Goal: Task Accomplishment & Management: Use online tool/utility

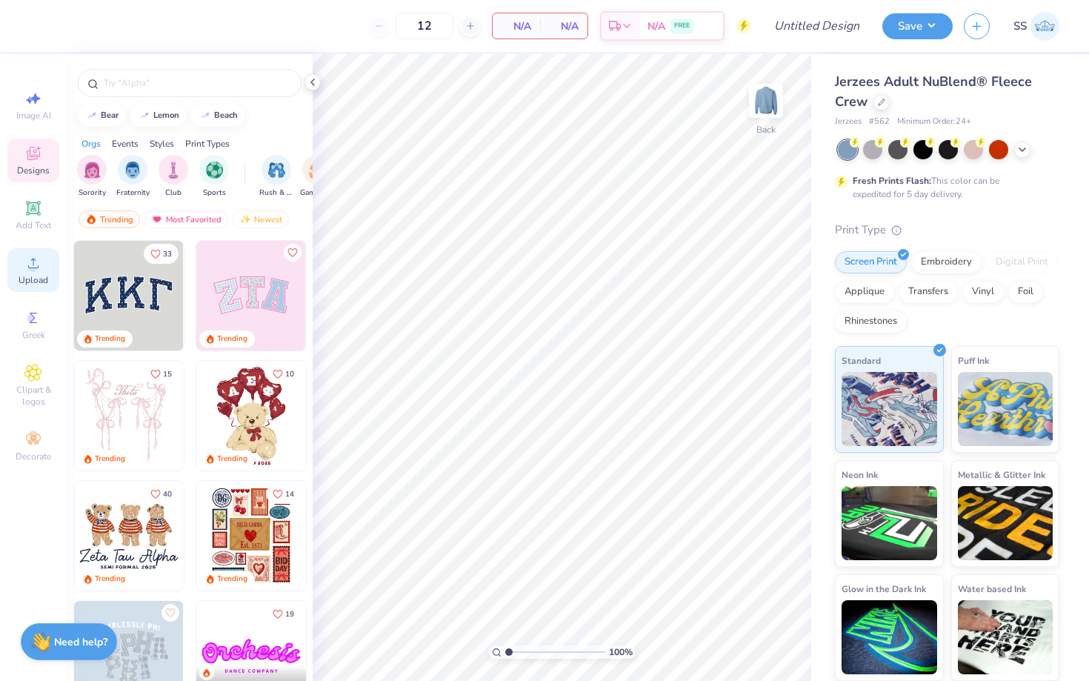
click at [32, 273] on div "Upload" at bounding box center [33, 270] width 52 height 44
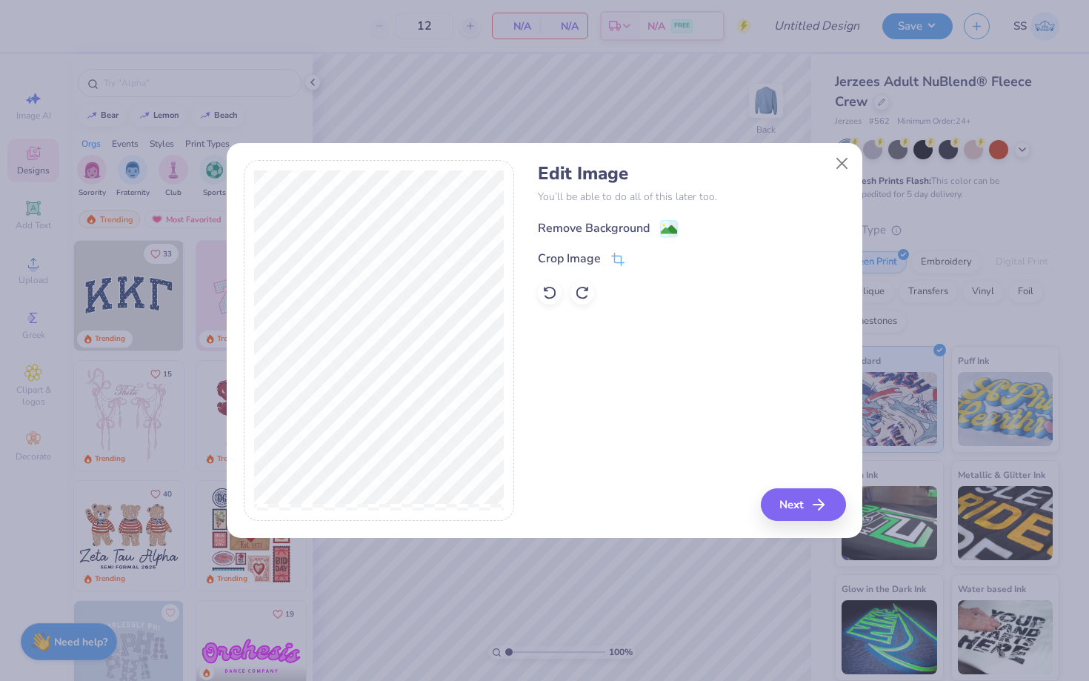
click at [666, 221] on g at bounding box center [670, 229] width 18 height 18
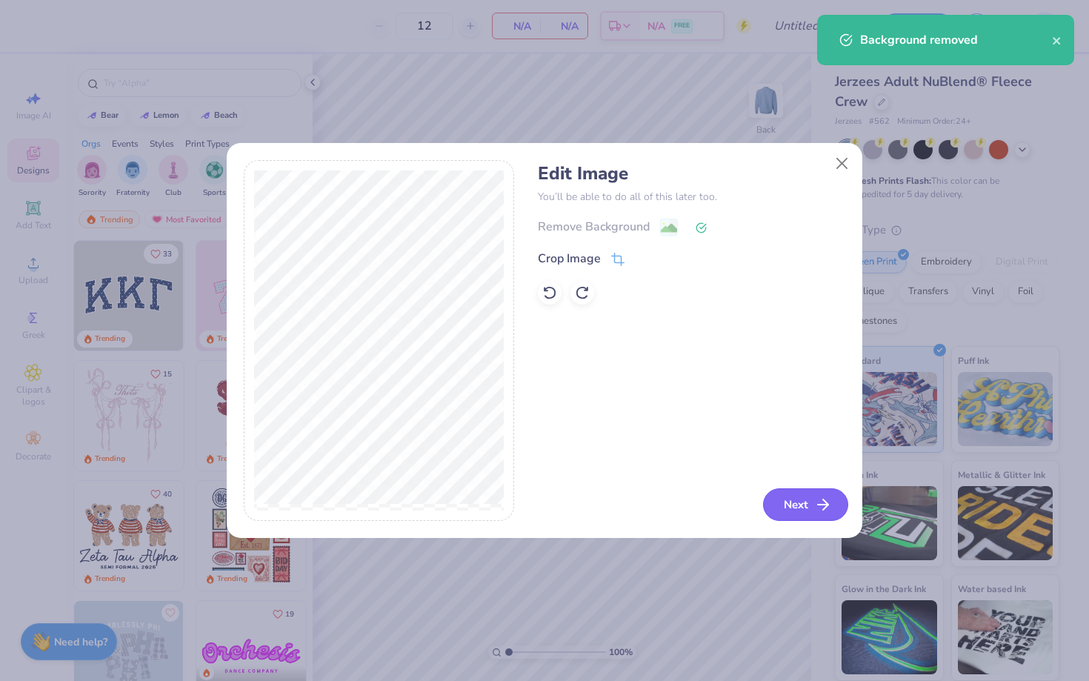
click at [818, 504] on line "button" at bounding box center [823, 504] width 10 height 0
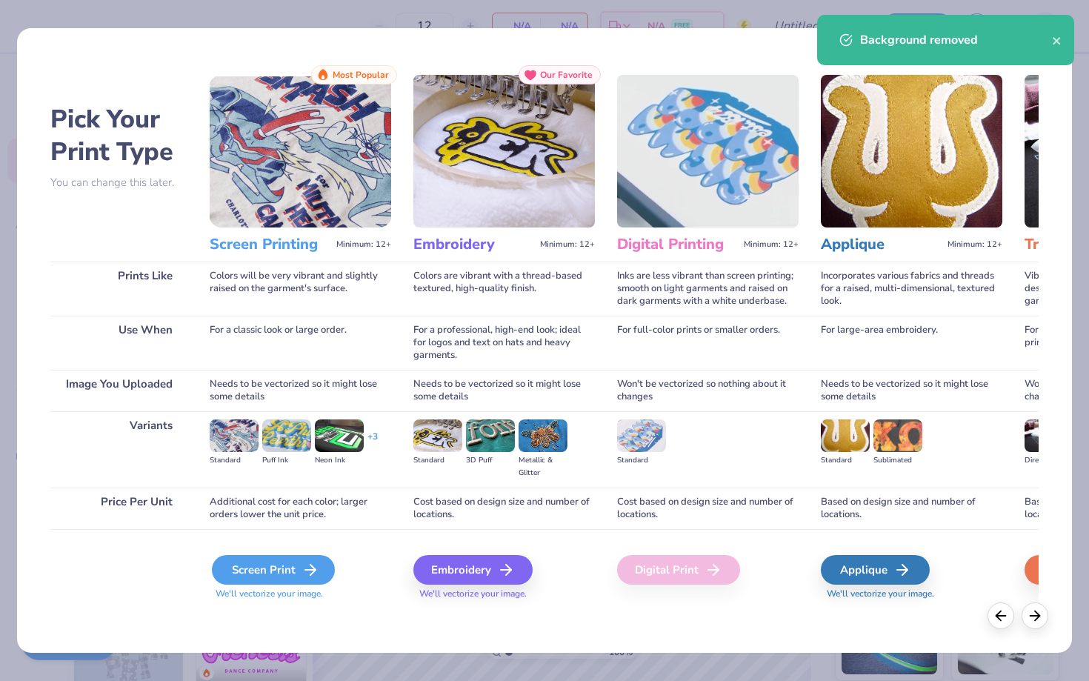
click at [268, 572] on div "Screen Print" at bounding box center [273, 570] width 123 height 30
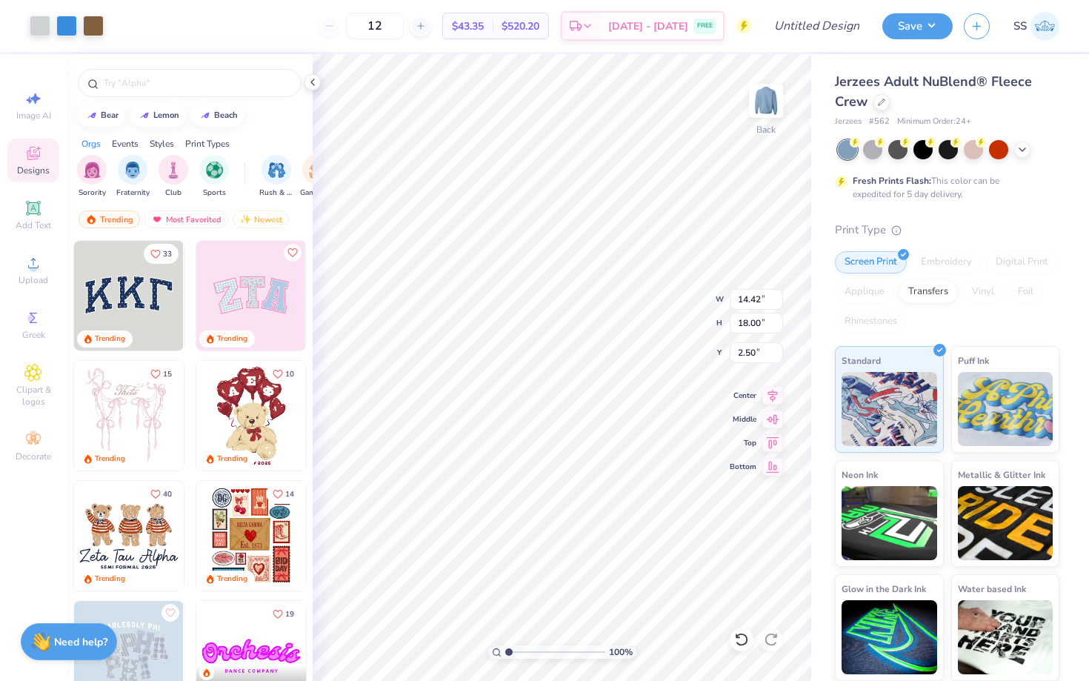
type input "6.35"
type input "7.93"
type input "1.00"
type input "3.21"
type input "4.01"
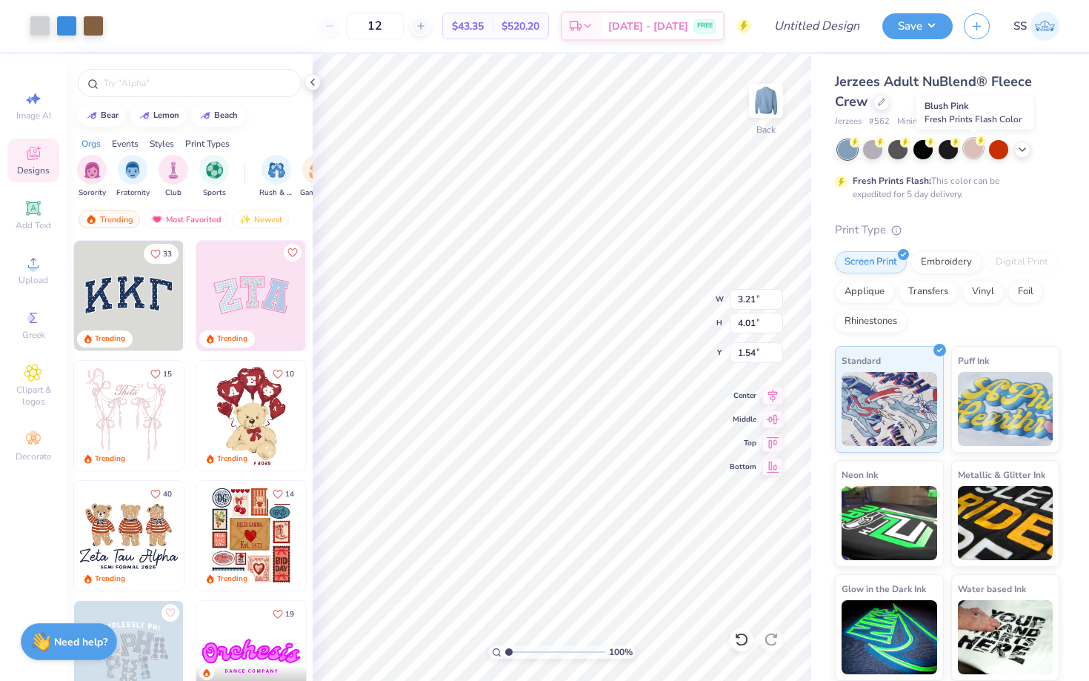
click at [975, 147] on div at bounding box center [973, 148] width 19 height 19
click at [866, 153] on div at bounding box center [872, 148] width 19 height 19
type input "1.35"
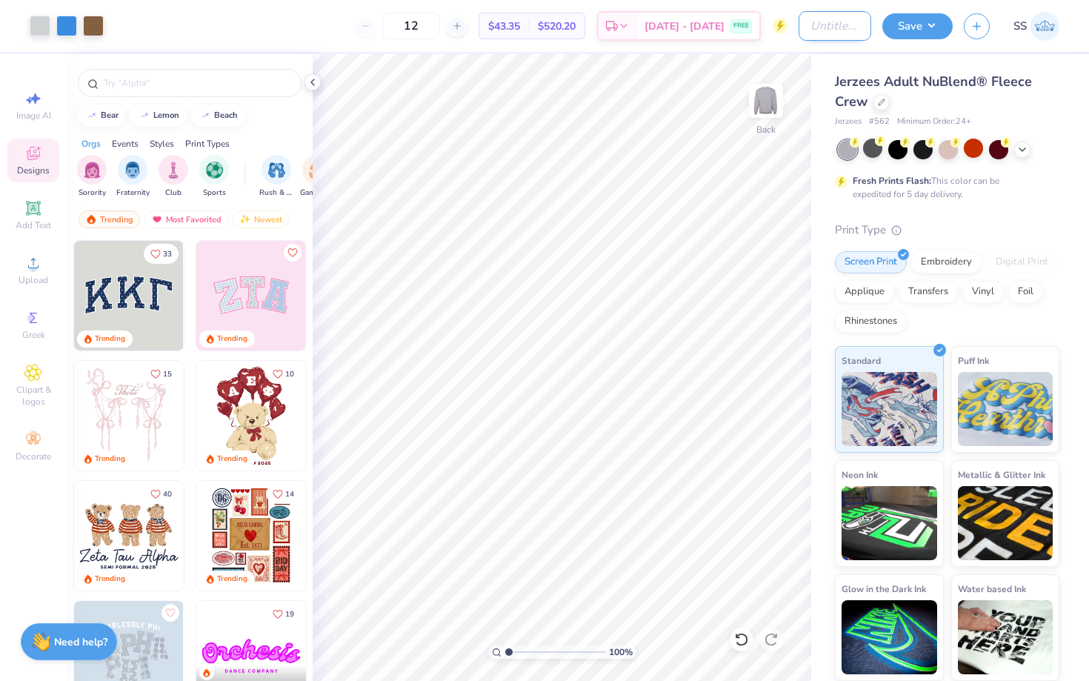
click at [829, 27] on input "Design Title" at bounding box center [835, 26] width 73 height 30
click at [814, 24] on input "Mock trial crew neck" at bounding box center [835, 26] width 73 height 30
type input "Mock trial crew neck"
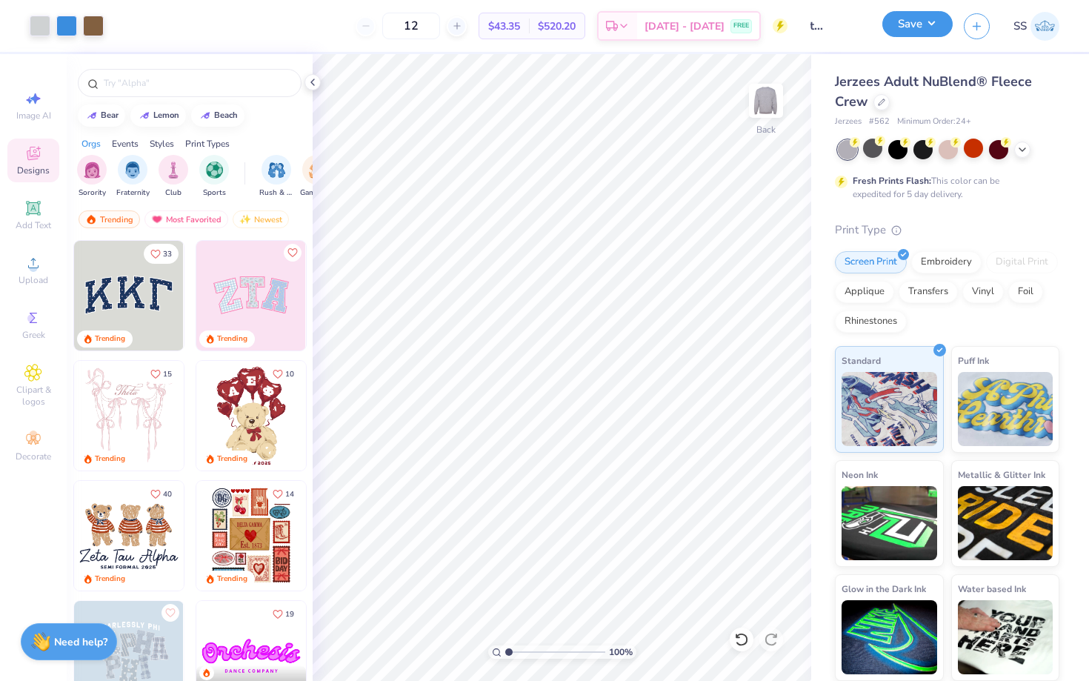
click at [921, 30] on button "Save" at bounding box center [917, 24] width 70 height 26
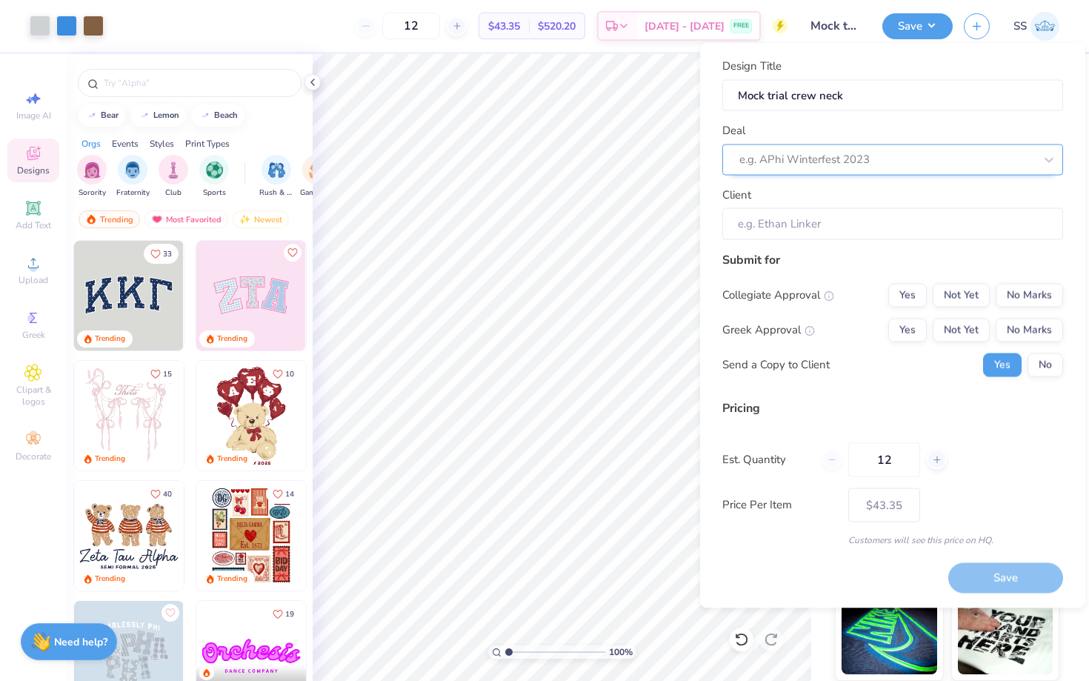
click at [794, 159] on div at bounding box center [886, 160] width 295 height 20
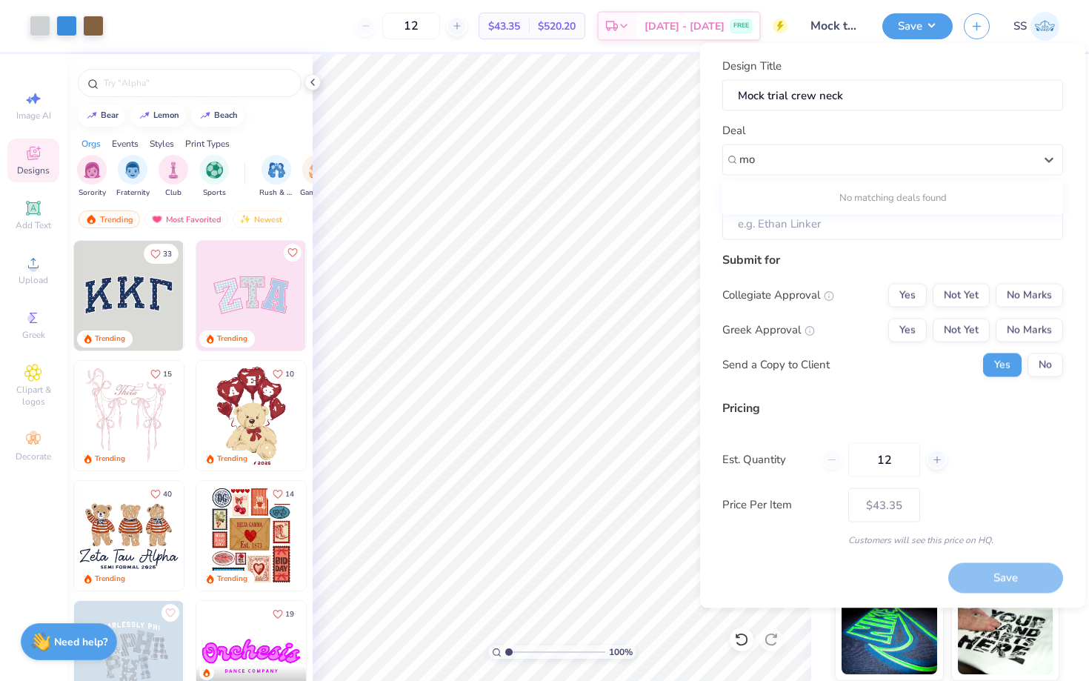
type input "m"
type input "mock"
click at [1051, 158] on icon at bounding box center [1048, 159] width 9 height 5
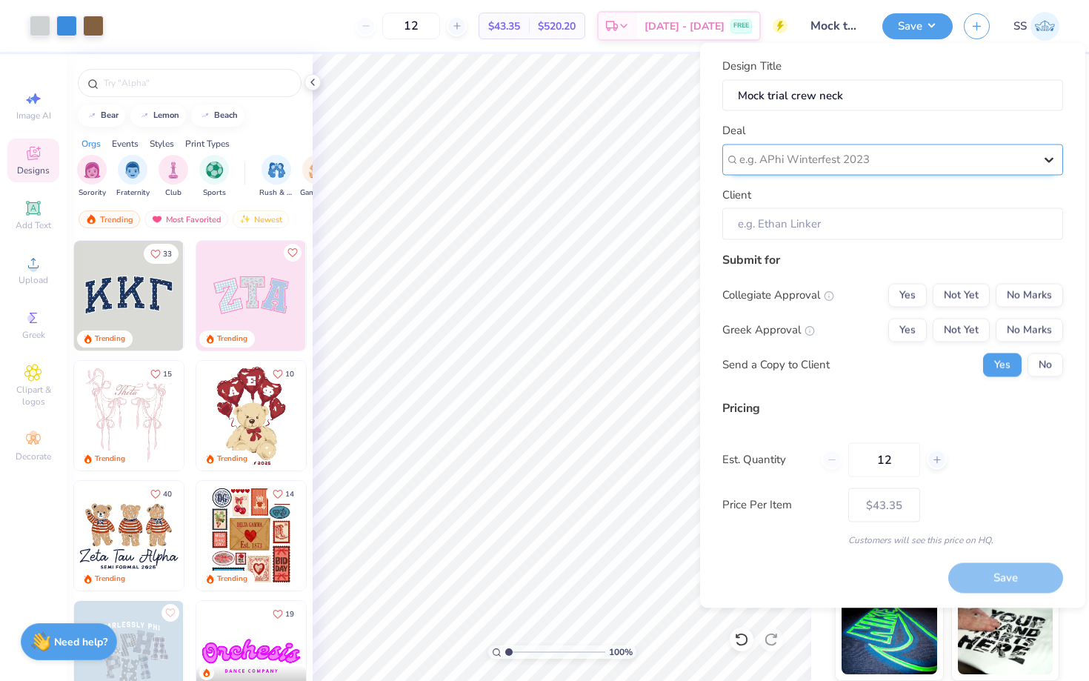
click at [1051, 158] on icon at bounding box center [1048, 159] width 9 height 5
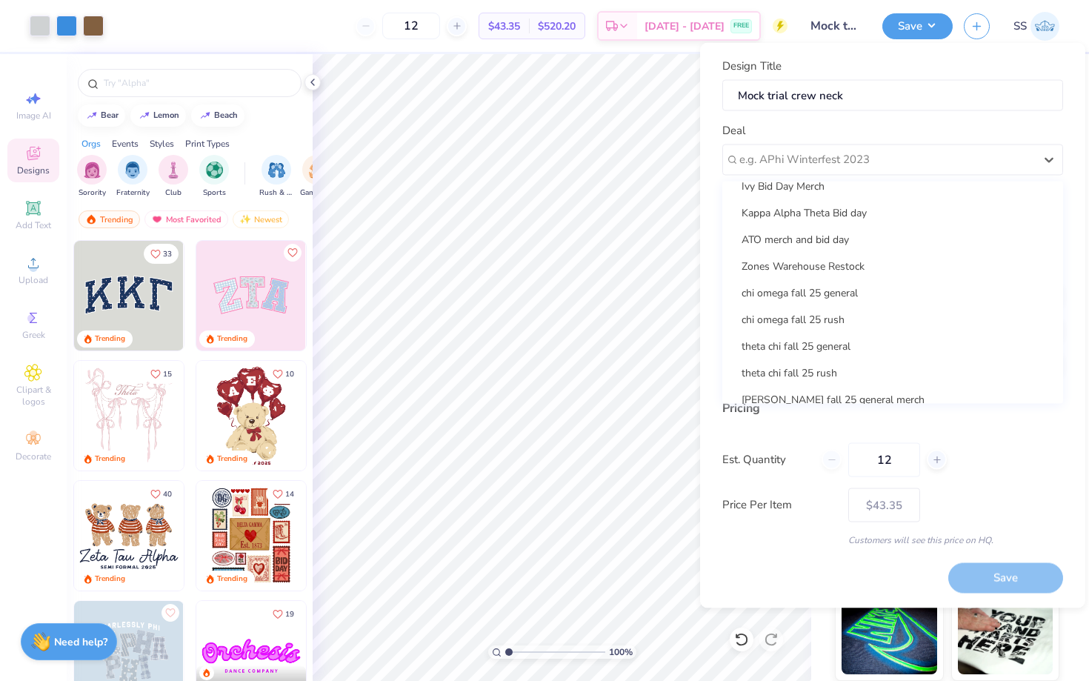
scroll to position [697, 0]
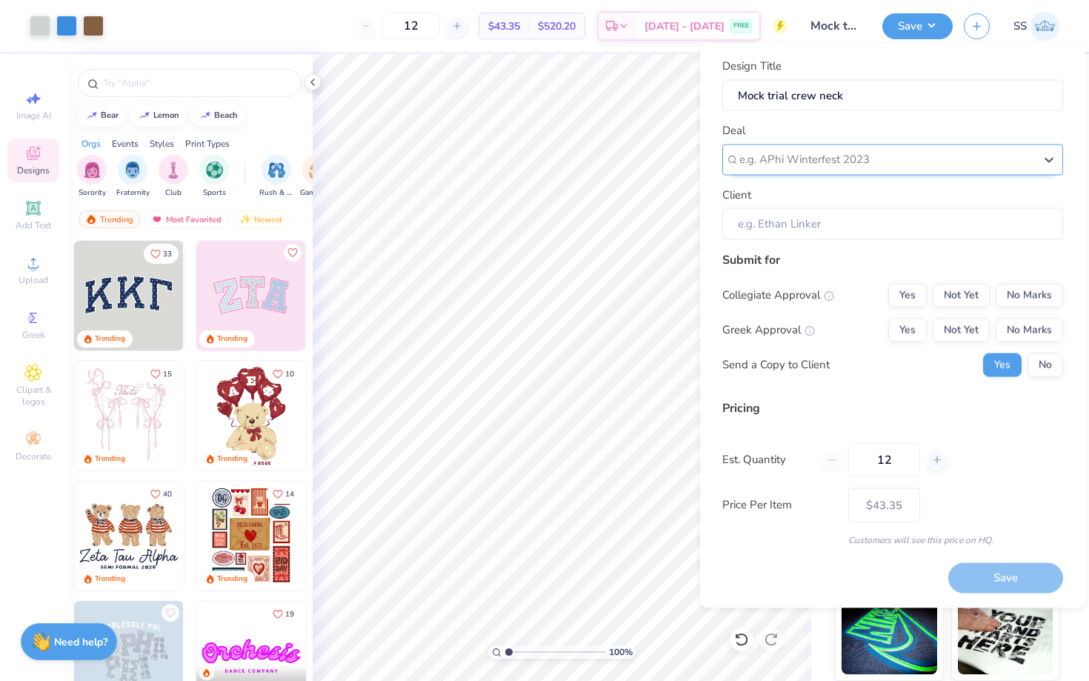
click at [853, 156] on div at bounding box center [886, 160] width 295 height 20
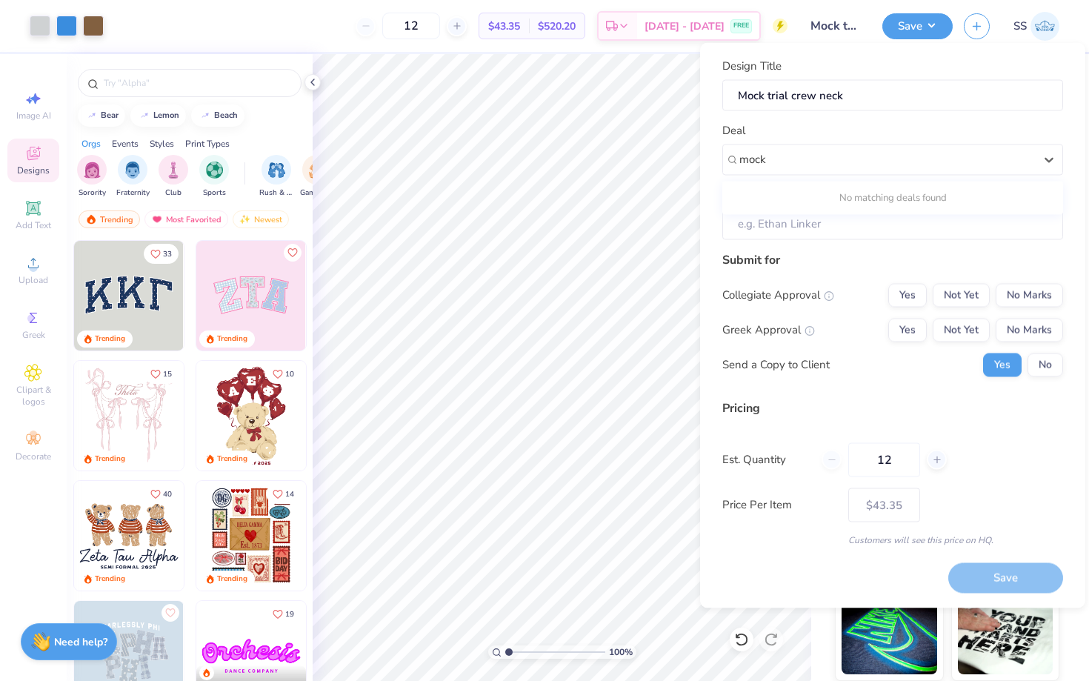
type input "mock"
click at [1016, 123] on div "Deal e.g. APhi Winterfest 2023" at bounding box center [892, 148] width 341 height 53
click at [800, 230] on input "Client" at bounding box center [892, 224] width 341 height 32
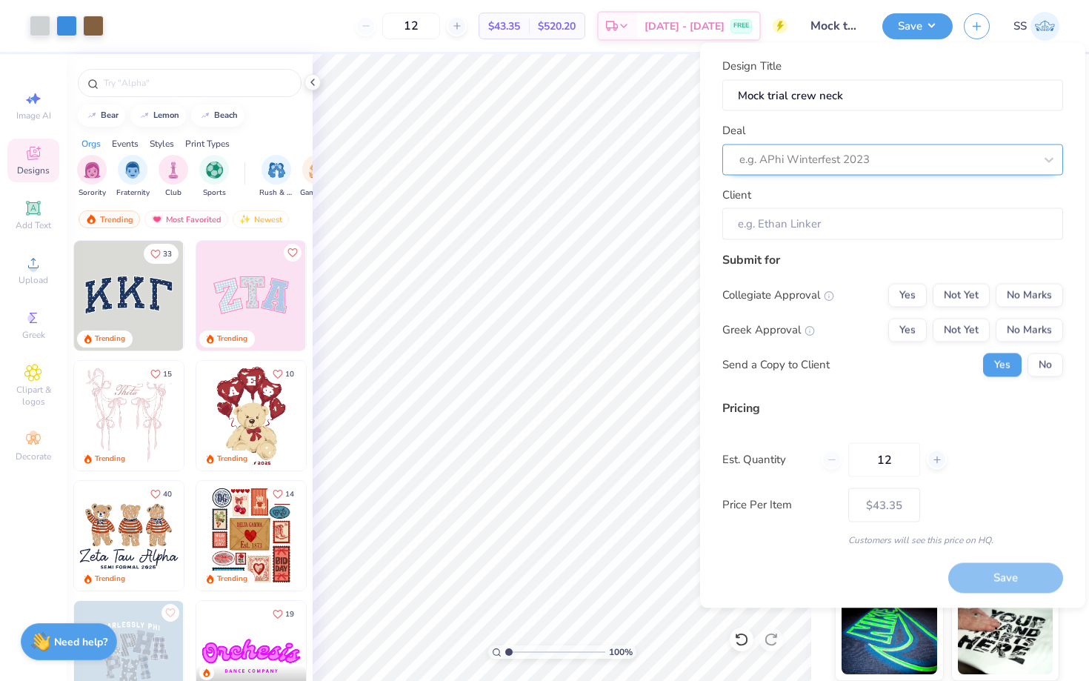
click at [764, 160] on div at bounding box center [886, 160] width 295 height 20
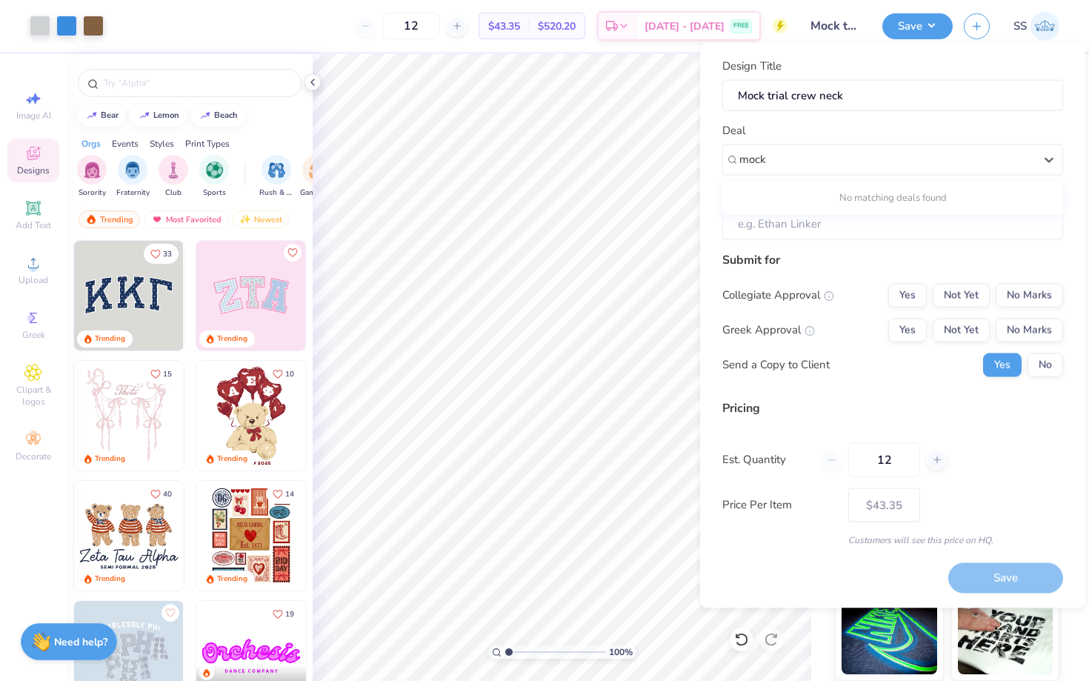
type input "mock"
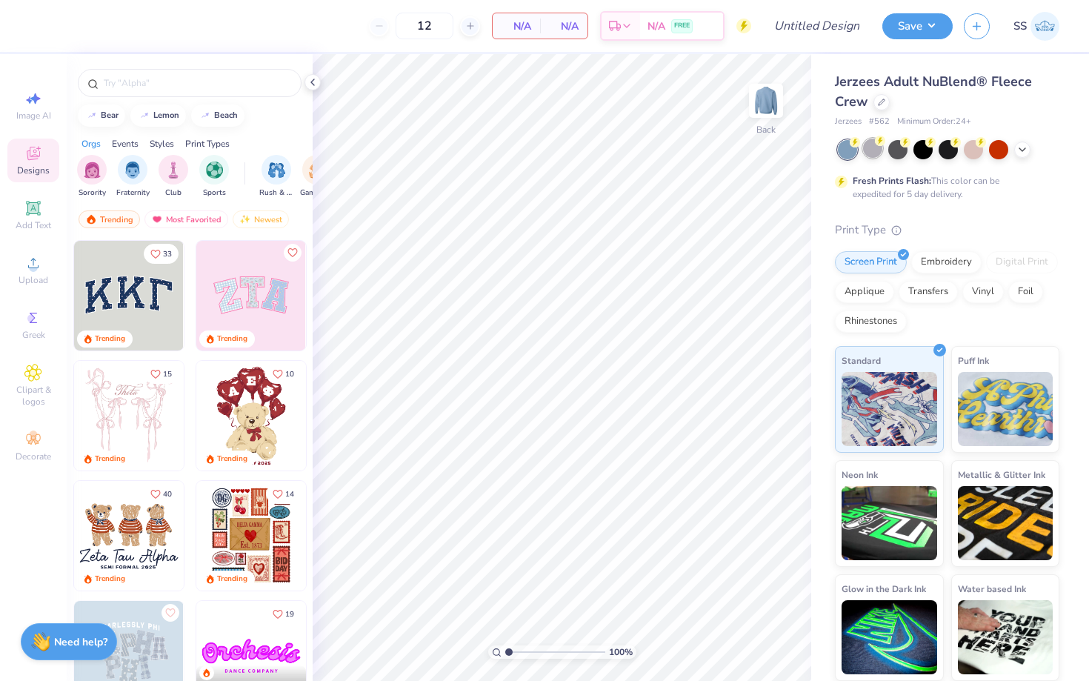
click at [872, 148] on div at bounding box center [872, 148] width 19 height 19
click at [30, 273] on div "Upload" at bounding box center [33, 270] width 52 height 44
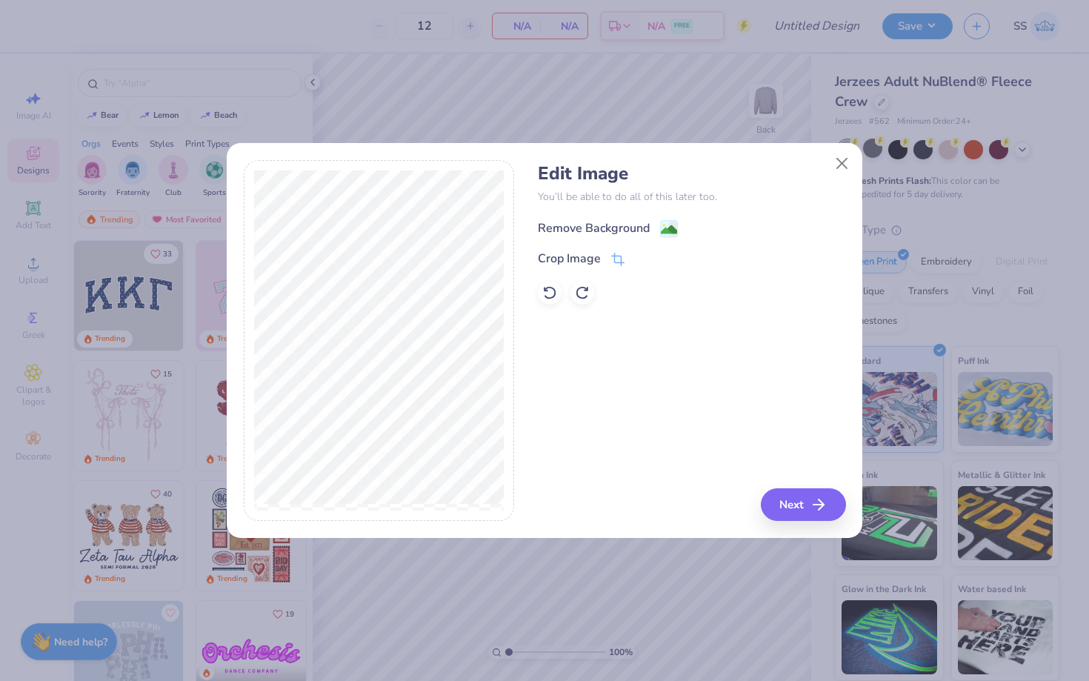
click at [663, 225] on circle at bounding box center [664, 225] width 2 height 2
click at [799, 504] on button "Next" at bounding box center [805, 504] width 85 height 33
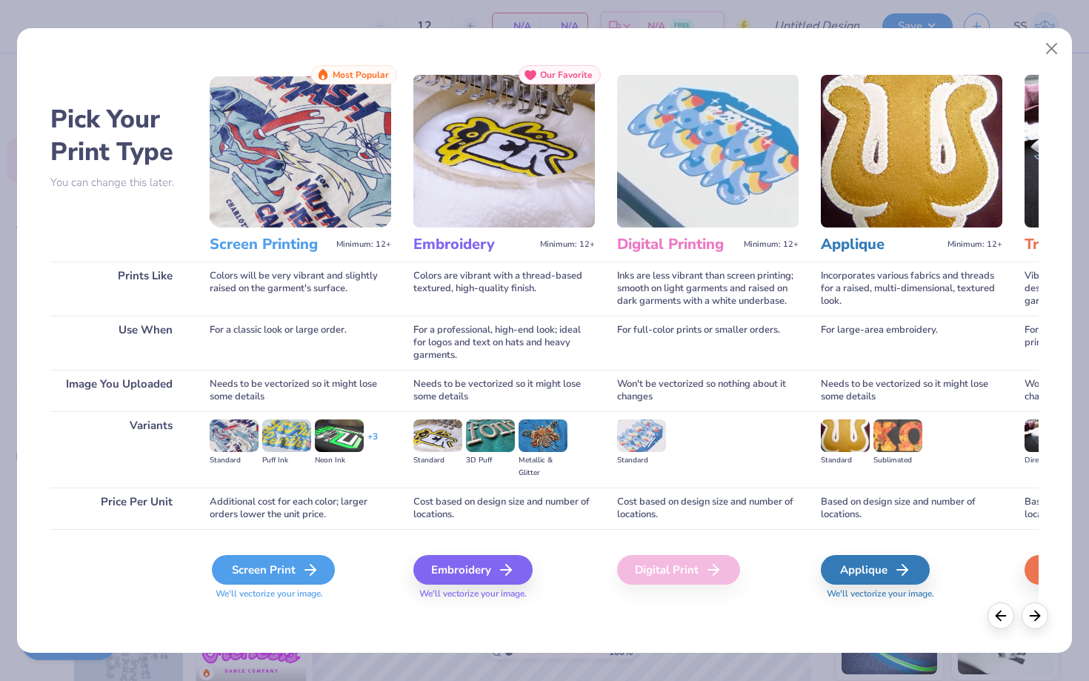
click at [233, 566] on div "Screen Print" at bounding box center [273, 570] width 123 height 30
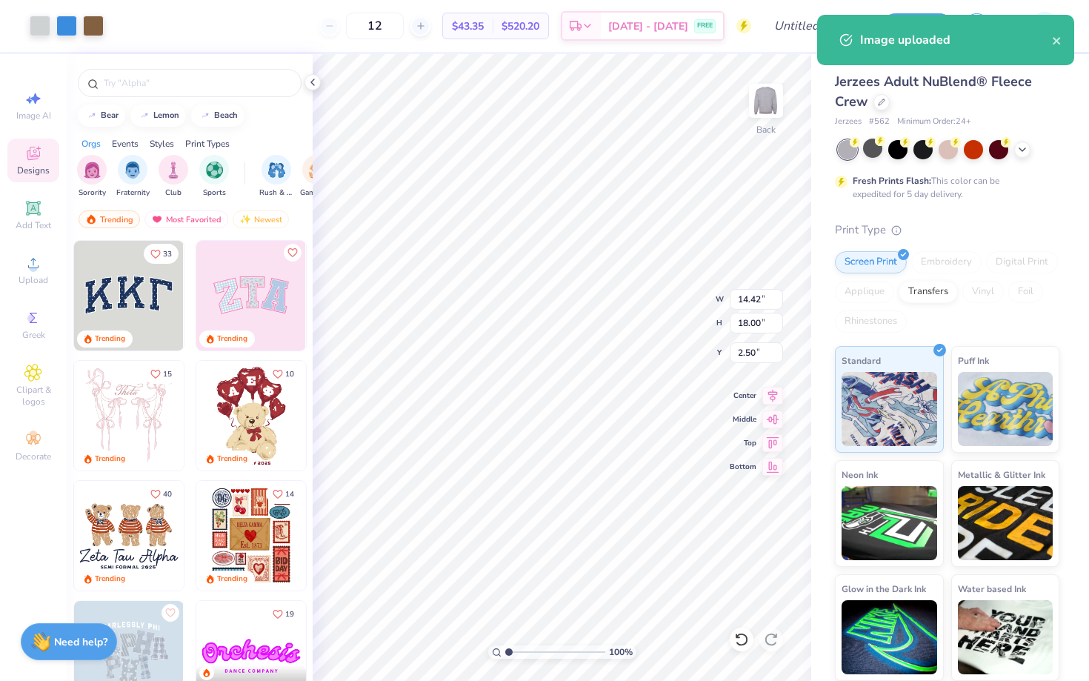
type input "4.00"
type input "5.00"
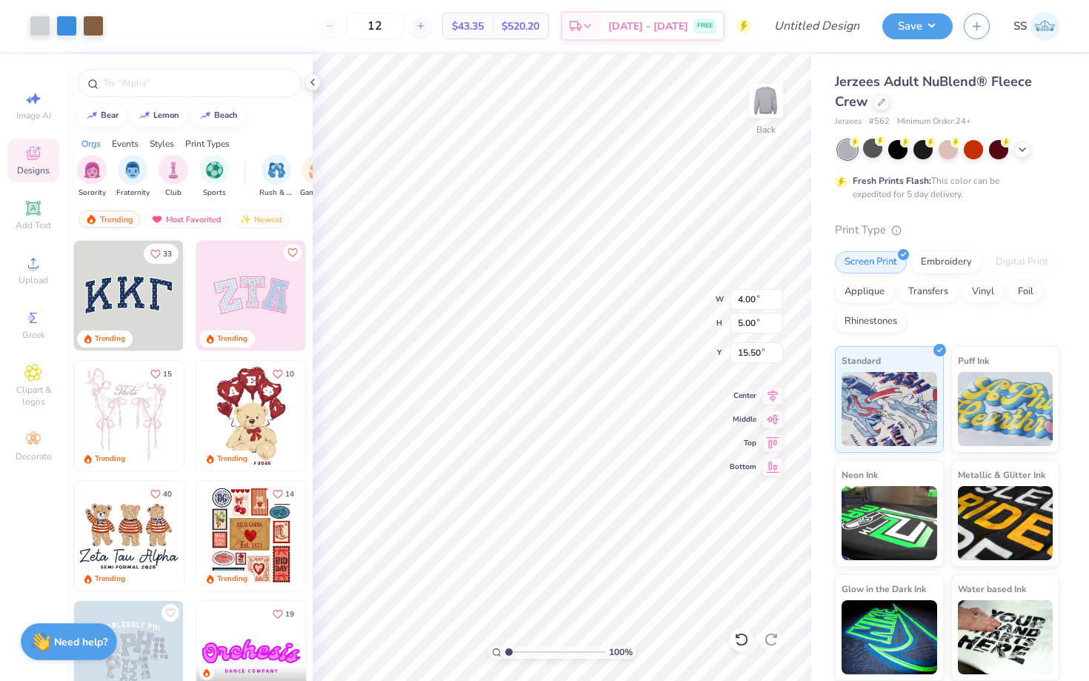
type input "0.50"
click at [31, 219] on span "Add Text" at bounding box center [34, 225] width 36 height 12
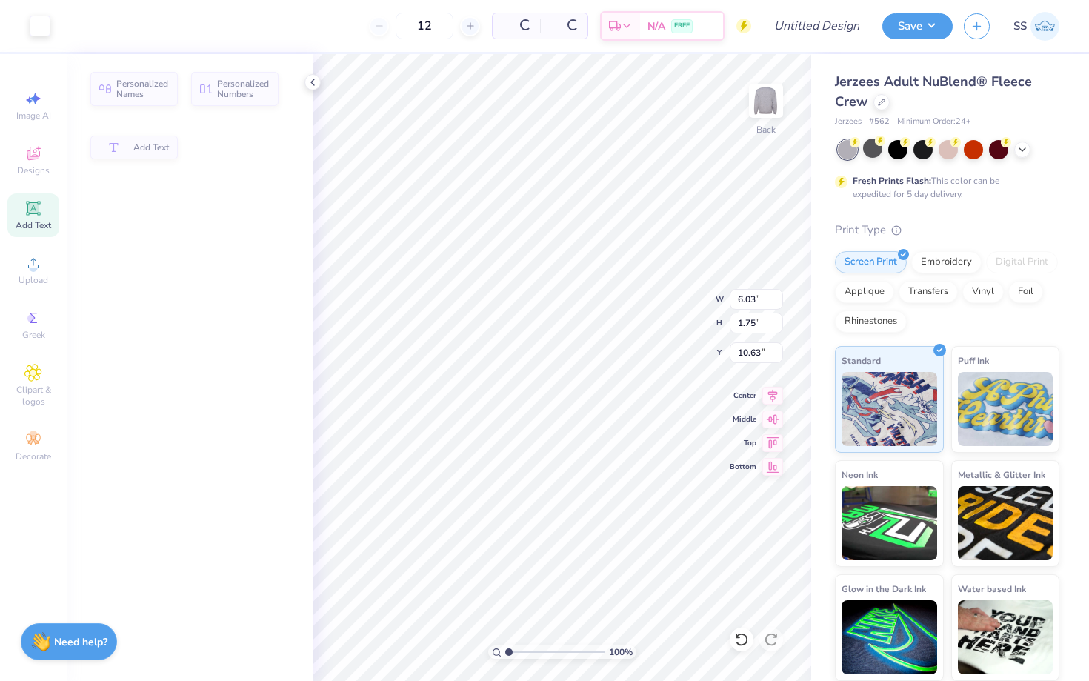
type input "6.03"
type input "1.75"
type input "10.63"
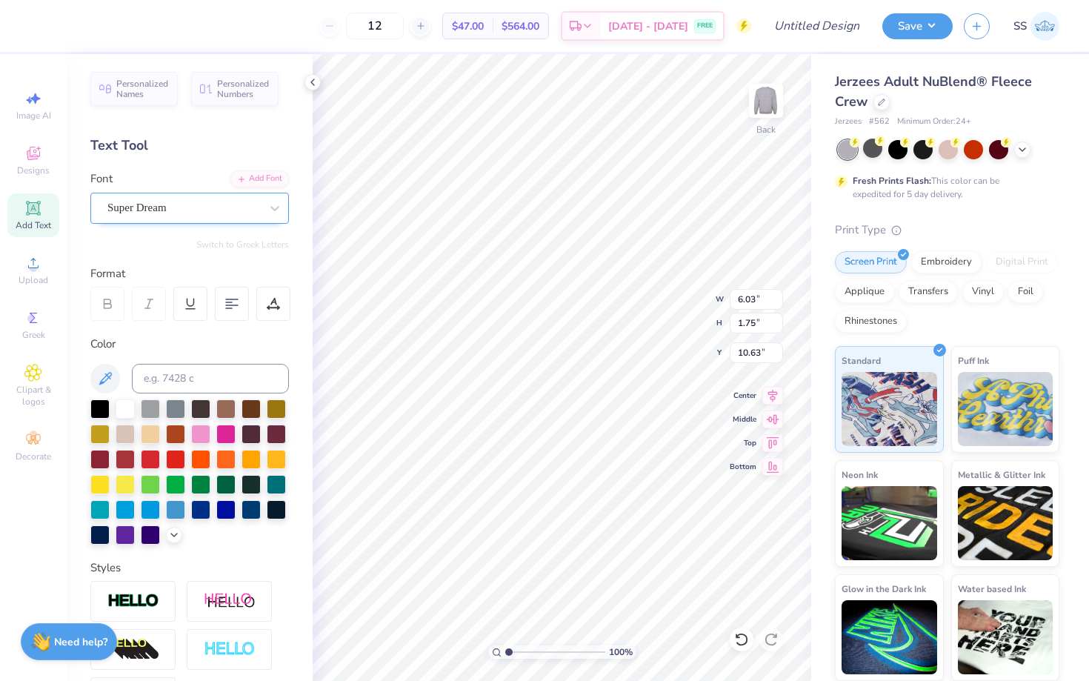
click at [222, 209] on div "Super Dream" at bounding box center [184, 207] width 156 height 23
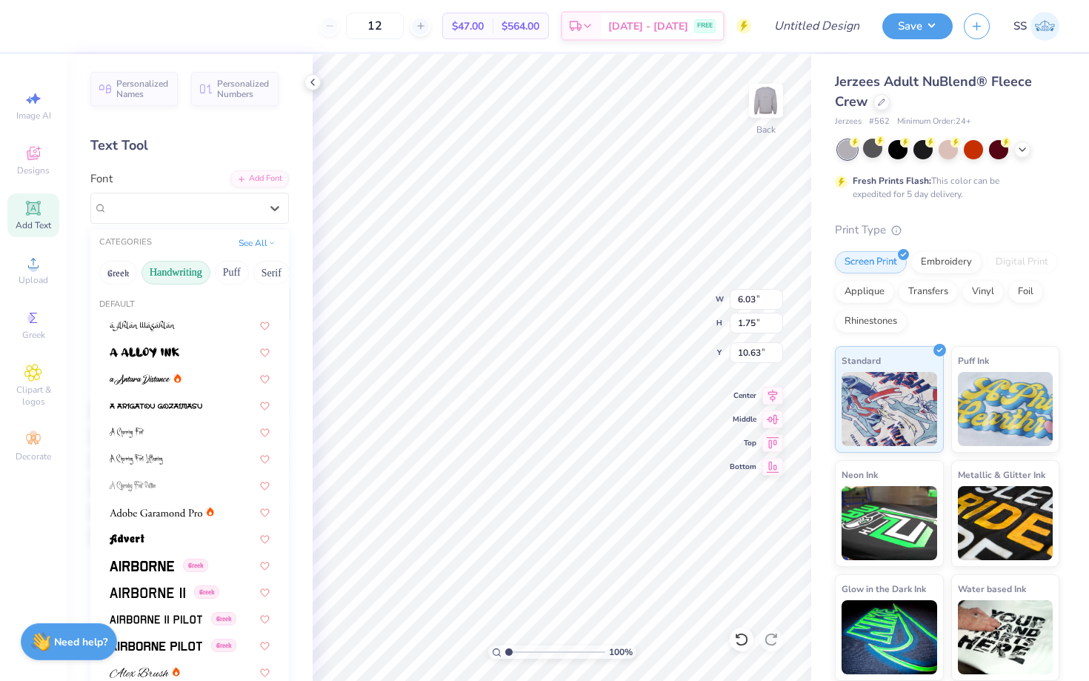
click at [182, 271] on button "Handwriting" at bounding box center [175, 273] width 69 height 24
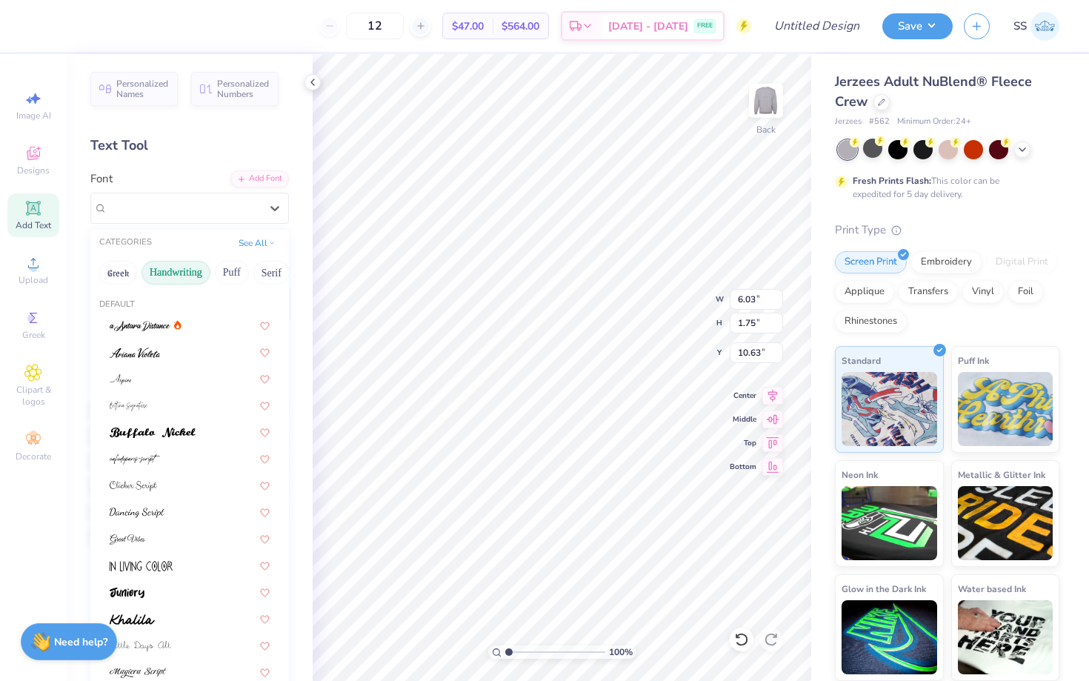
scroll to position [336, 0]
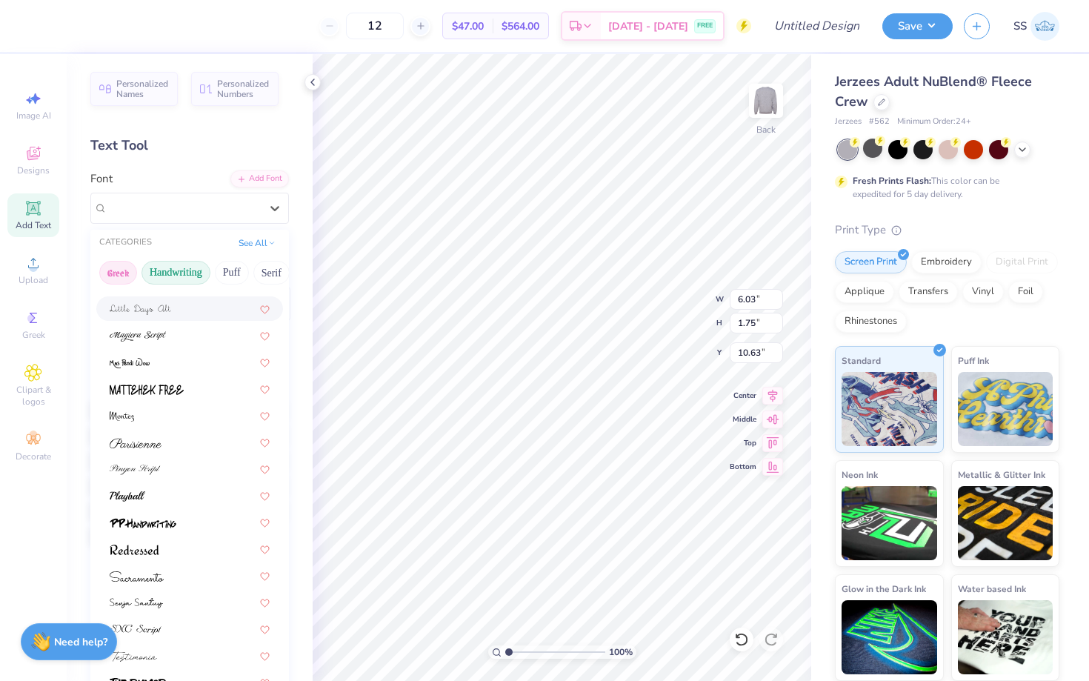
click at [127, 269] on button "Greek" at bounding box center [118, 273] width 38 height 24
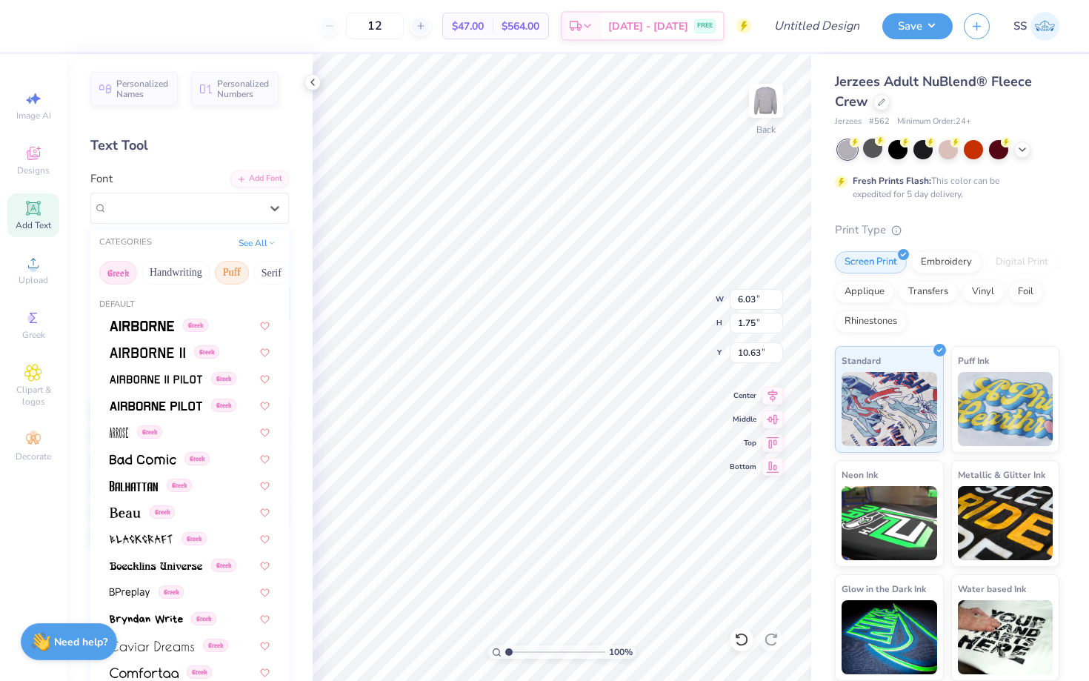
click at [239, 270] on button "Puff" at bounding box center [232, 273] width 34 height 24
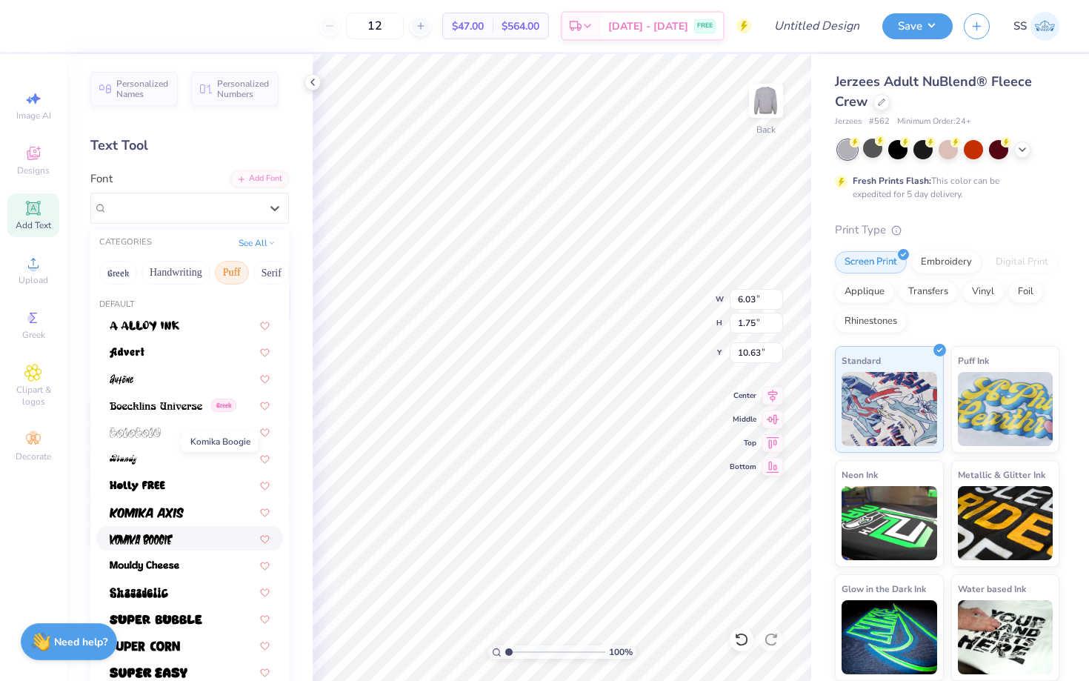
scroll to position [180, 0]
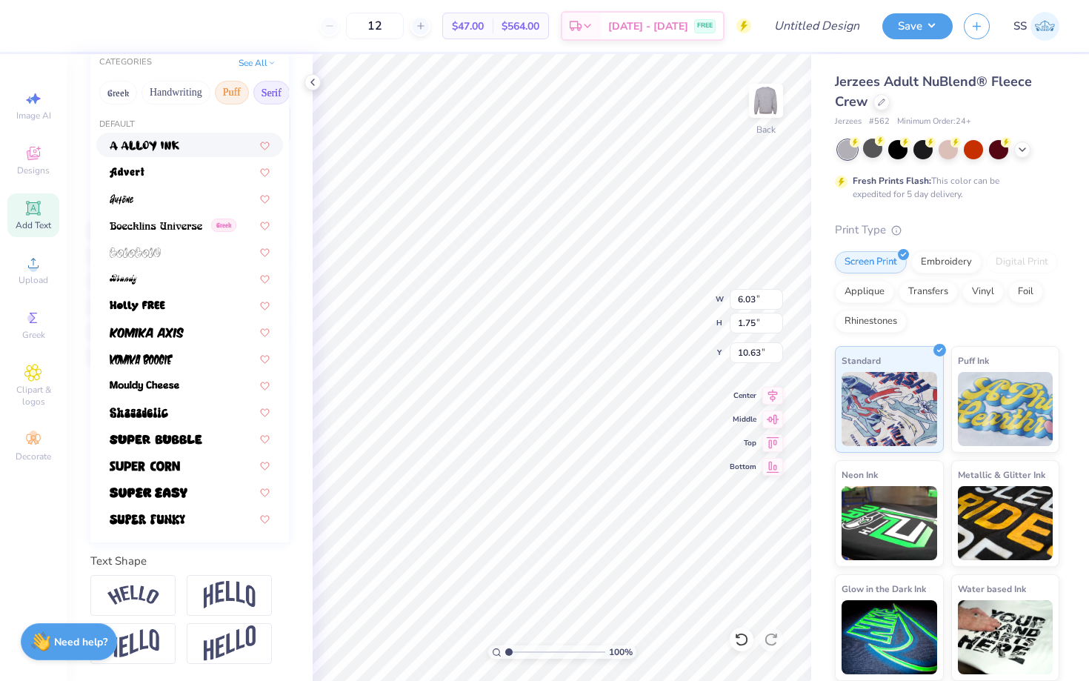
click at [270, 88] on button "Serif" at bounding box center [271, 93] width 36 height 24
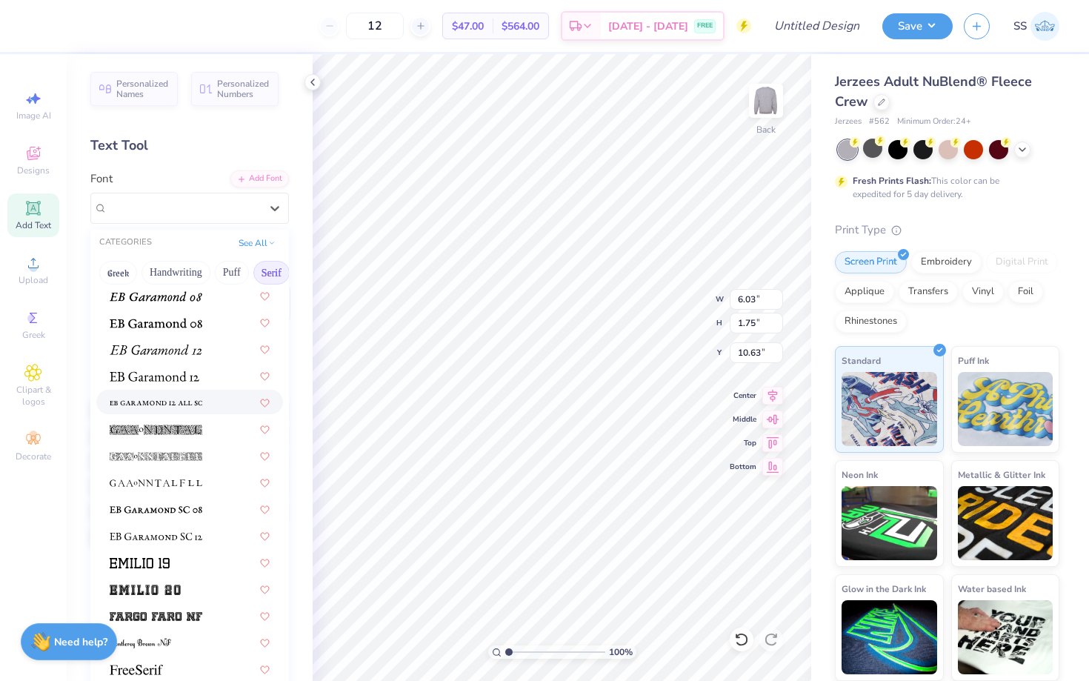
scroll to position [908, 0]
click at [152, 381] on img at bounding box center [155, 378] width 90 height 10
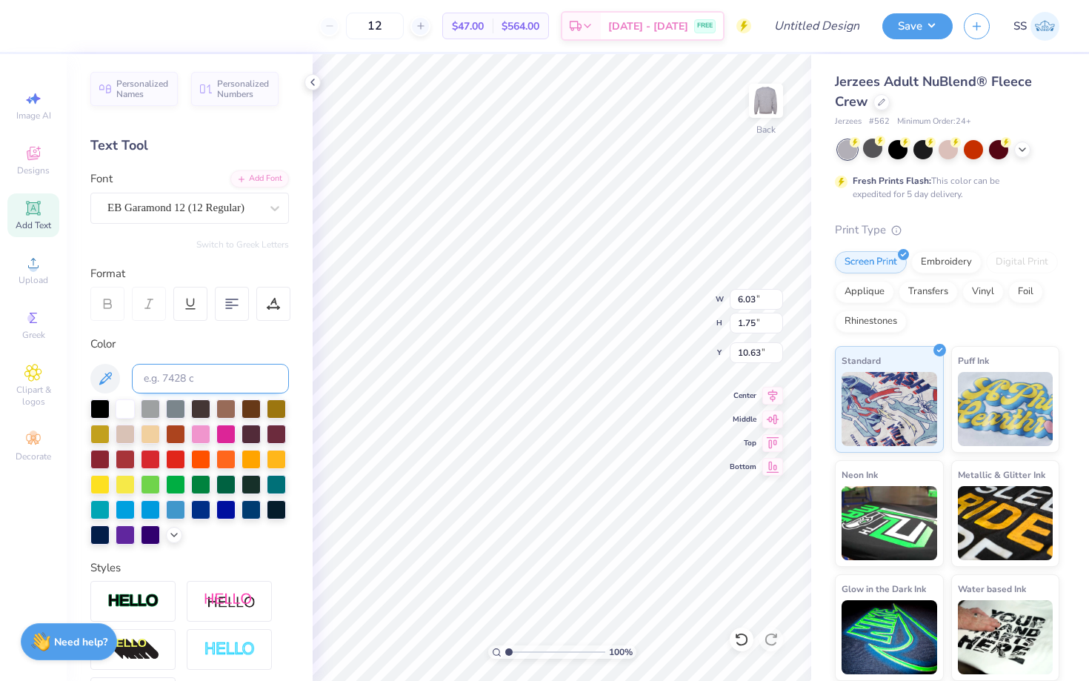
type input "6.37"
type input "1.74"
type textarea "Tufts"
type input "4.92"
type input "1.87"
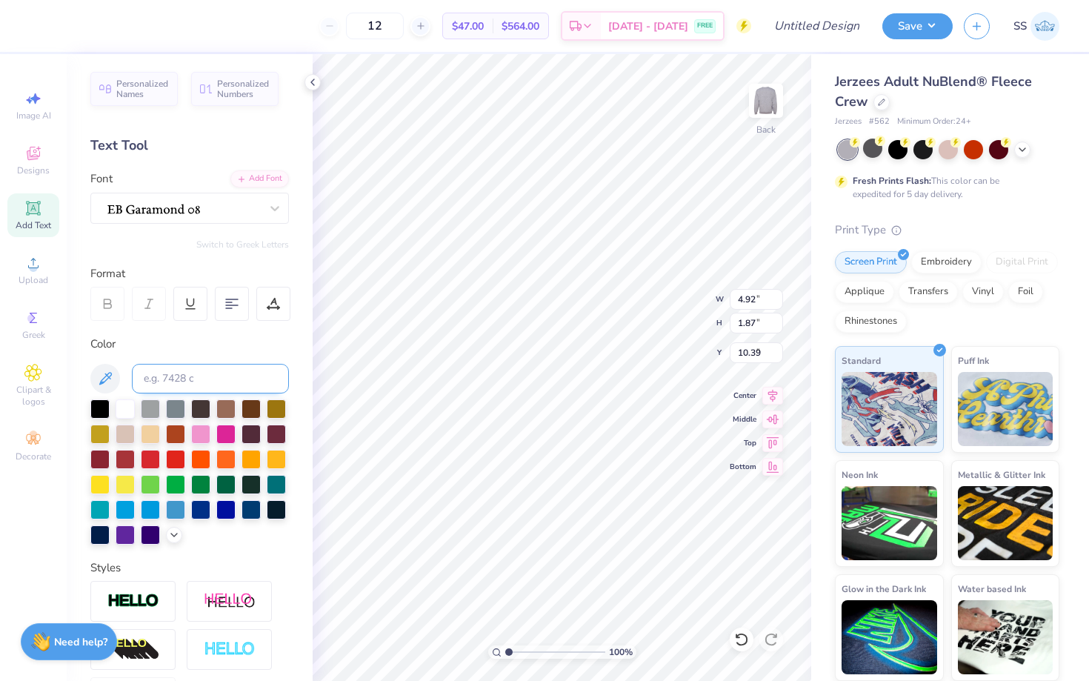
type input "6.27"
type textarea "Mock Trial"
type input "3.76"
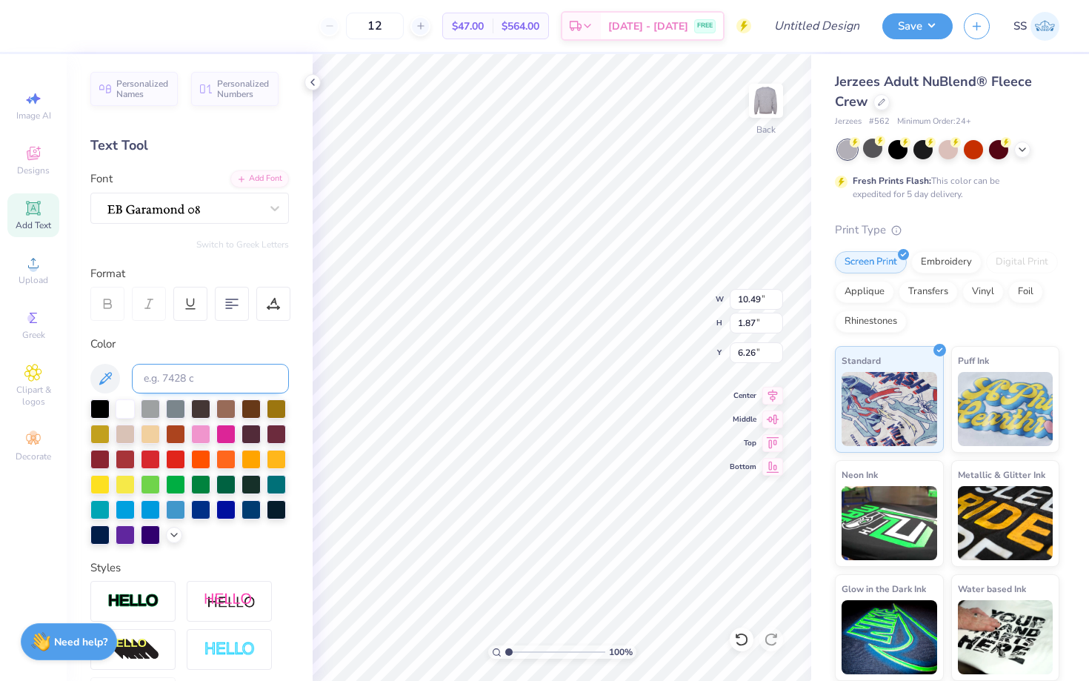
type input "0.67"
type input "5.50"
type input "5.00"
type input "1.81"
type input "10.60"
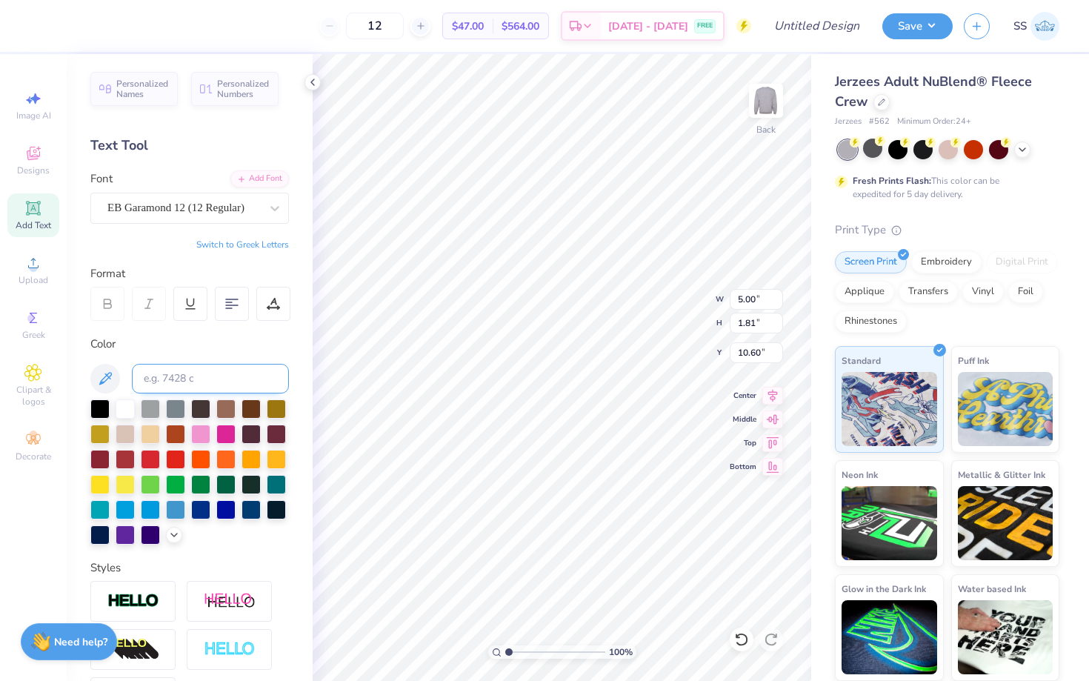
type input "2.54"
type input "0.92"
type input "5.25"
type textarea "Tufts Mock Trial"
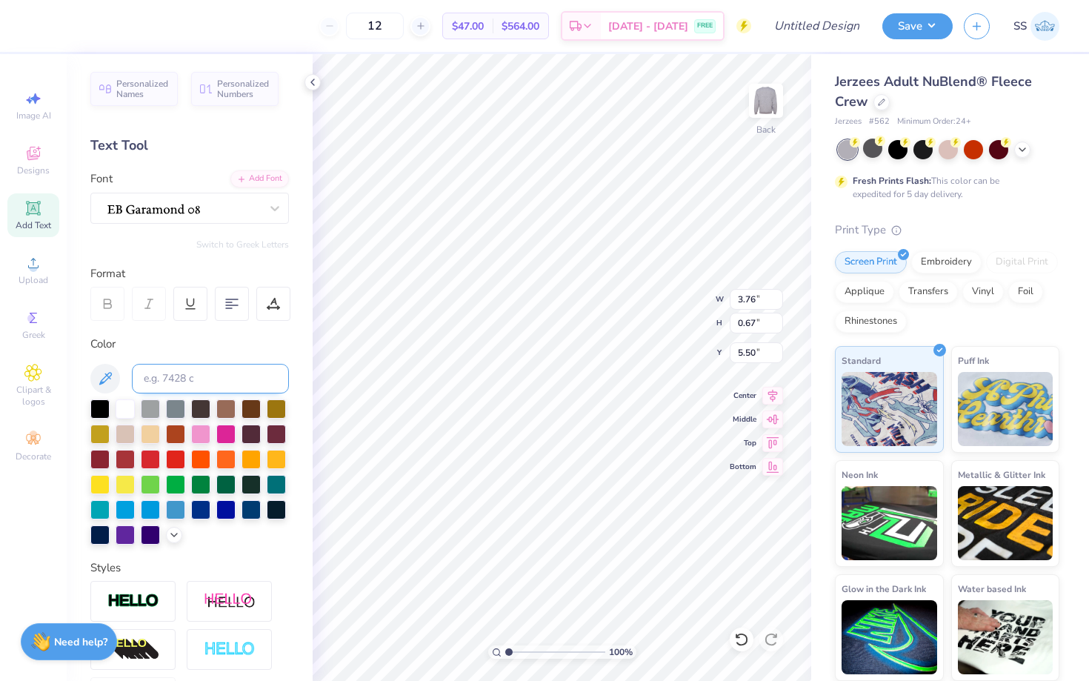
scroll to position [0, 1]
click at [657, 291] on div "100 % Back W 3.76 3.76 " H 0.67 0.67 " Y 5.50 5.50 " Center Middle Top Bottom" at bounding box center [562, 367] width 499 height 627
type input "3.57"
type input "0.42"
type input "5.71"
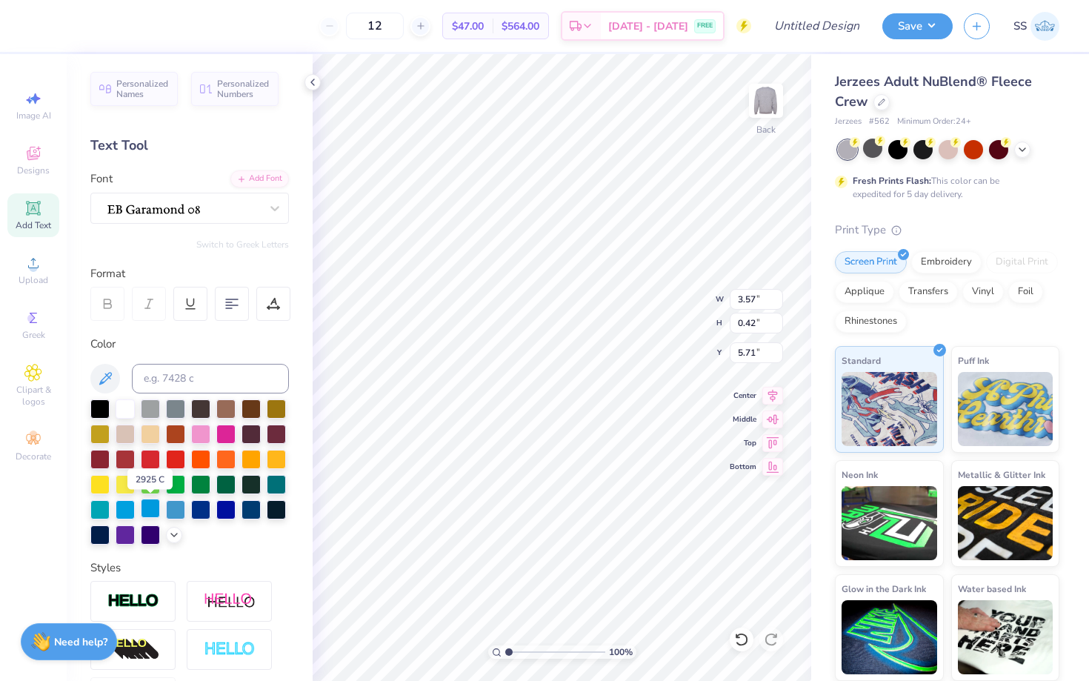
click at [156, 504] on div at bounding box center [150, 508] width 19 height 19
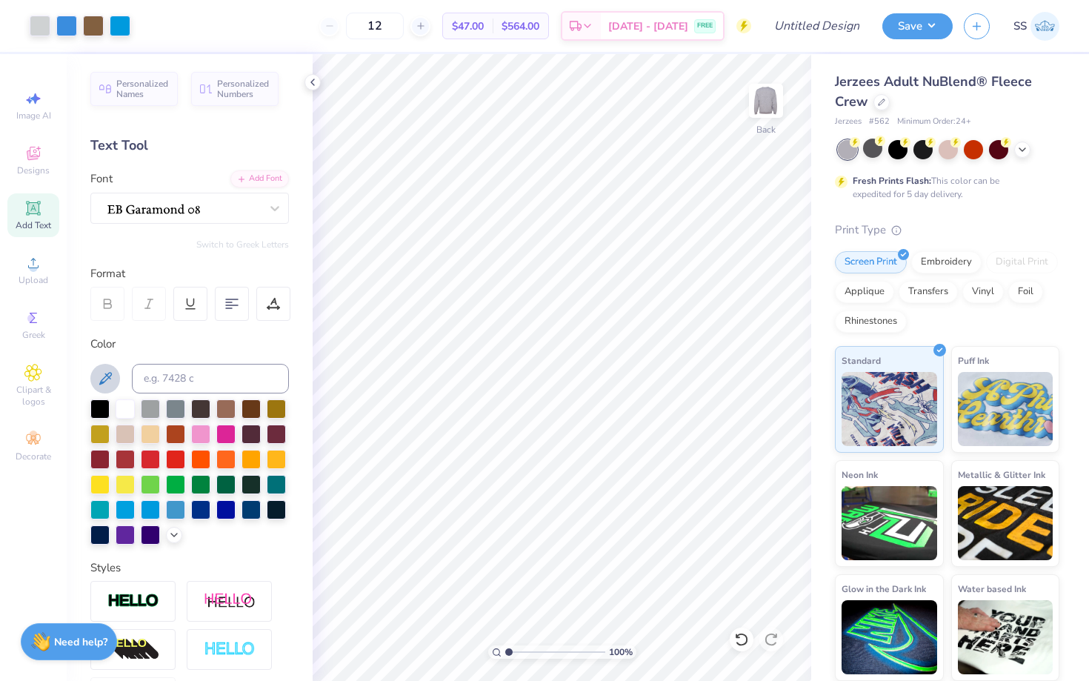
click at [101, 376] on icon at bounding box center [105, 379] width 18 height 18
click at [112, 370] on icon at bounding box center [105, 379] width 18 height 18
type input "5.72"
type input "4.08"
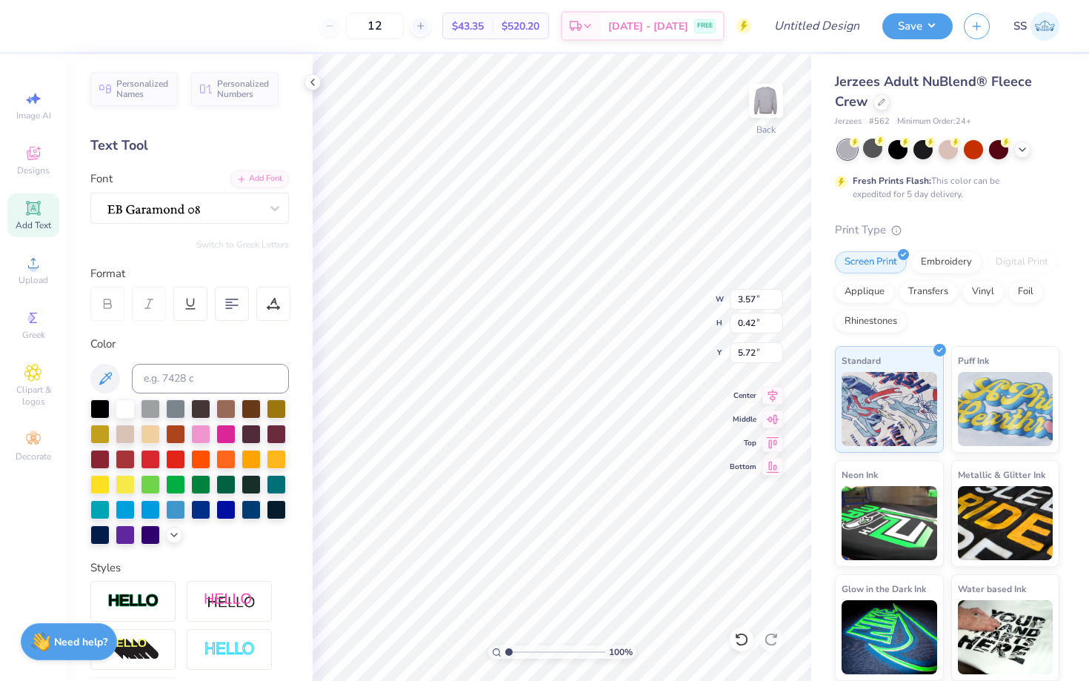
type input "0.49"
type input "5.64"
type input "5.50"
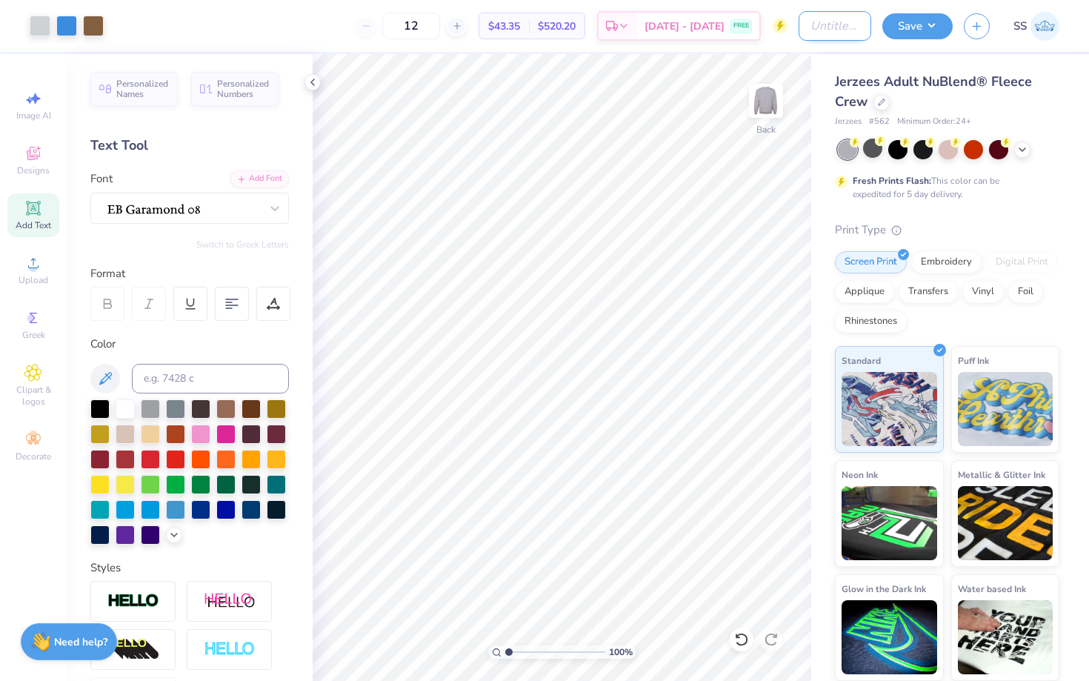
click at [830, 27] on input "Design Title" at bounding box center [835, 26] width 73 height 30
type input "Mock Trial Crew Neck"
click at [924, 27] on button "Save" at bounding box center [917, 24] width 70 height 26
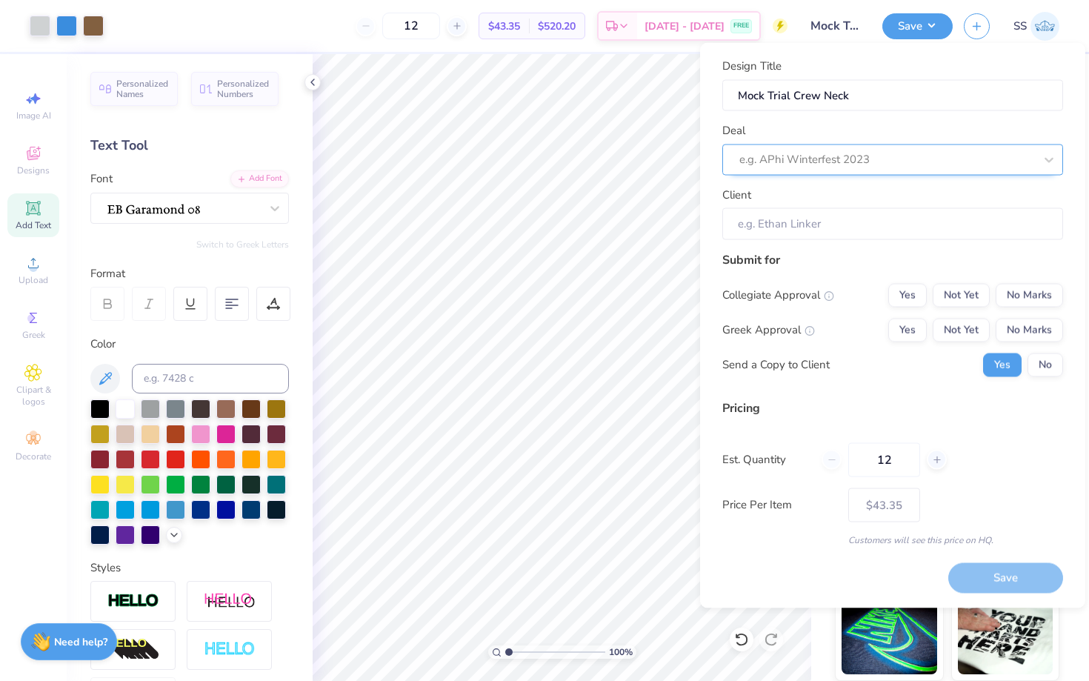
click at [844, 164] on div at bounding box center [886, 160] width 295 height 20
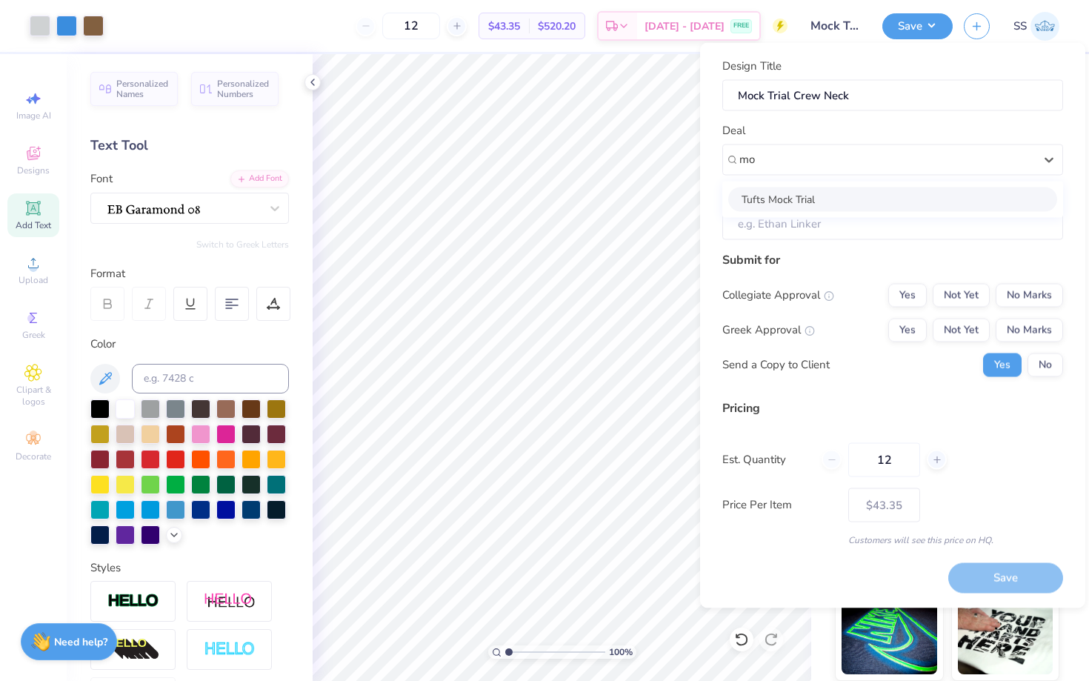
click at [839, 193] on div "Tufts Mock Trial" at bounding box center [892, 199] width 329 height 24
type input "mo"
type input "[PERSON_NAME]"
click at [921, 297] on button "Yes" at bounding box center [907, 295] width 39 height 24
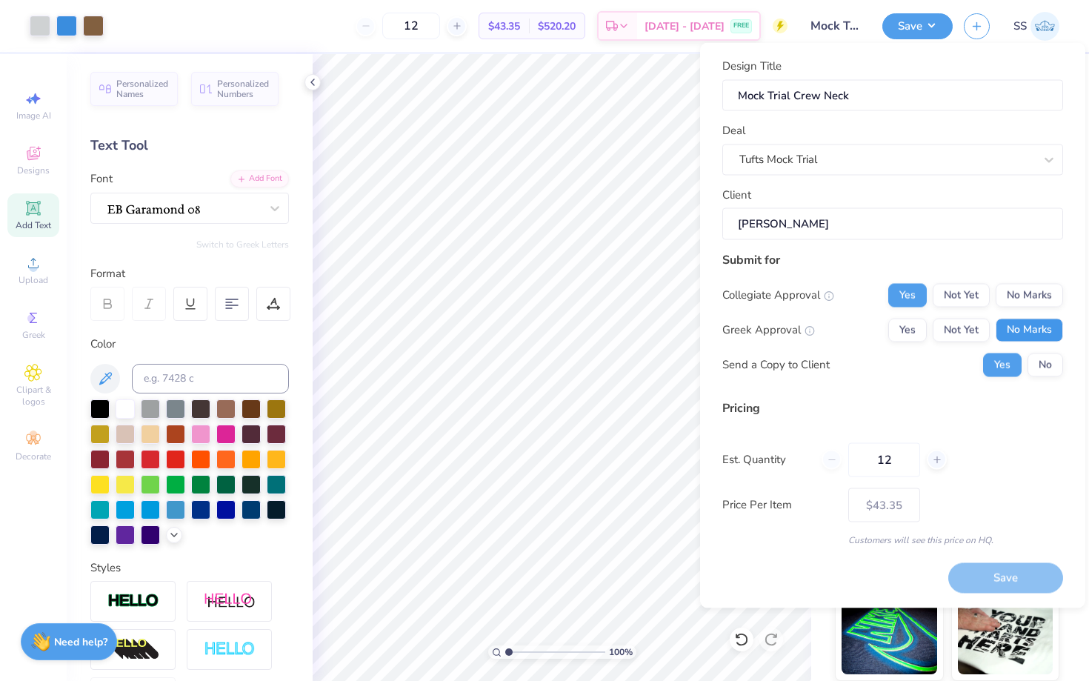
click at [1025, 327] on button "No Marks" at bounding box center [1029, 330] width 67 height 24
type input "$43.35"
click at [895, 456] on input "12" at bounding box center [884, 459] width 72 height 34
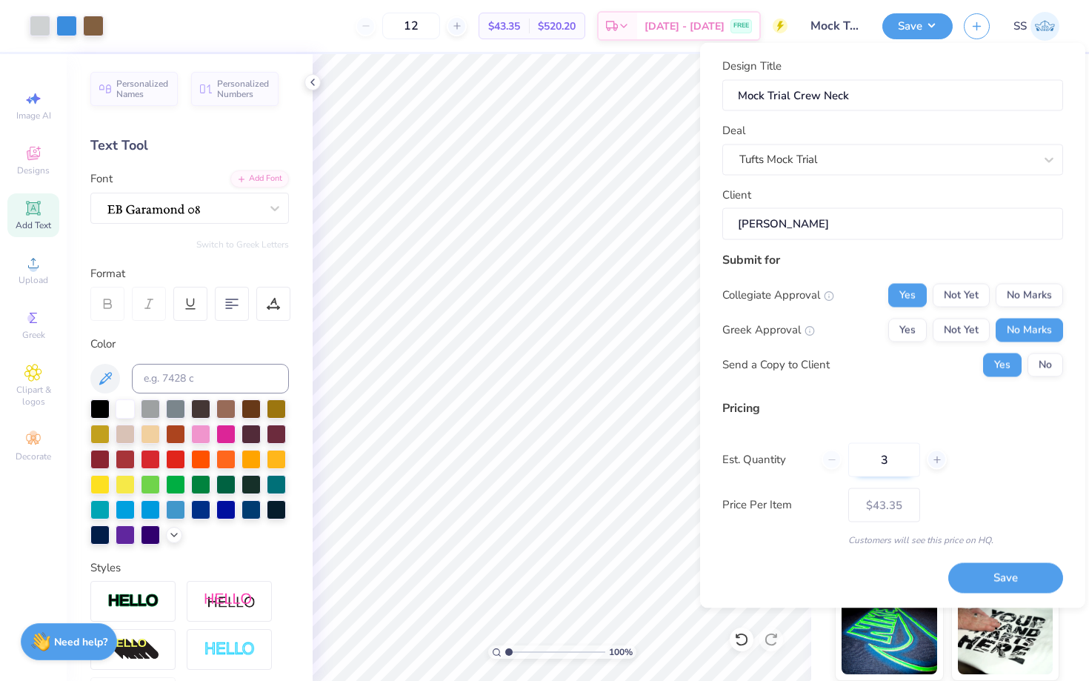
type input "39"
type input "$24.18"
type input "39"
click at [987, 570] on button "Save" at bounding box center [1005, 578] width 115 height 30
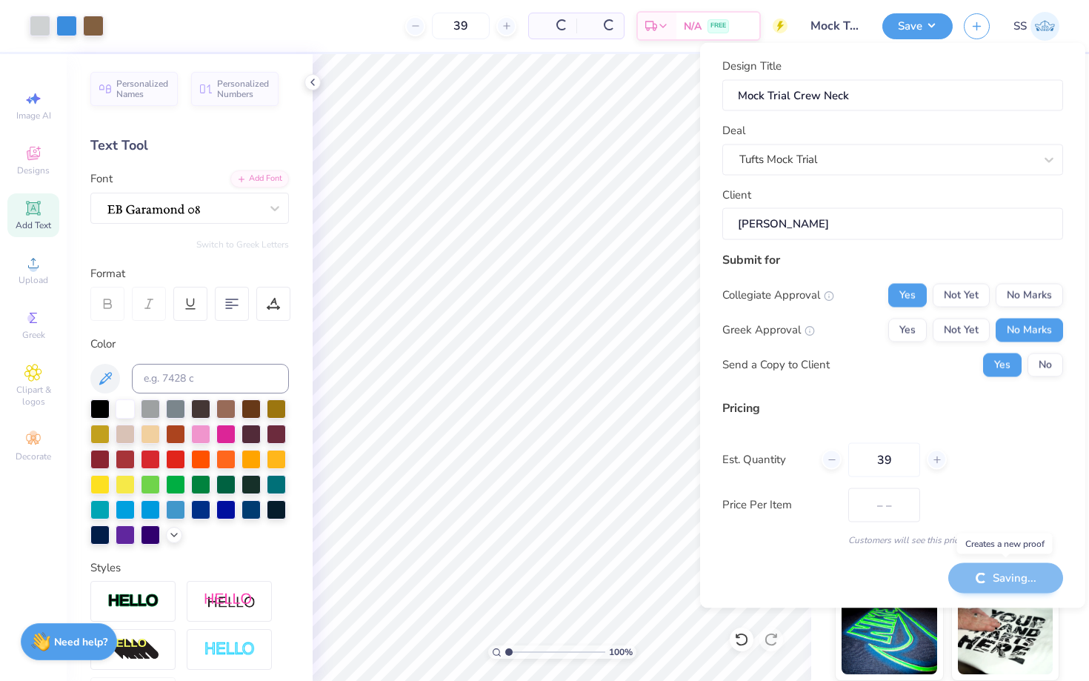
type input "$24.18"
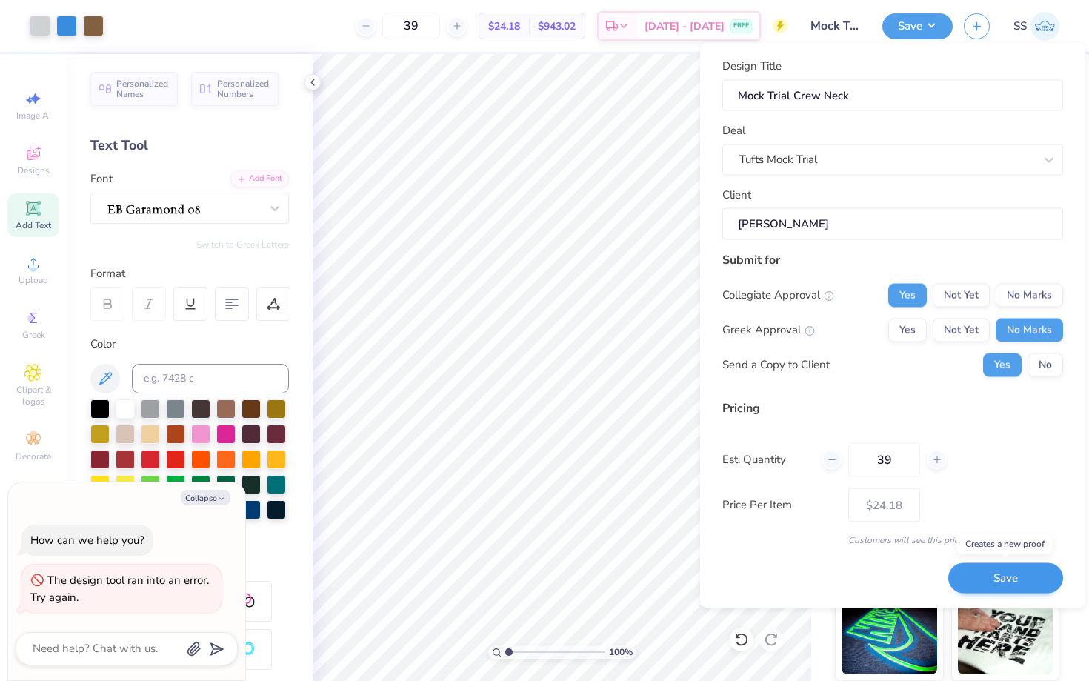
type textarea "x"
click at [987, 574] on button "Save" at bounding box center [1005, 578] width 115 height 30
type input "$24.18"
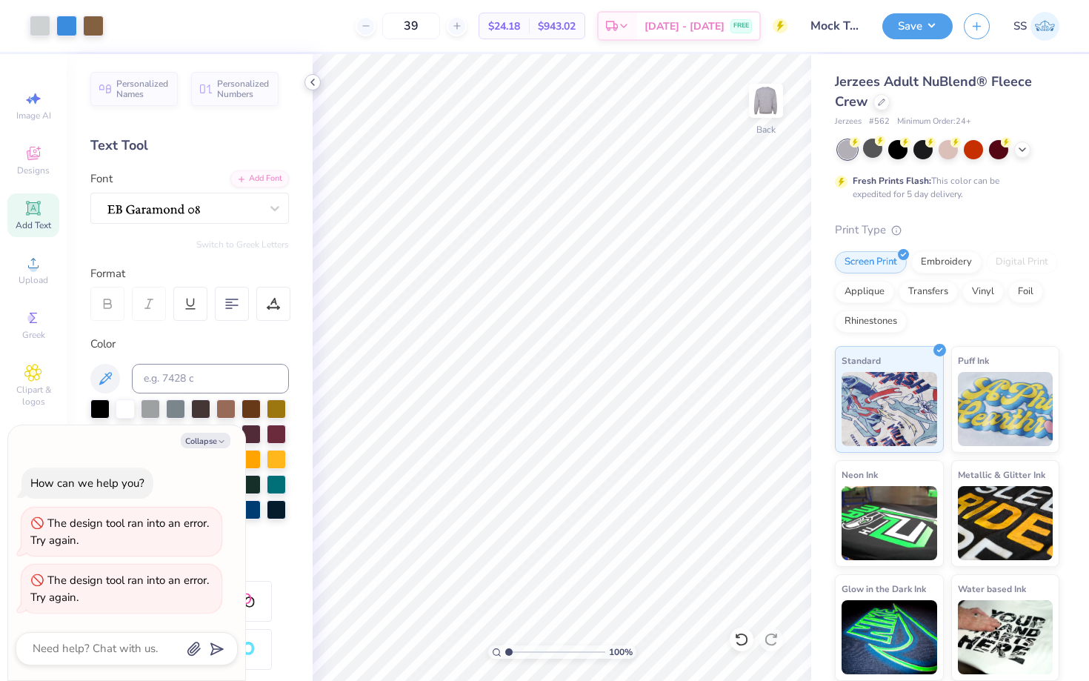
click at [311, 83] on icon at bounding box center [313, 82] width 12 height 12
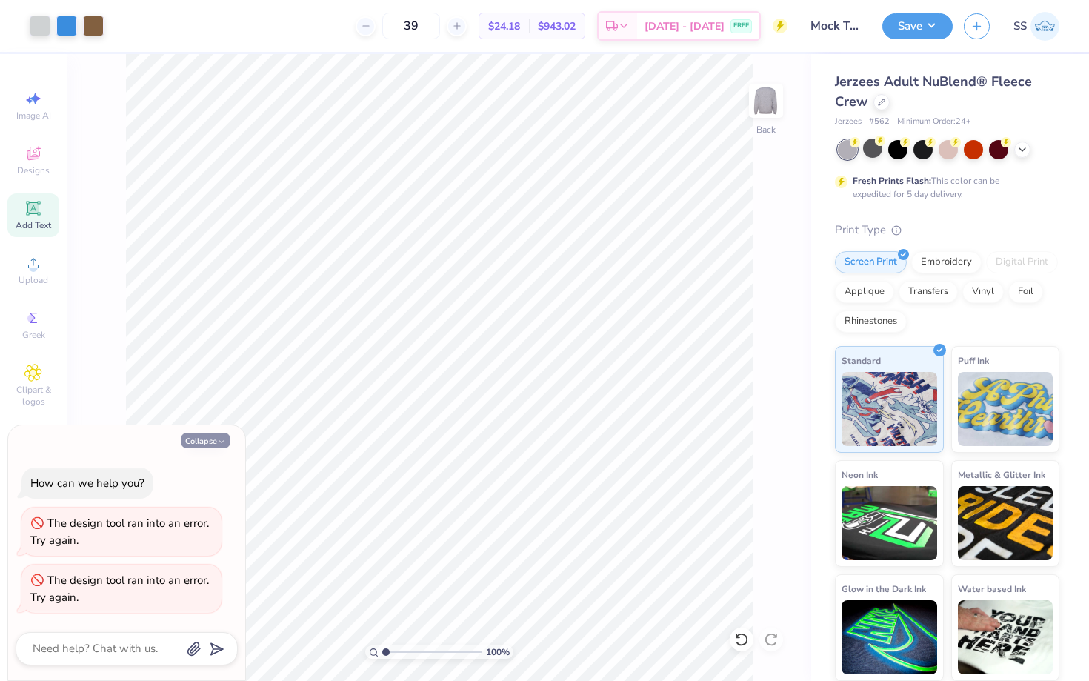
click at [201, 435] on button "Collapse" at bounding box center [206, 441] width 50 height 16
type textarea "x"
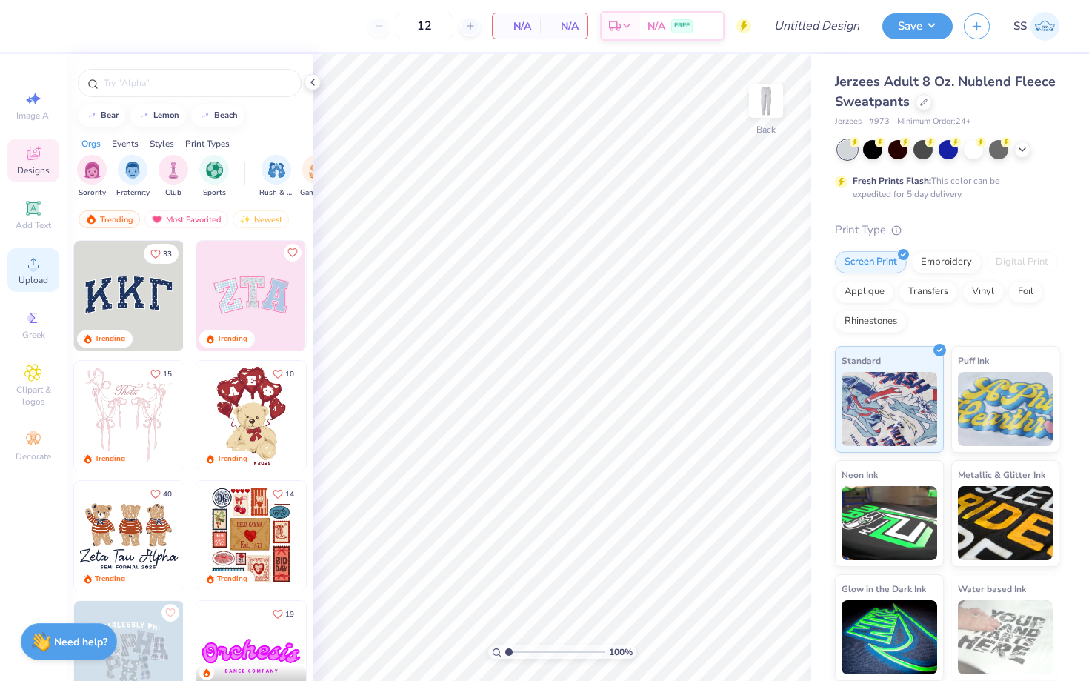
click at [27, 261] on icon at bounding box center [33, 263] width 18 height 18
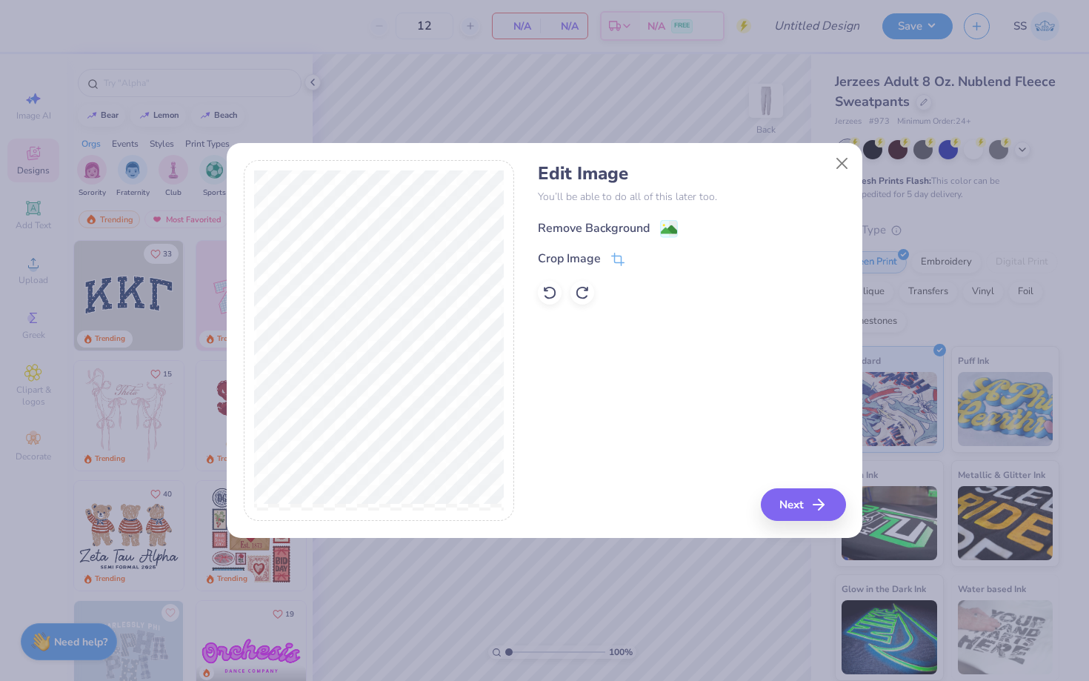
click at [656, 228] on div "Remove Background" at bounding box center [608, 228] width 140 height 19
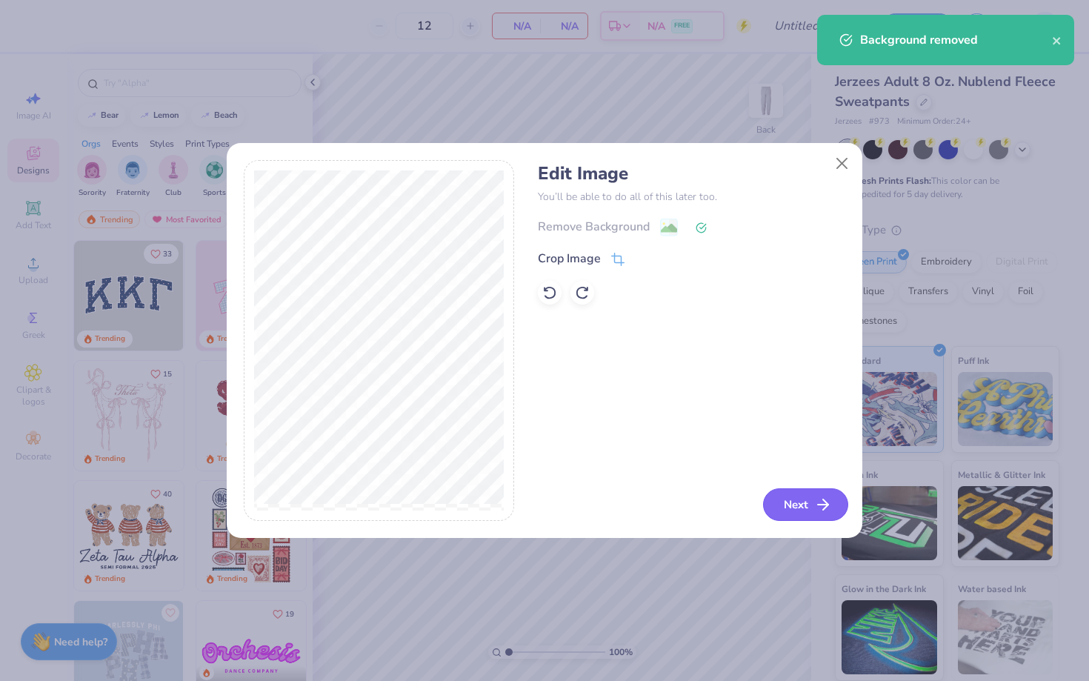
click at [809, 504] on button "Next" at bounding box center [805, 504] width 85 height 33
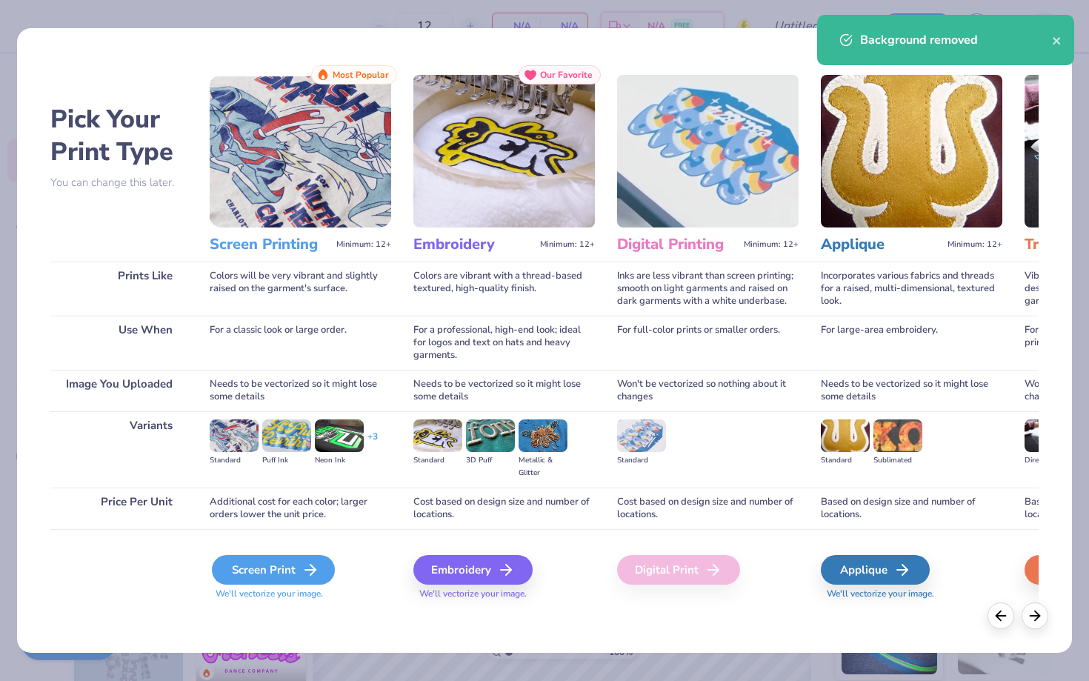
click at [295, 559] on div "Screen Print" at bounding box center [273, 570] width 123 height 30
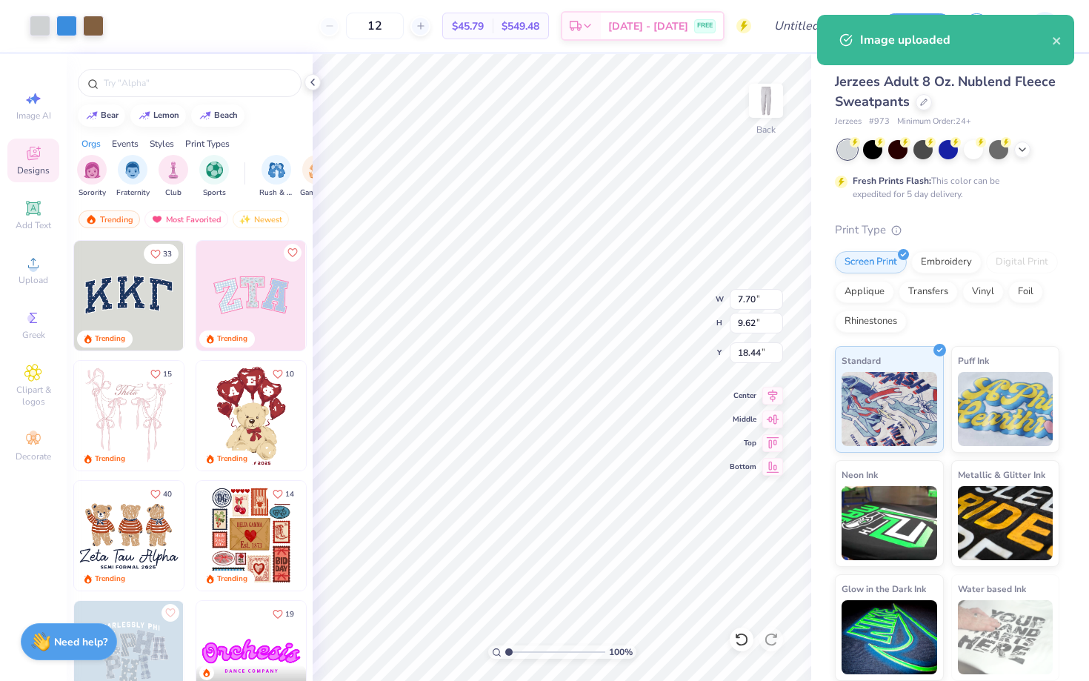
type input "2.60"
type input "3.24"
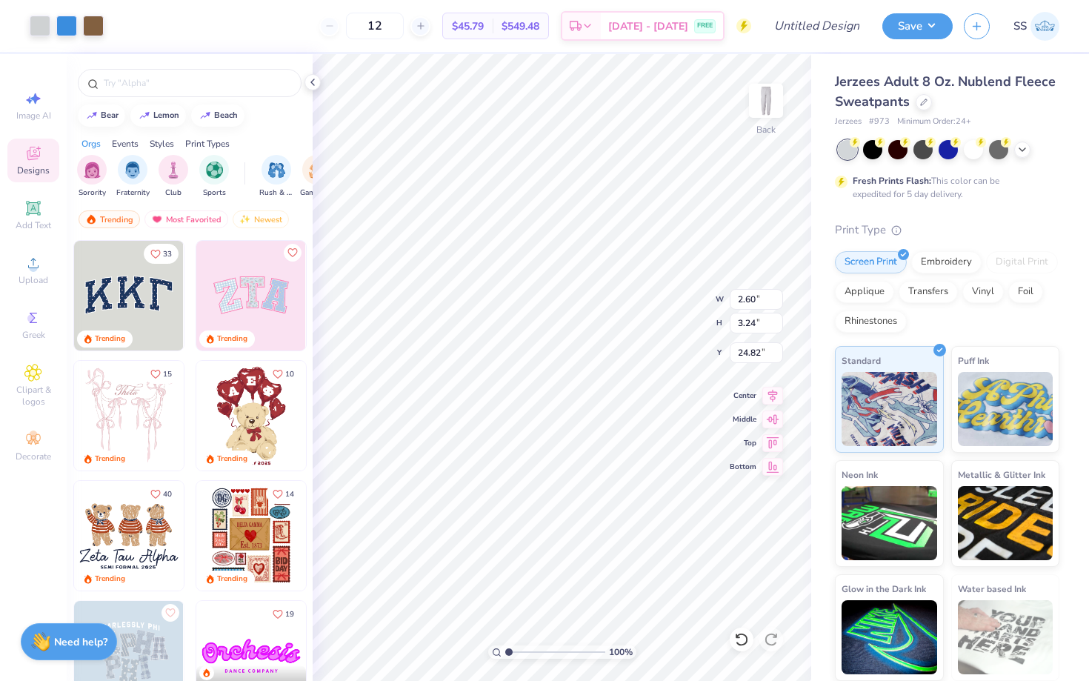
type input "0.94"
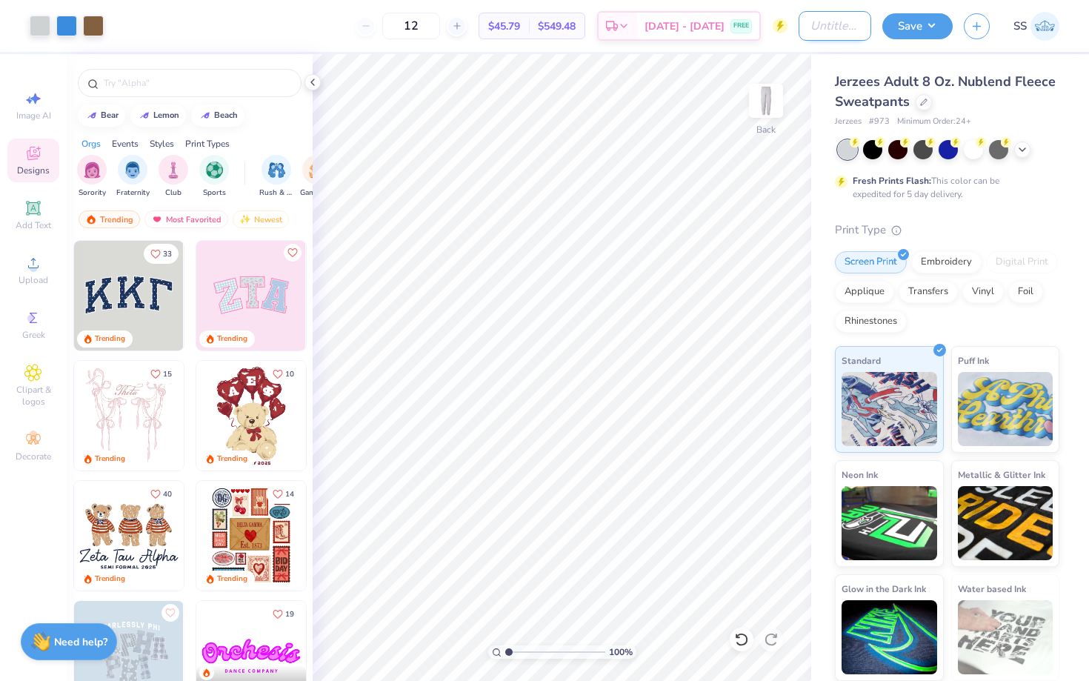
click at [821, 28] on input "Design Title" at bounding box center [835, 26] width 73 height 30
click at [856, 29] on input "Mock Trial Crew Neck" at bounding box center [835, 26] width 73 height 30
drag, startPoint x: 843, startPoint y: 23, endPoint x: 955, endPoint y: 23, distance: 111.8
click at [955, 23] on div "Art colors 12 $45.79 Per Item $549.48 Total Est. Delivery Aug 26 - 29 FREE Desi…" at bounding box center [544, 26] width 1089 height 52
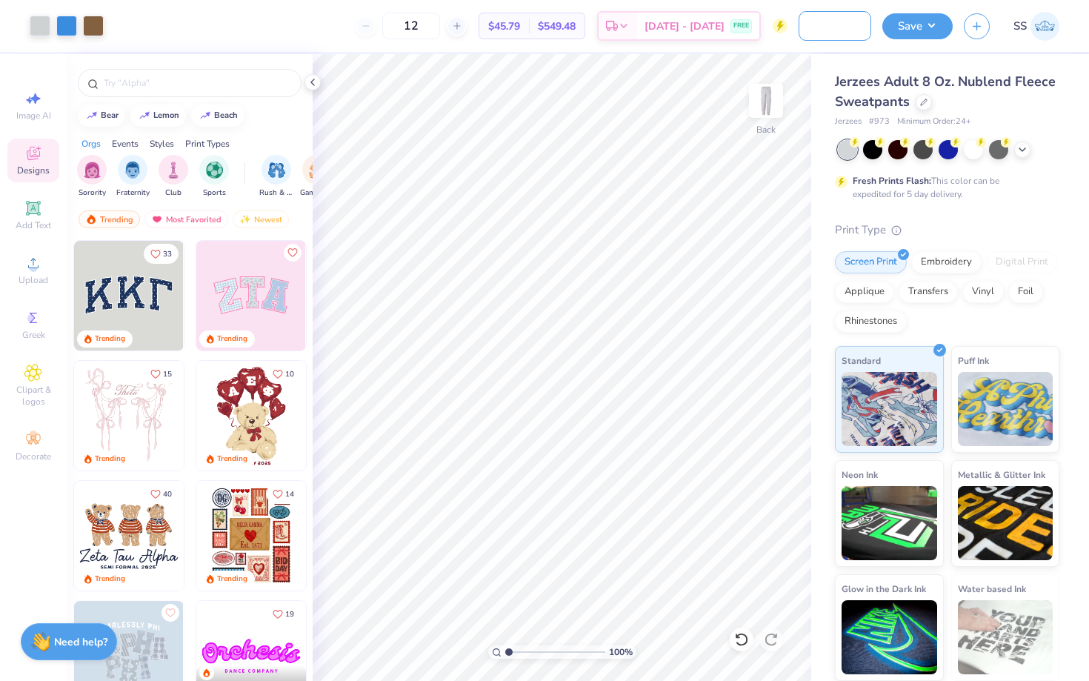
scroll to position [0, 70]
type input "Mock Trial Sweatpant"
click at [931, 28] on button "Save" at bounding box center [917, 24] width 70 height 26
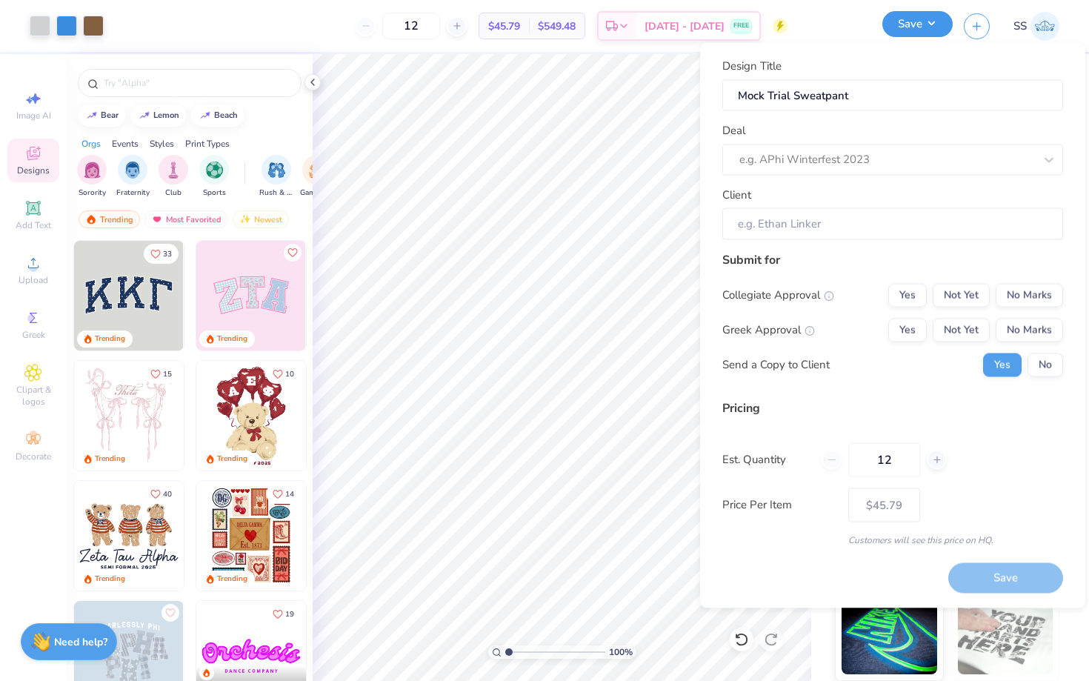
scroll to position [0, 0]
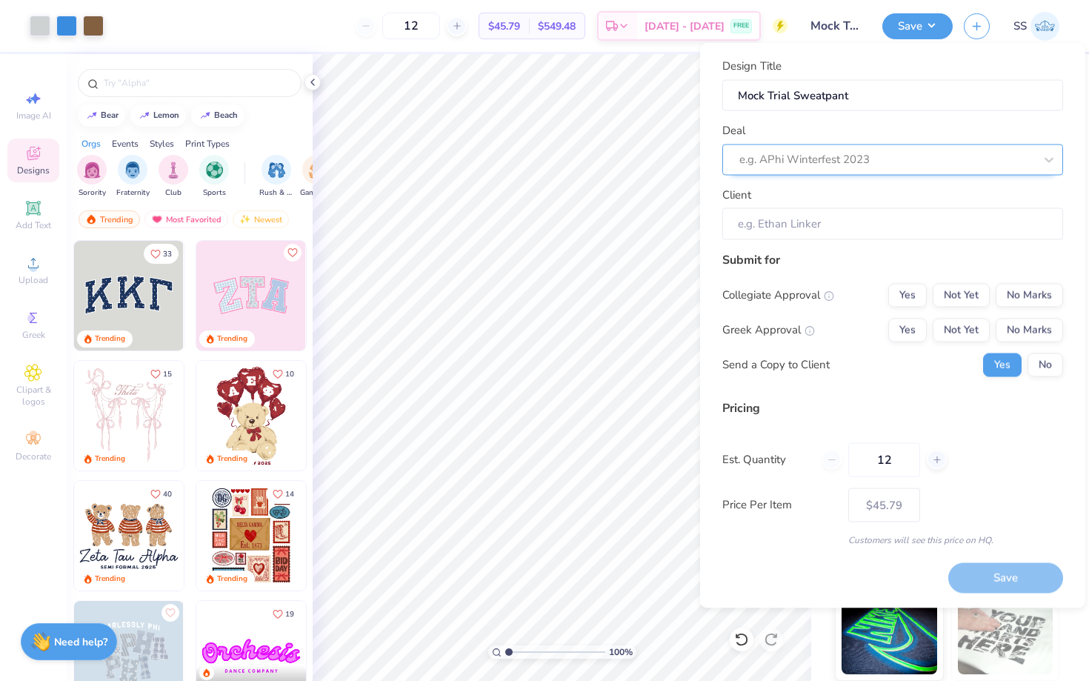
click at [851, 156] on div at bounding box center [886, 160] width 295 height 20
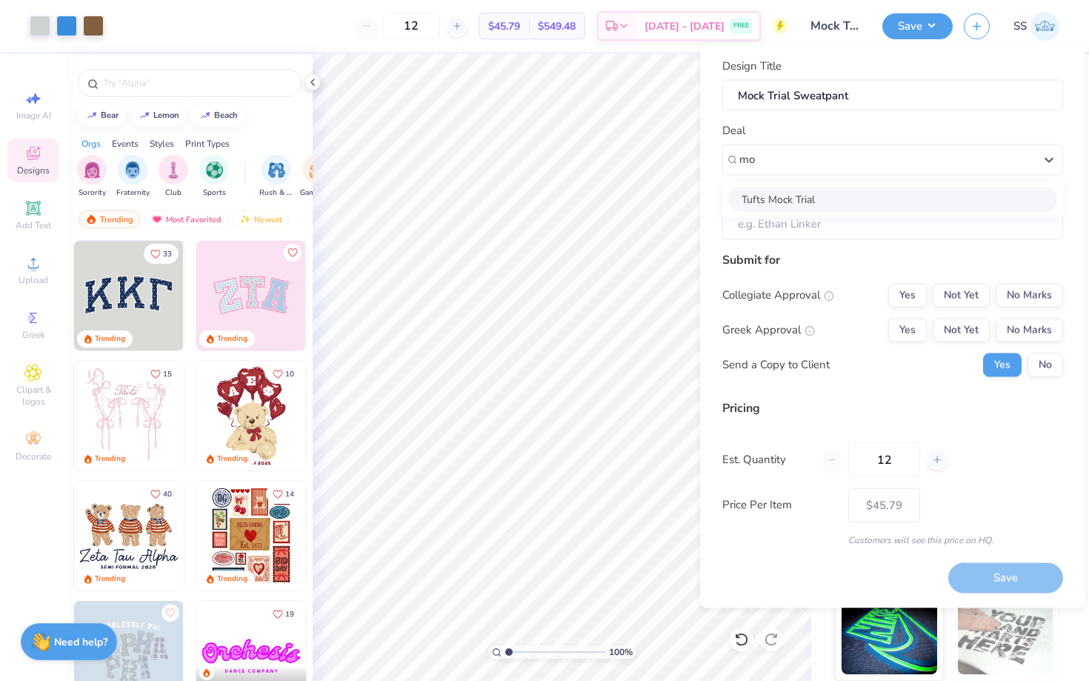
click at [833, 195] on div "Tufts Mock Trial" at bounding box center [892, 199] width 329 height 24
type input "mo"
type input "[PERSON_NAME]"
click at [901, 298] on button "Yes" at bounding box center [907, 295] width 39 height 24
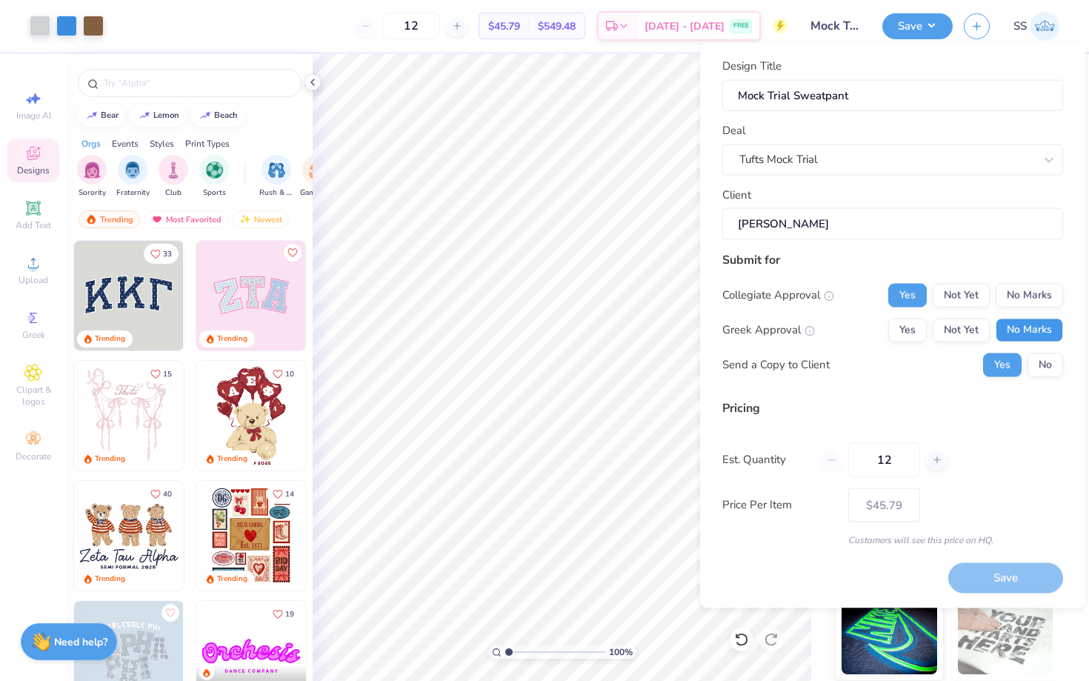
click at [1032, 327] on button "No Marks" at bounding box center [1029, 330] width 67 height 24
click at [1028, 285] on button "No Marks" at bounding box center [1029, 295] width 67 height 24
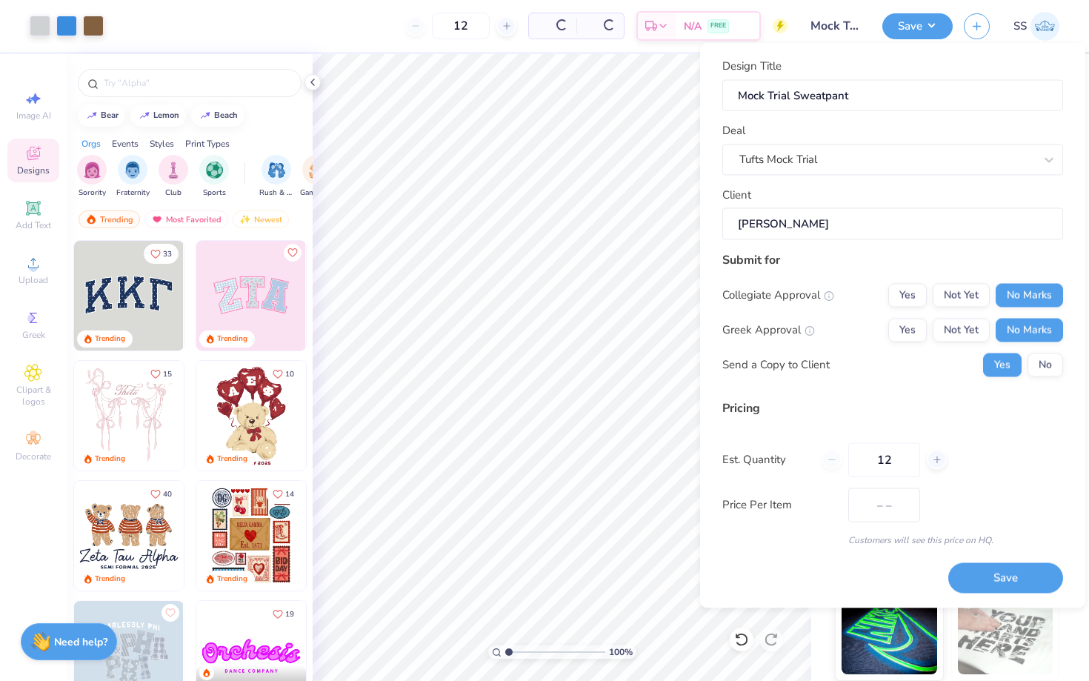
type input "$45.79"
click at [884, 461] on input "12" at bounding box center [884, 459] width 72 height 34
type input "39"
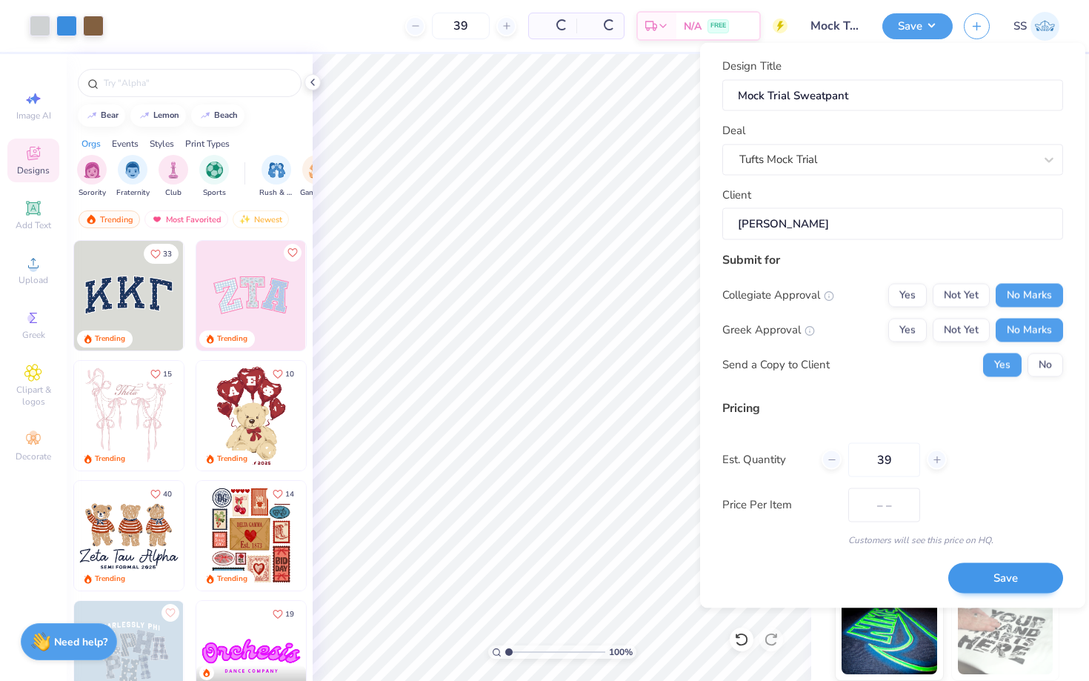
type input "$27.40"
type input "39"
click at [976, 571] on button "Save" at bounding box center [1005, 578] width 115 height 30
type input "– –"
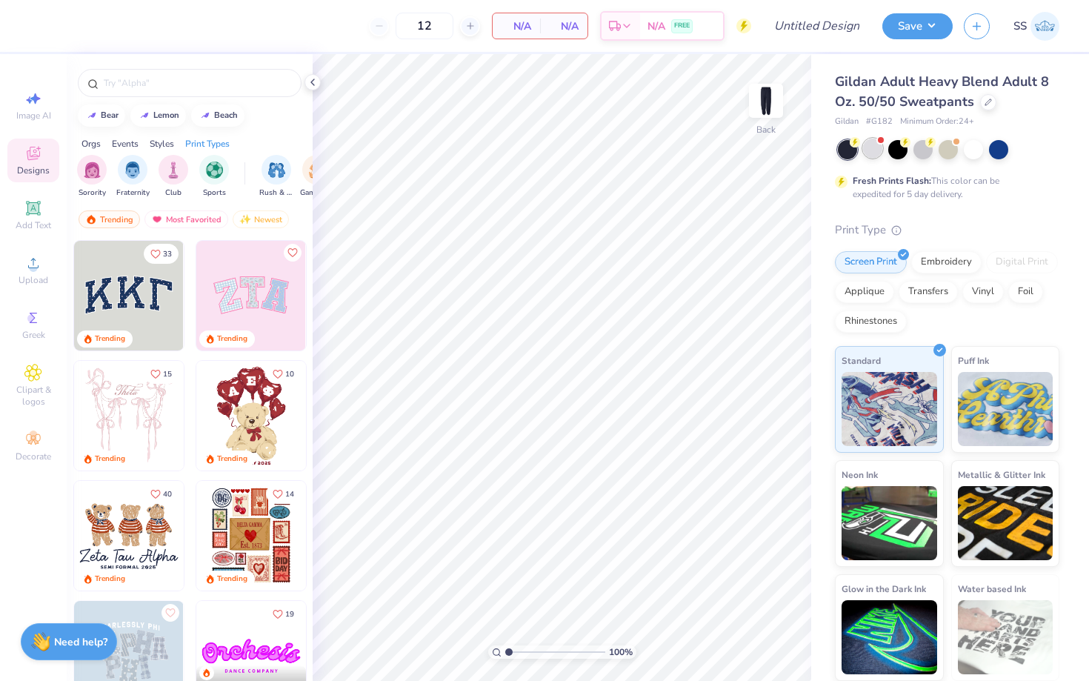
click at [869, 151] on div at bounding box center [872, 148] width 19 height 19
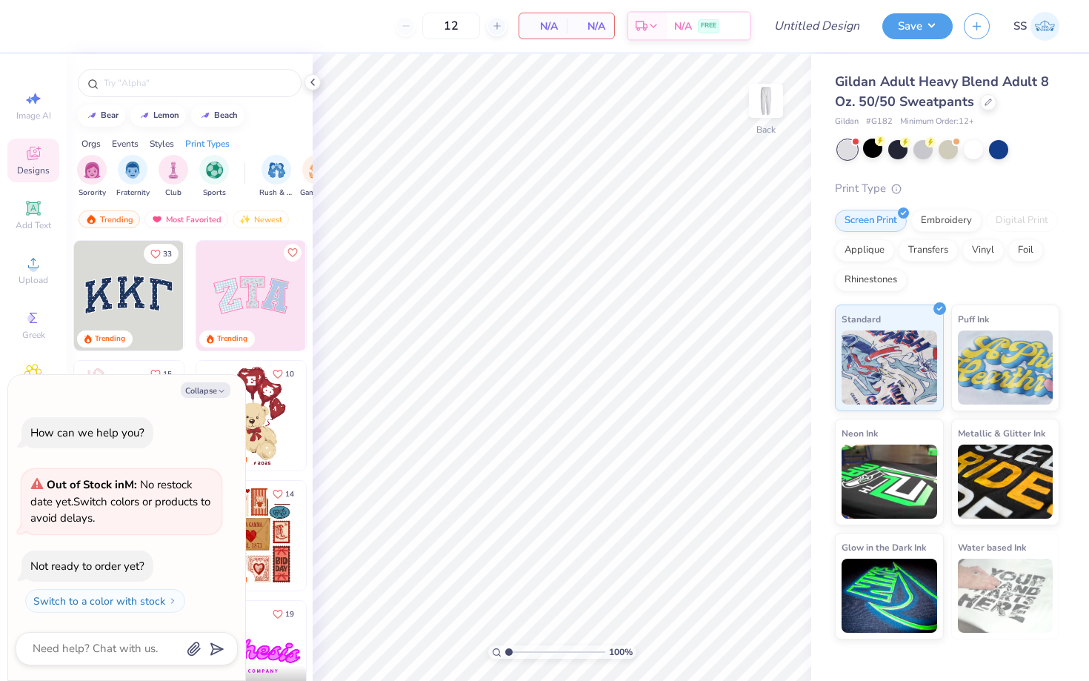
scroll to position [25, 0]
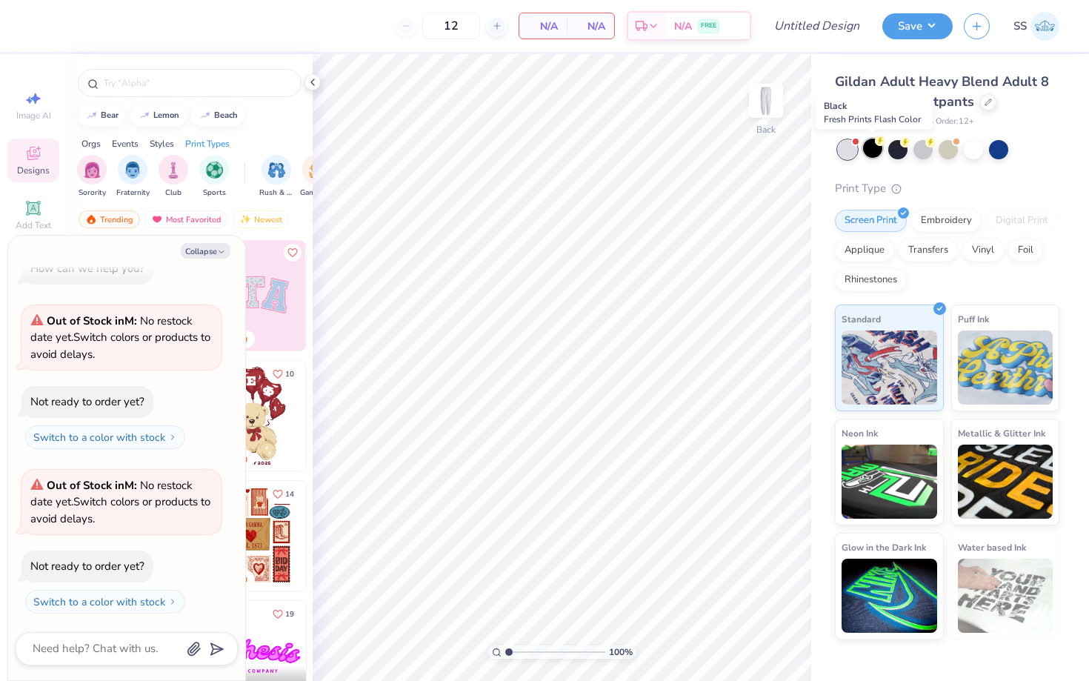
click at [873, 150] on div at bounding box center [872, 148] width 19 height 19
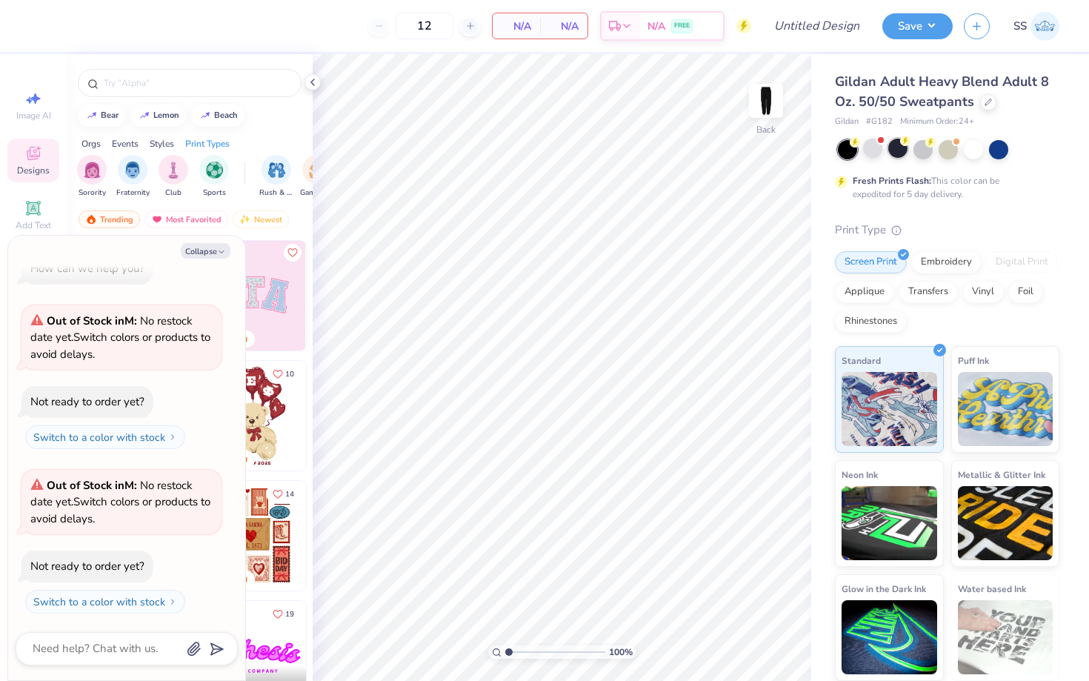
click at [902, 151] on div at bounding box center [897, 148] width 19 height 19
click at [205, 247] on button "Collapse" at bounding box center [206, 251] width 50 height 16
type textarea "x"
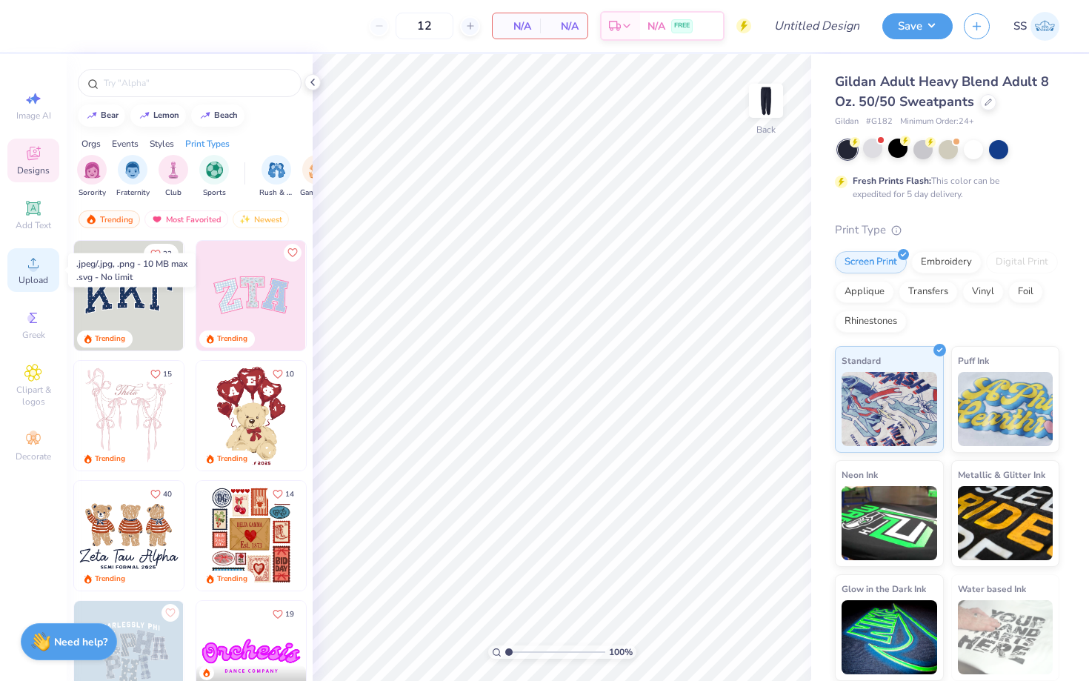
click at [32, 268] on icon at bounding box center [33, 263] width 18 height 18
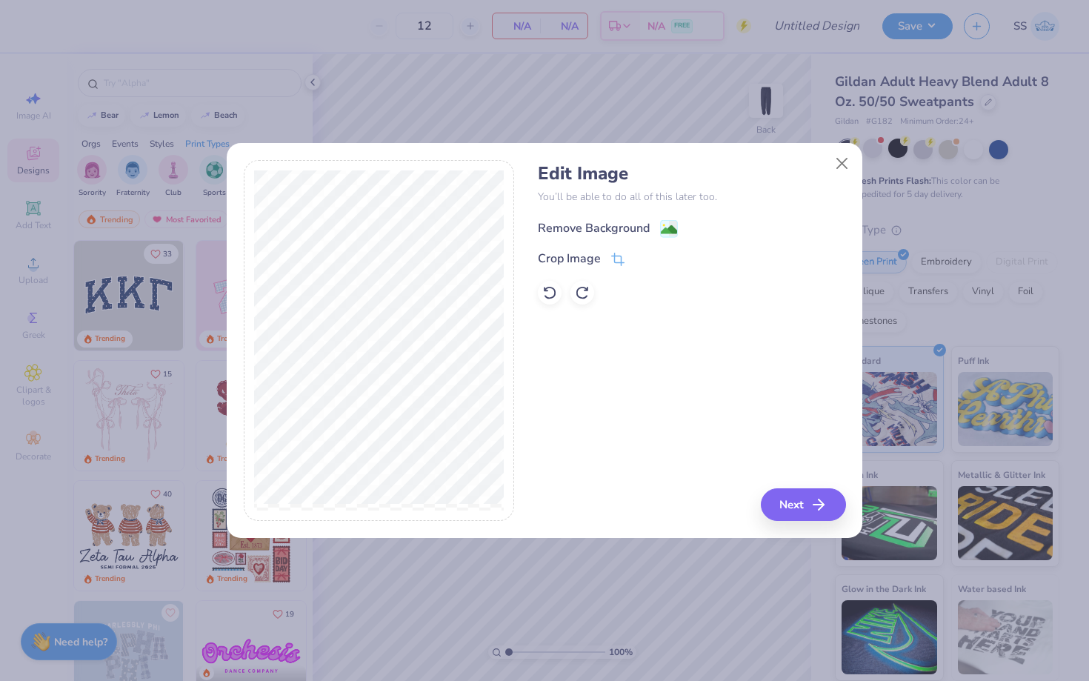
click at [662, 220] on g at bounding box center [670, 229] width 18 height 18
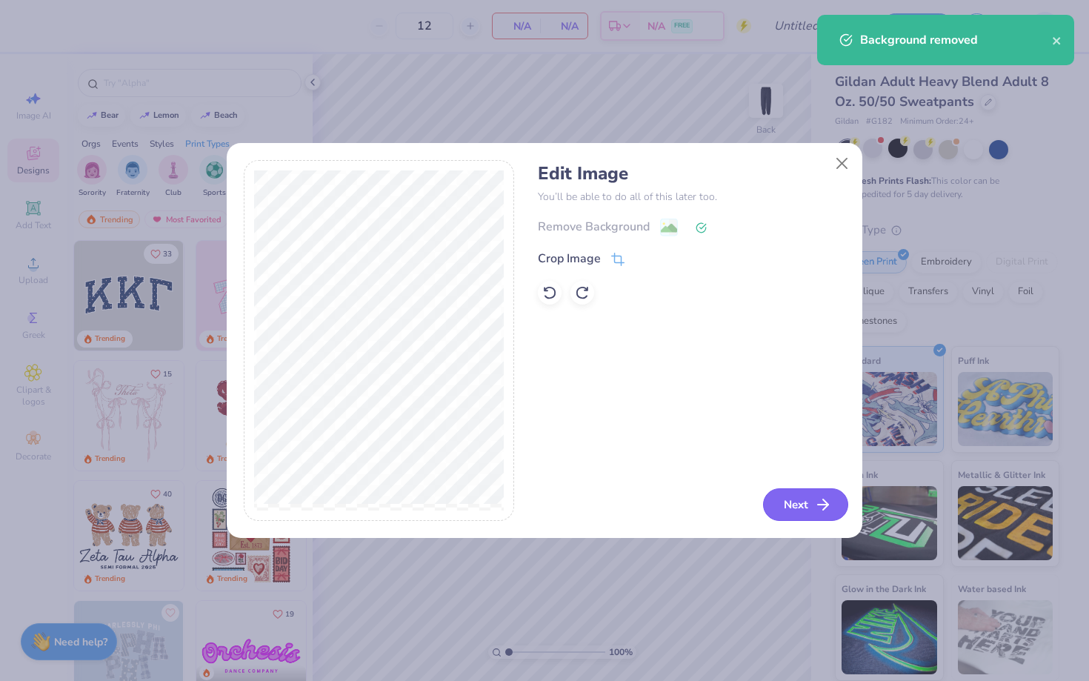
click at [805, 502] on button "Next" at bounding box center [805, 504] width 85 height 33
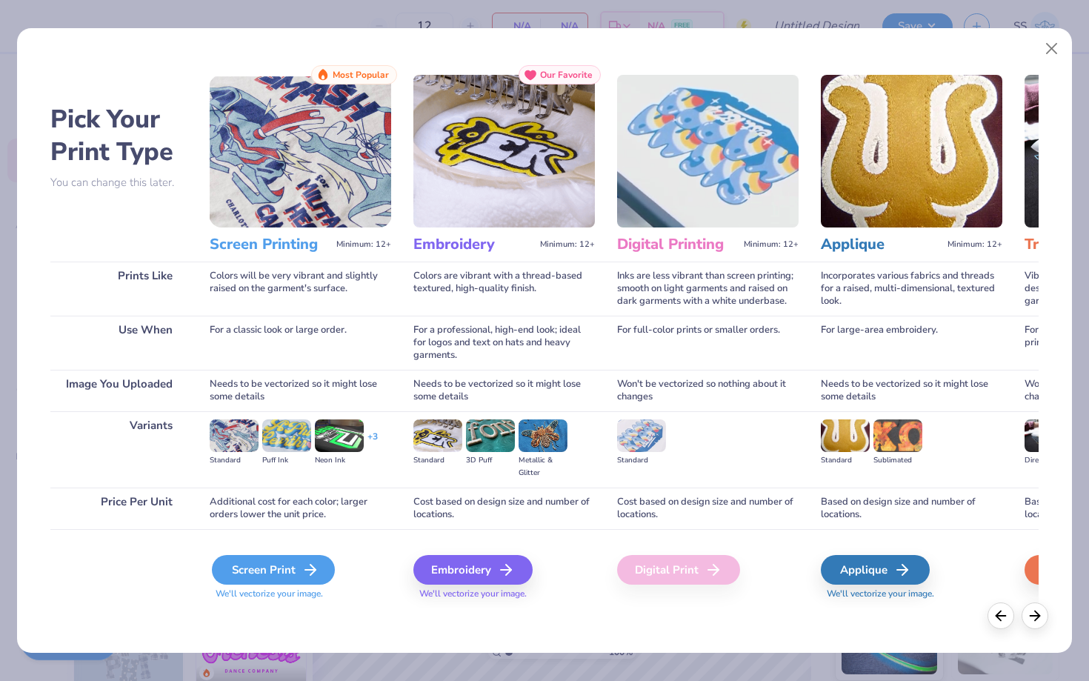
click at [259, 566] on div "Screen Print" at bounding box center [273, 570] width 123 height 30
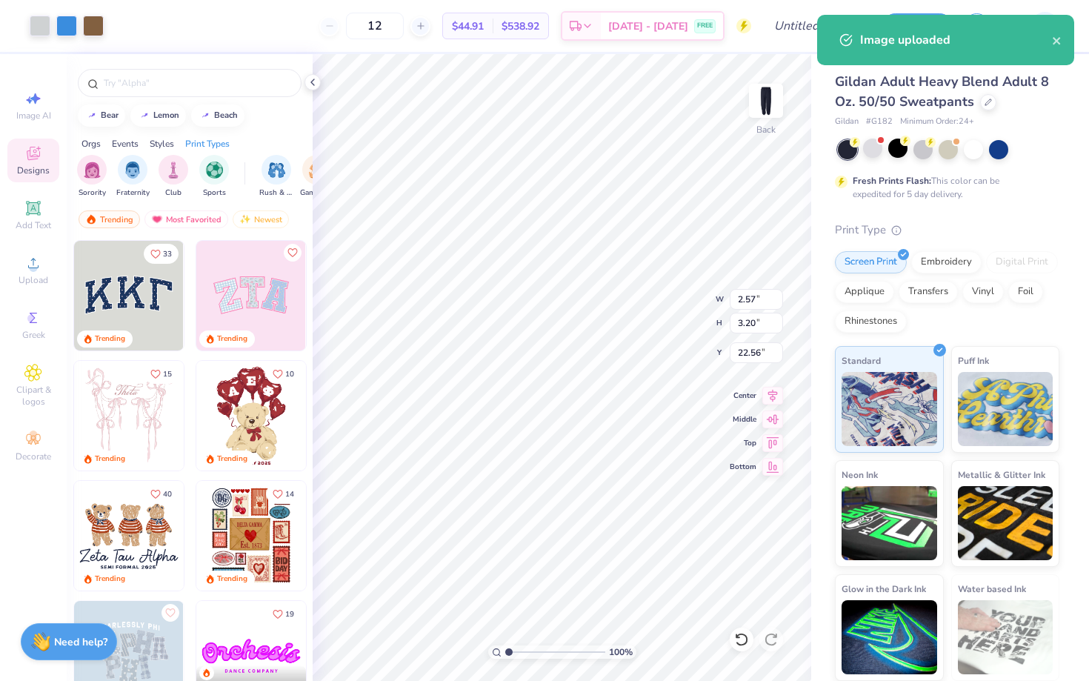
type input "2.57"
type input "3.20"
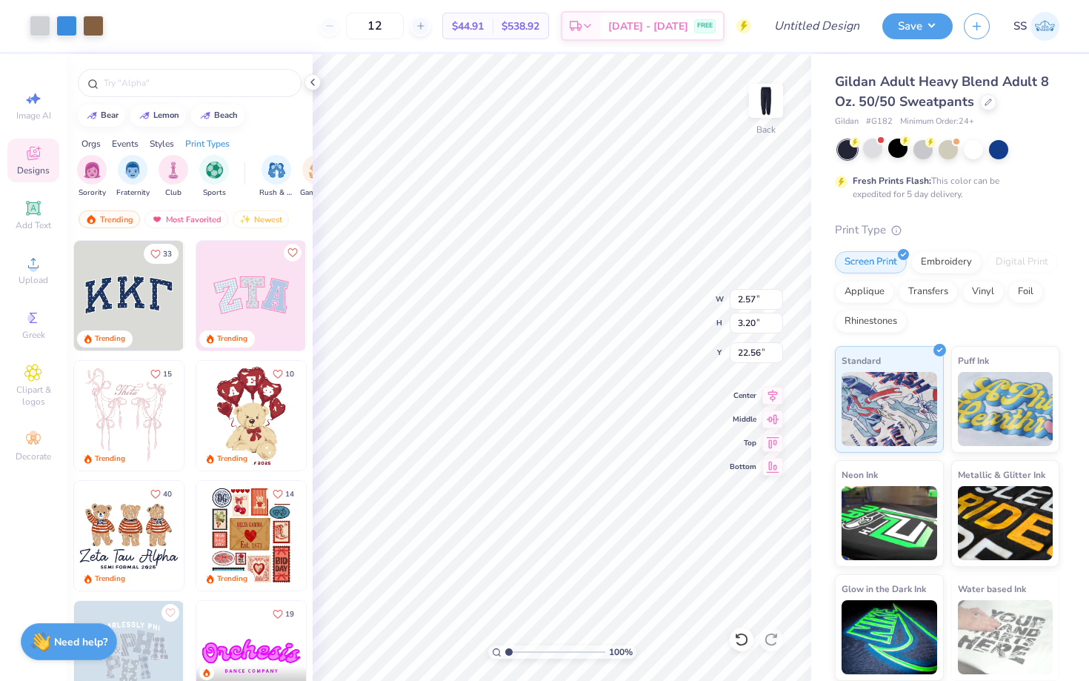
type input "0.81"
type input "1.61"
click at [36, 211] on icon at bounding box center [32, 207] width 11 height 11
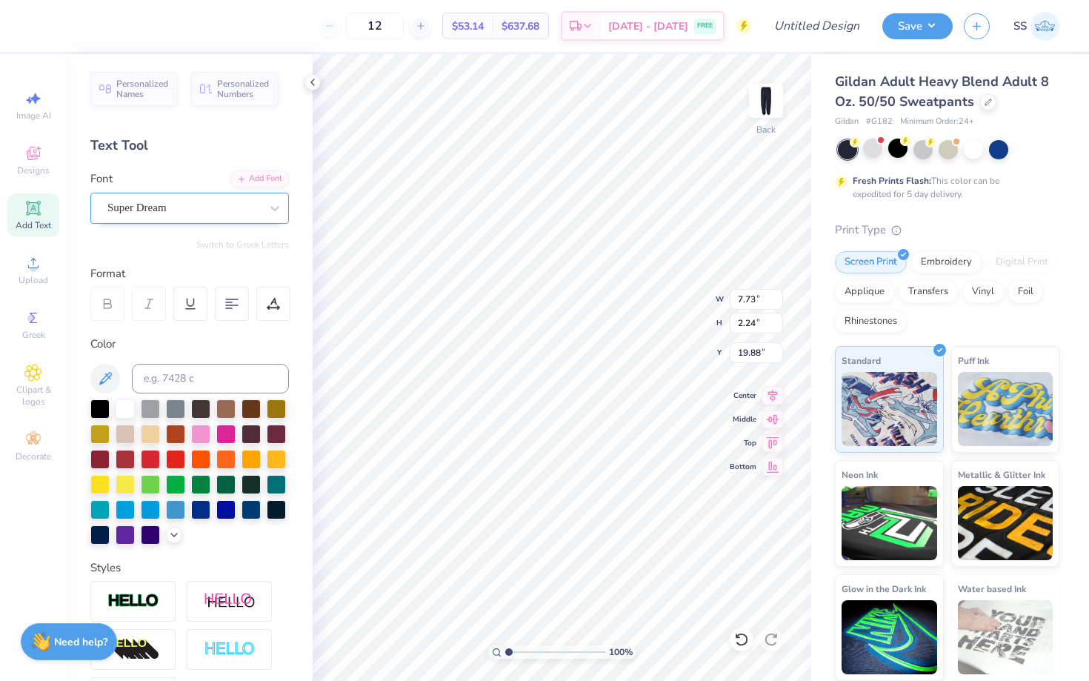
click at [200, 202] on div "Super Dream" at bounding box center [184, 207] width 156 height 23
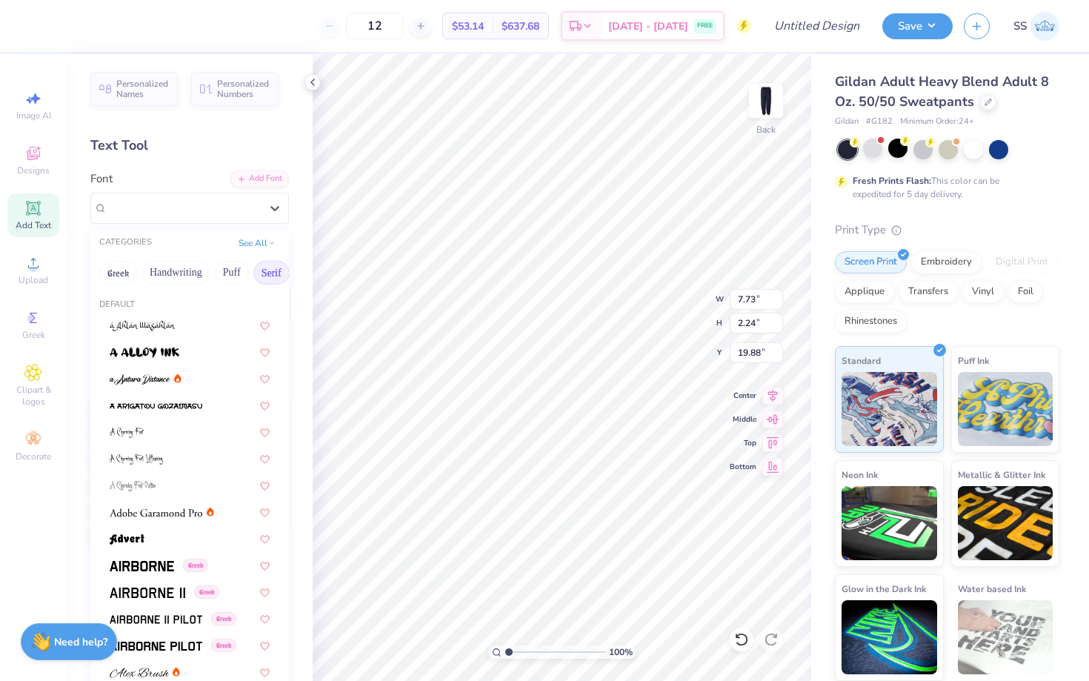
click at [276, 273] on button "Serif" at bounding box center [271, 273] width 36 height 24
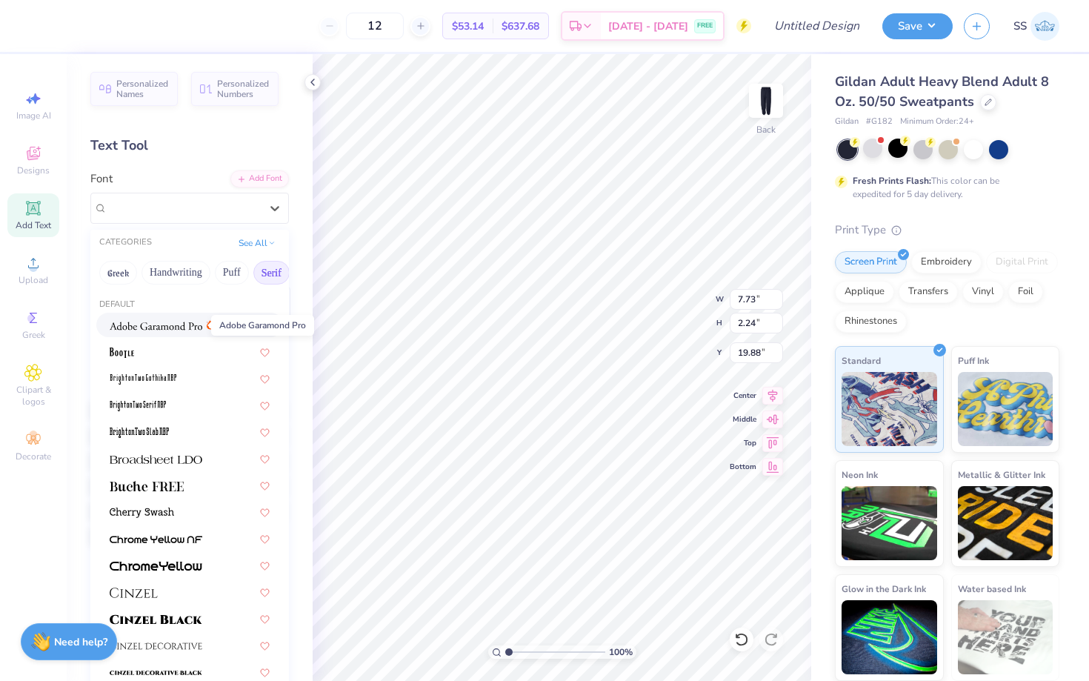
click at [182, 324] on img at bounding box center [156, 326] width 93 height 10
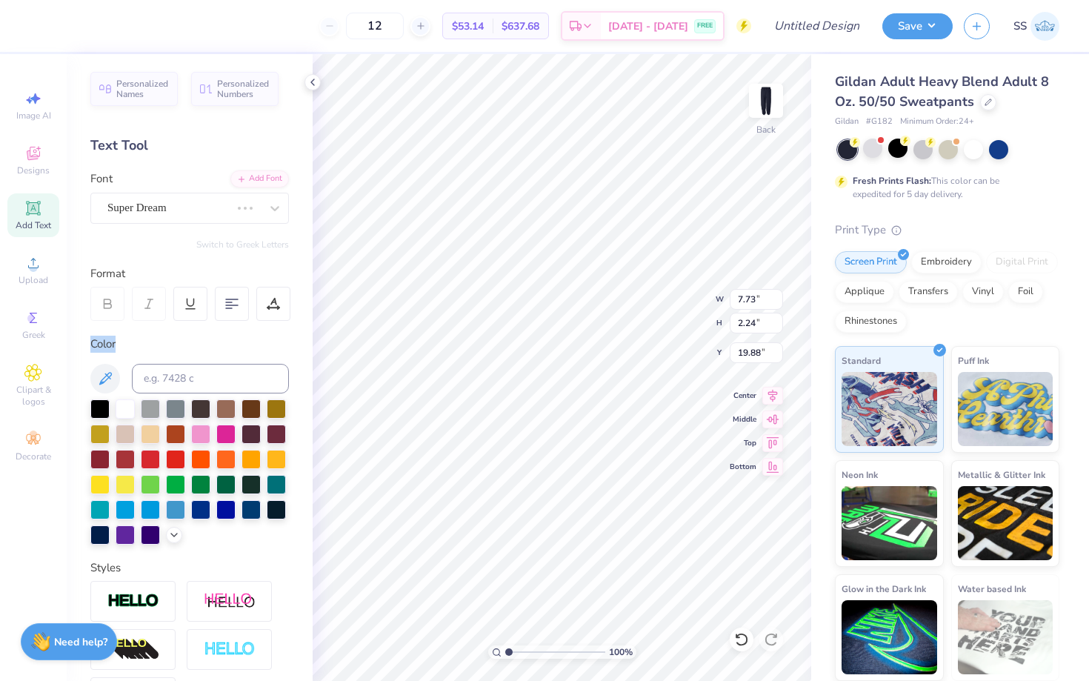
click at [182, 324] on div "Personalized Names Personalized Numbers Text Tool Add Font Font Super Dream Swi…" at bounding box center [190, 367] width 246 height 627
type input "7.64"
type input "2.10"
type input "19.95"
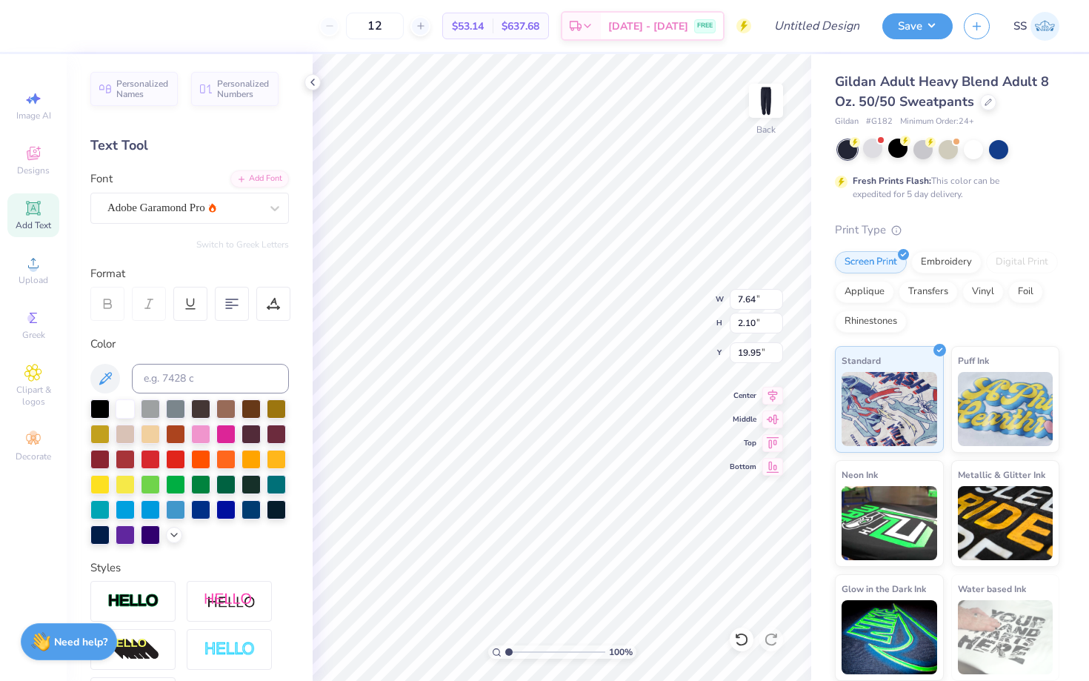
type textarea "Tufts Mock Trial"
type input "2.39"
type input "0.27"
type input "5.16"
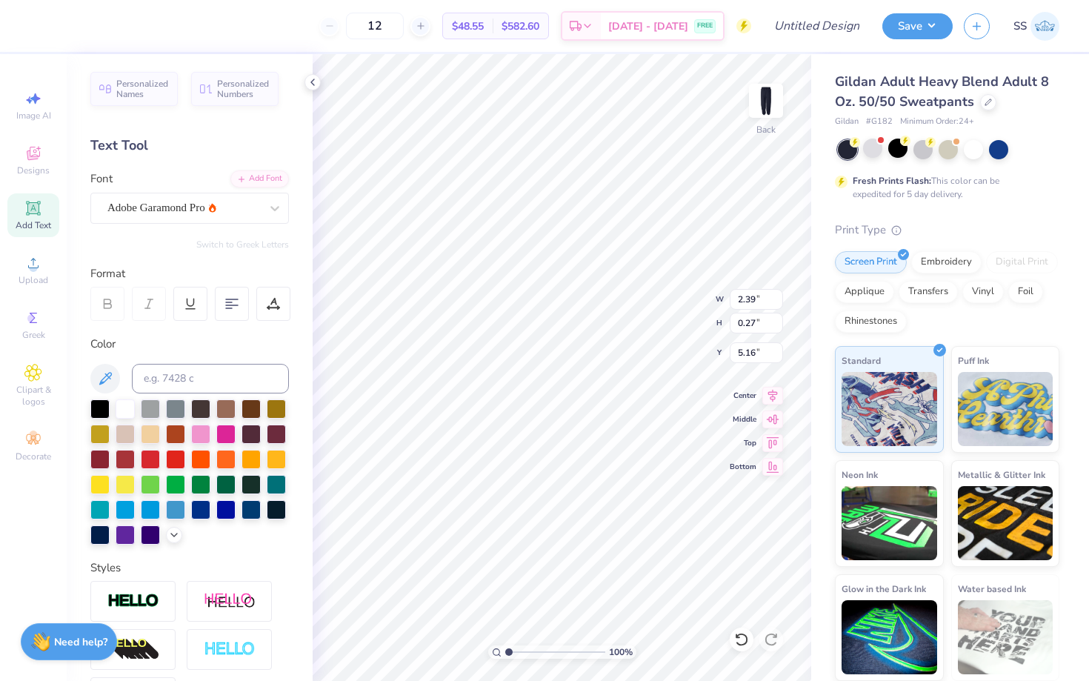
type input "3.97"
type input "0.46"
type input "4.81"
type input "5.10"
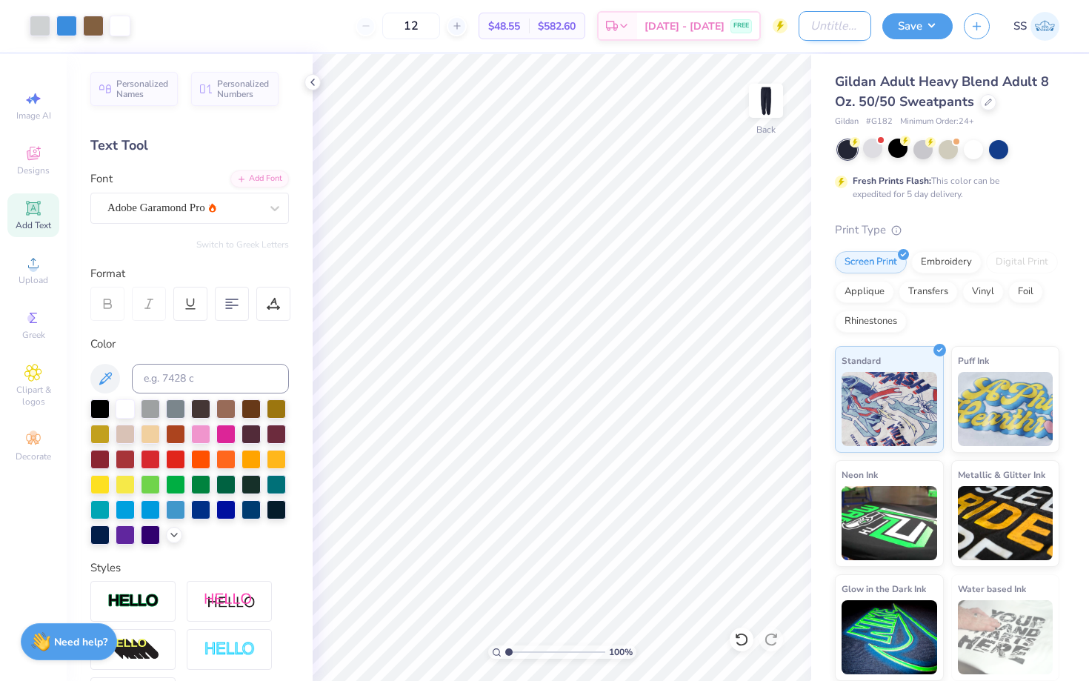
click at [817, 36] on input "Design Title" at bounding box center [835, 26] width 73 height 30
type input "Tufts Mock Trial Sweatpants"
click at [909, 27] on button "Save" at bounding box center [917, 24] width 70 height 26
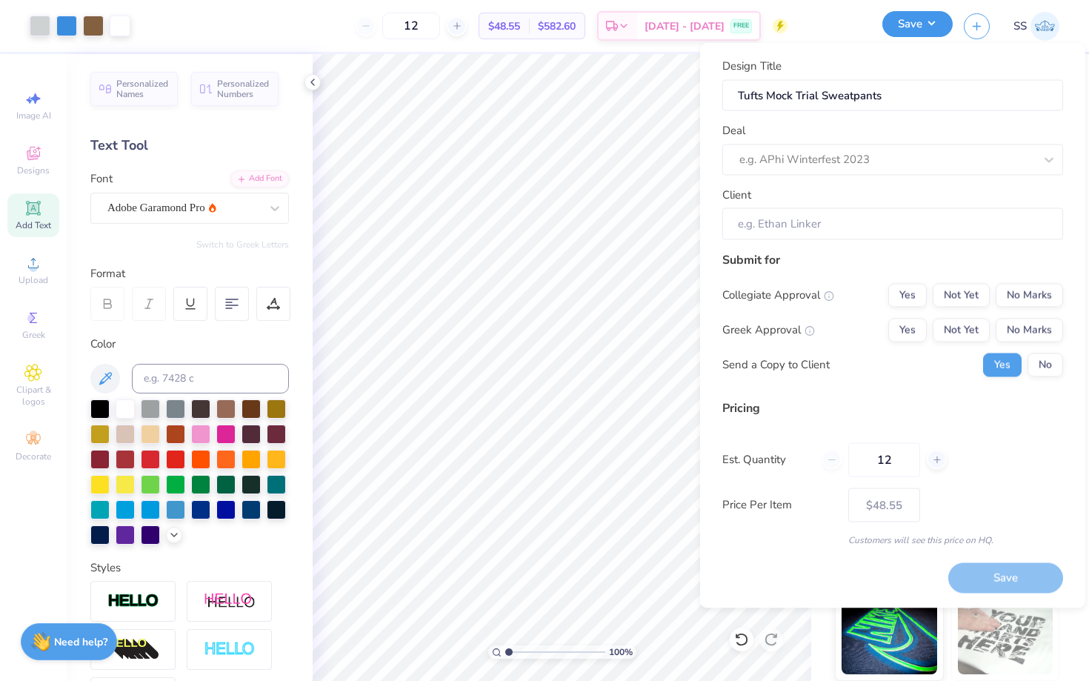
scroll to position [0, 0]
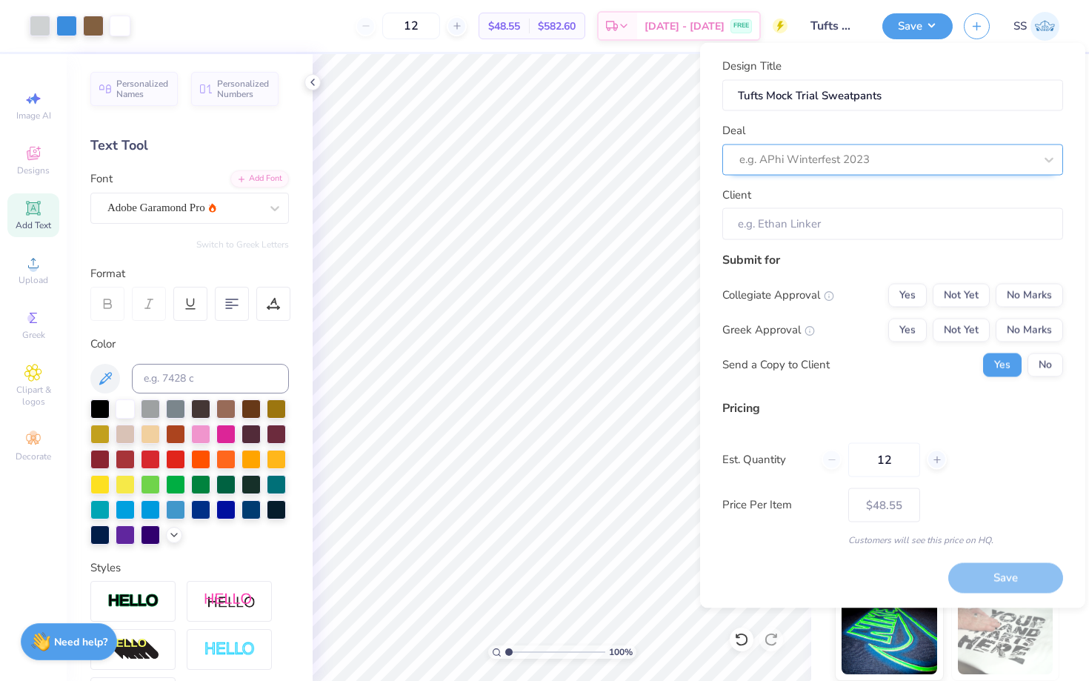
click at [851, 164] on div at bounding box center [886, 160] width 295 height 20
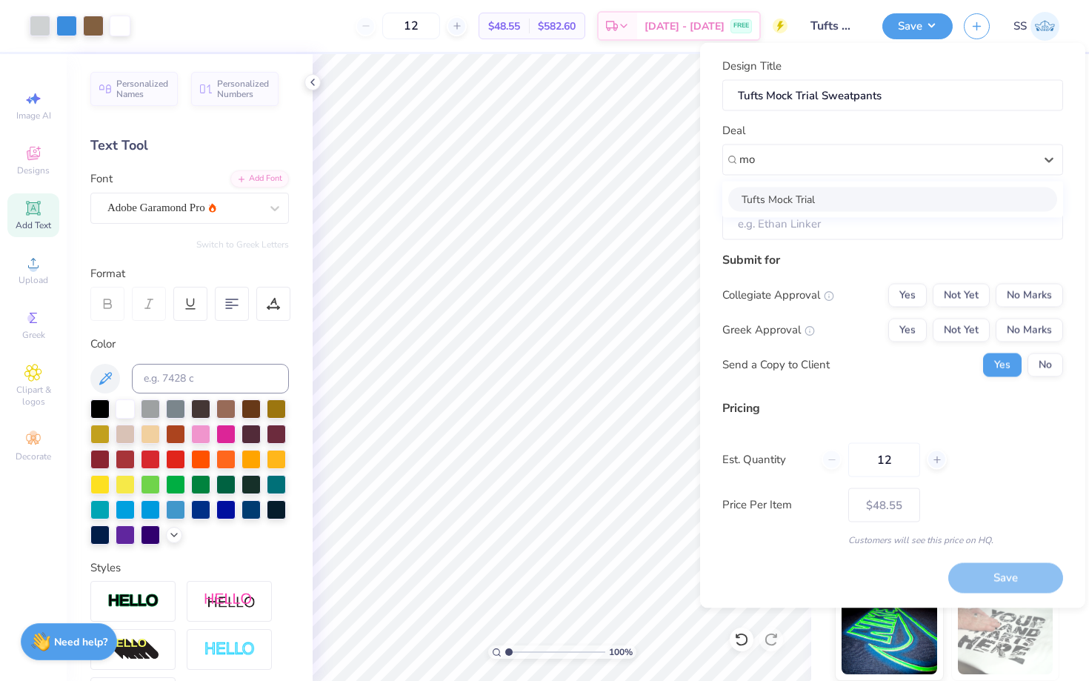
click at [825, 201] on div "Tufts Mock Trial" at bounding box center [892, 199] width 329 height 24
type input "mo"
type input "[PERSON_NAME]"
click at [896, 301] on button "Yes" at bounding box center [907, 295] width 39 height 24
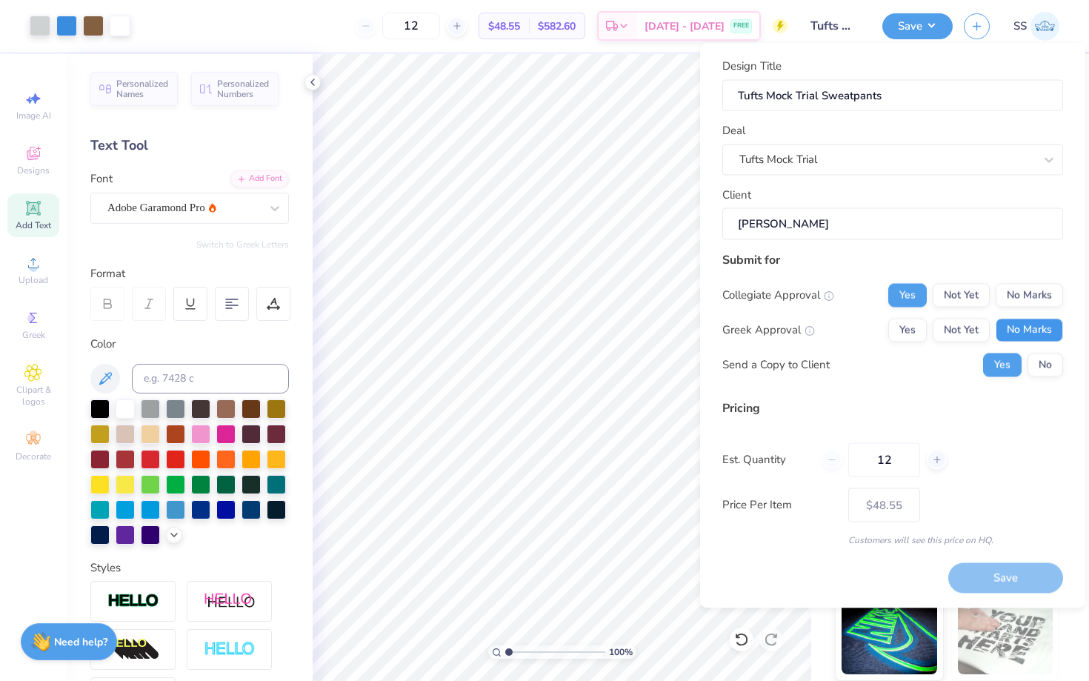
click at [999, 322] on button "No Marks" at bounding box center [1029, 330] width 67 height 24
type input "$48.55"
click at [904, 454] on input "12" at bounding box center [884, 459] width 72 height 34
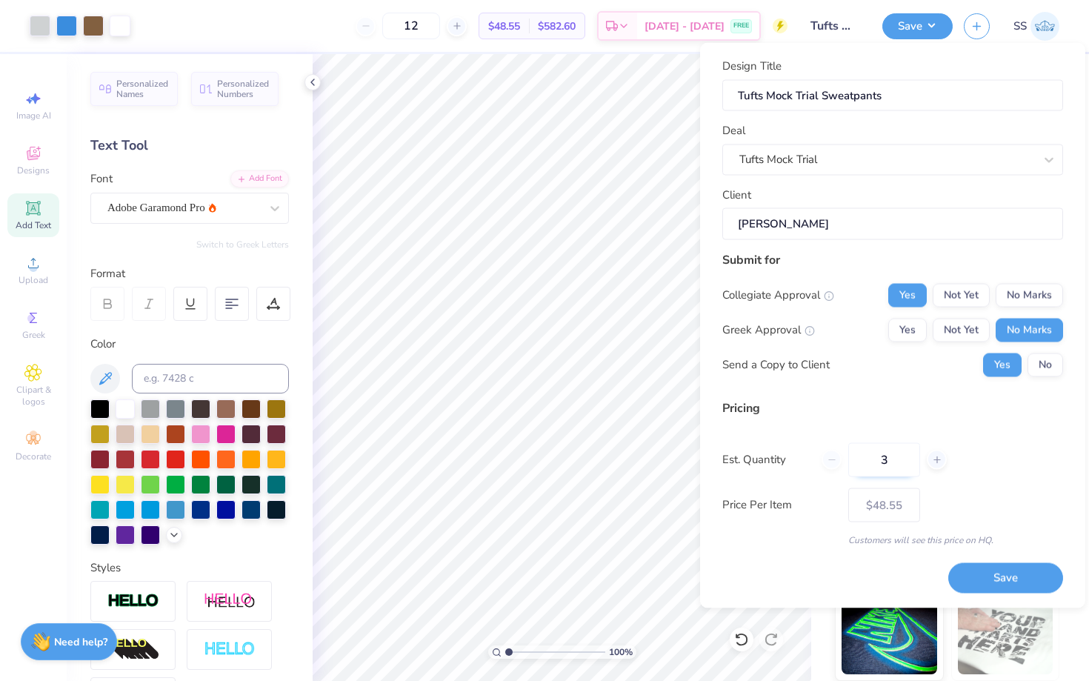
type input "39"
type input "$28.98"
type input "39"
click at [999, 570] on button "Save" at bounding box center [1005, 578] width 115 height 30
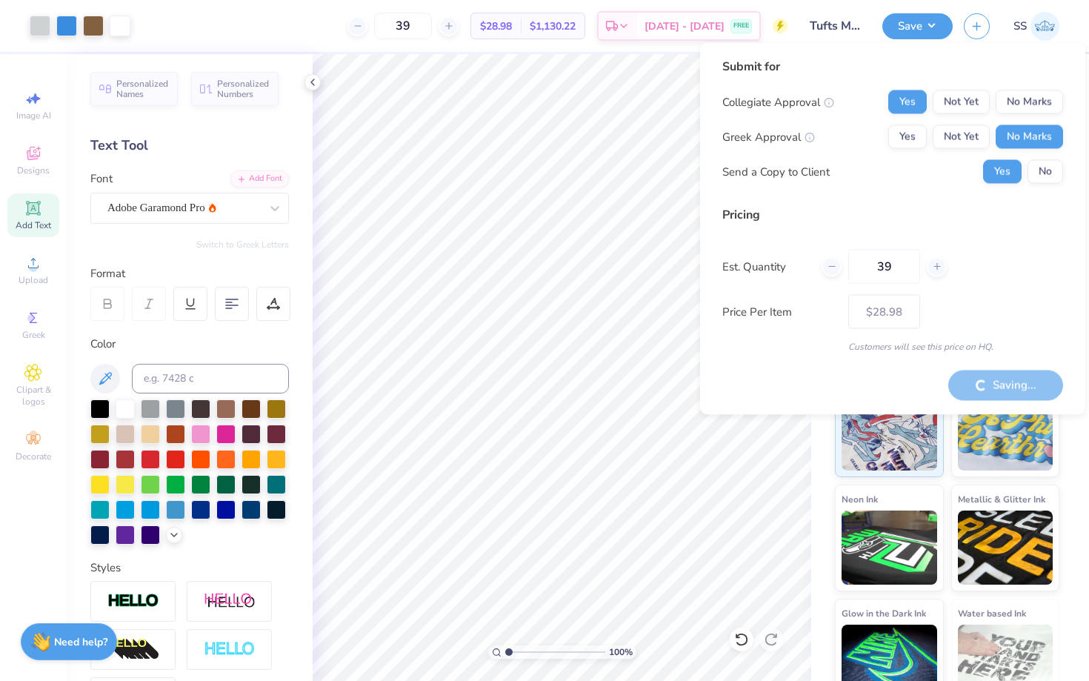
type input "– –"
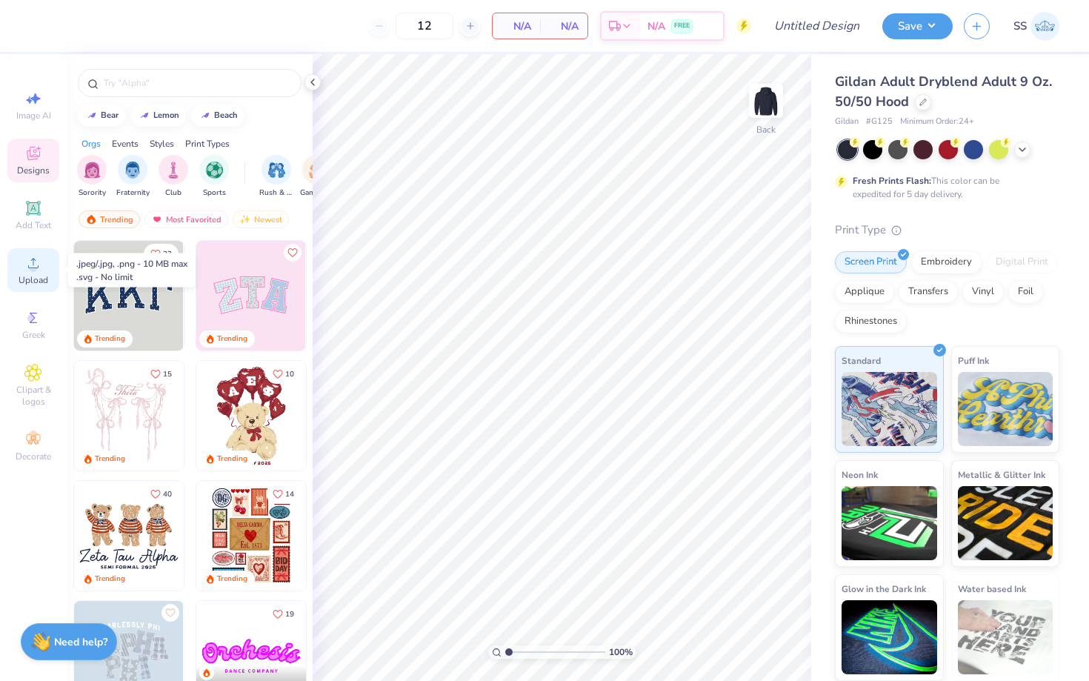
click at [28, 270] on icon at bounding box center [33, 263] width 18 height 18
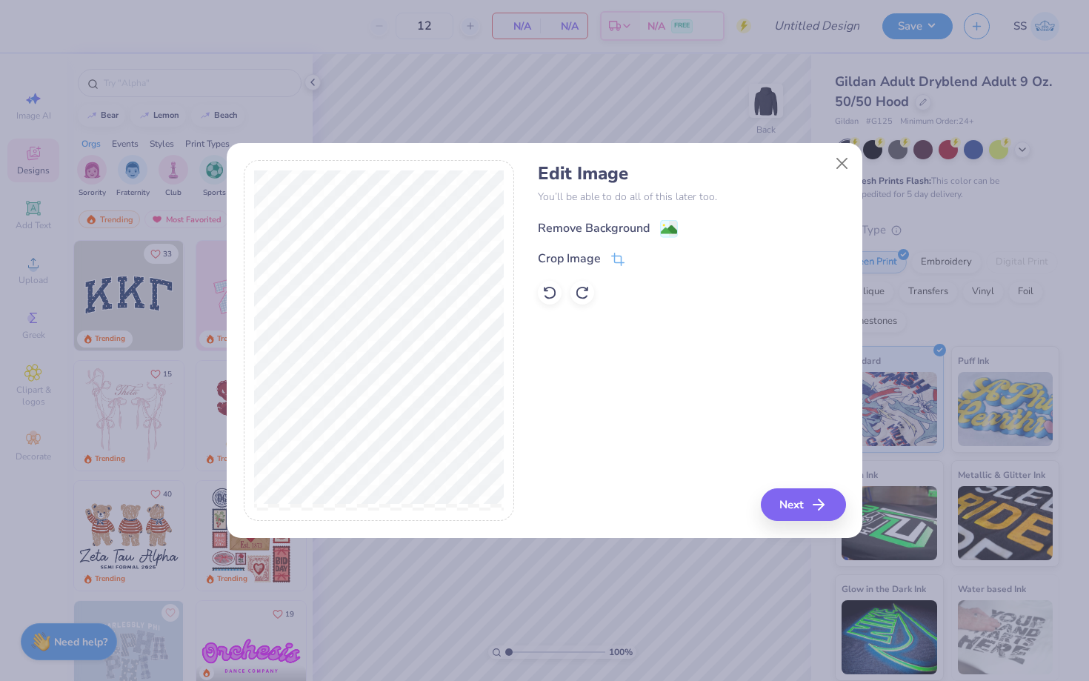
click at [664, 226] on g at bounding box center [670, 229] width 18 height 18
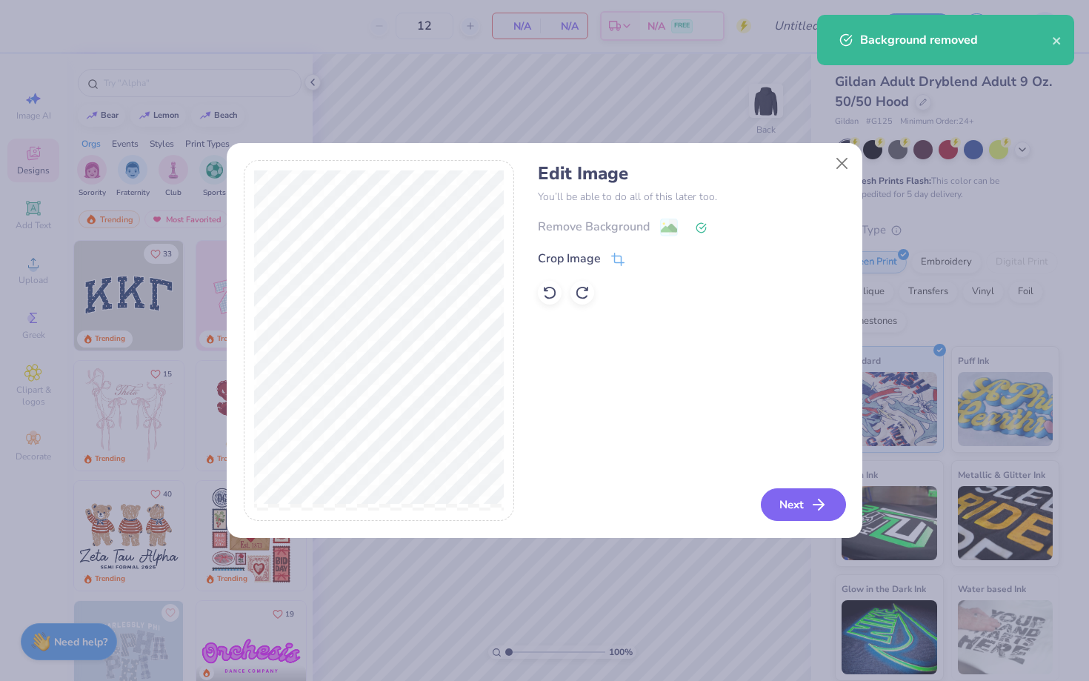
click at [810, 496] on button "Next" at bounding box center [803, 504] width 85 height 33
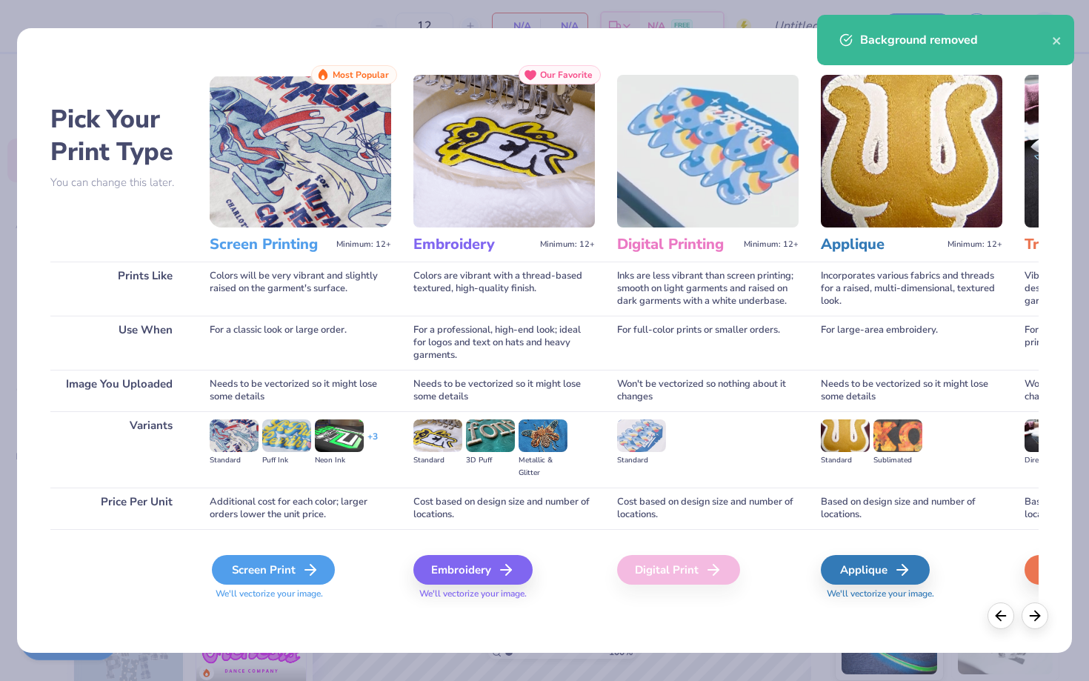
click at [299, 578] on div "Screen Print" at bounding box center [273, 570] width 123 height 30
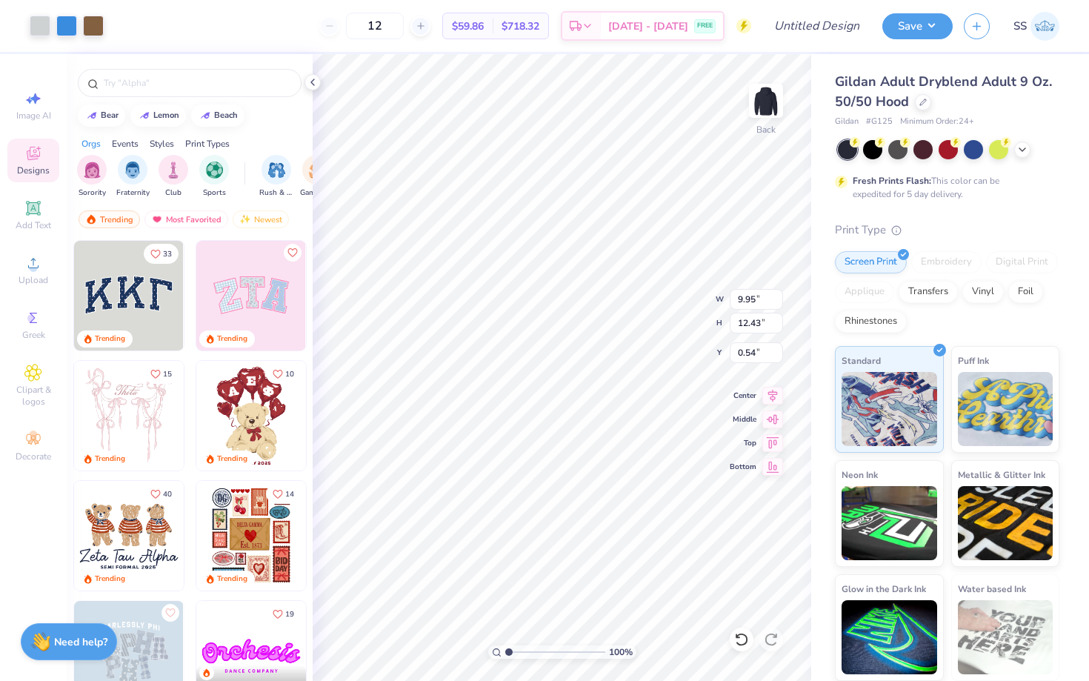
type input "2.54"
type input "3.17"
type input "0.50"
click at [39, 209] on icon at bounding box center [33, 208] width 18 height 18
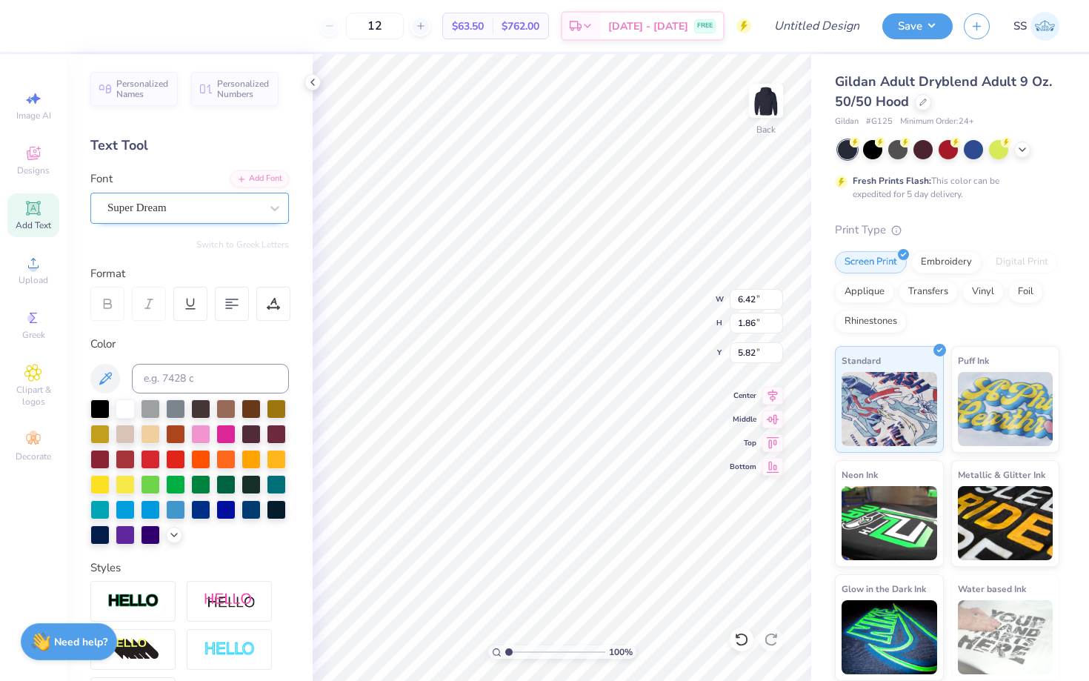
click at [251, 217] on div at bounding box center [183, 208] width 153 height 20
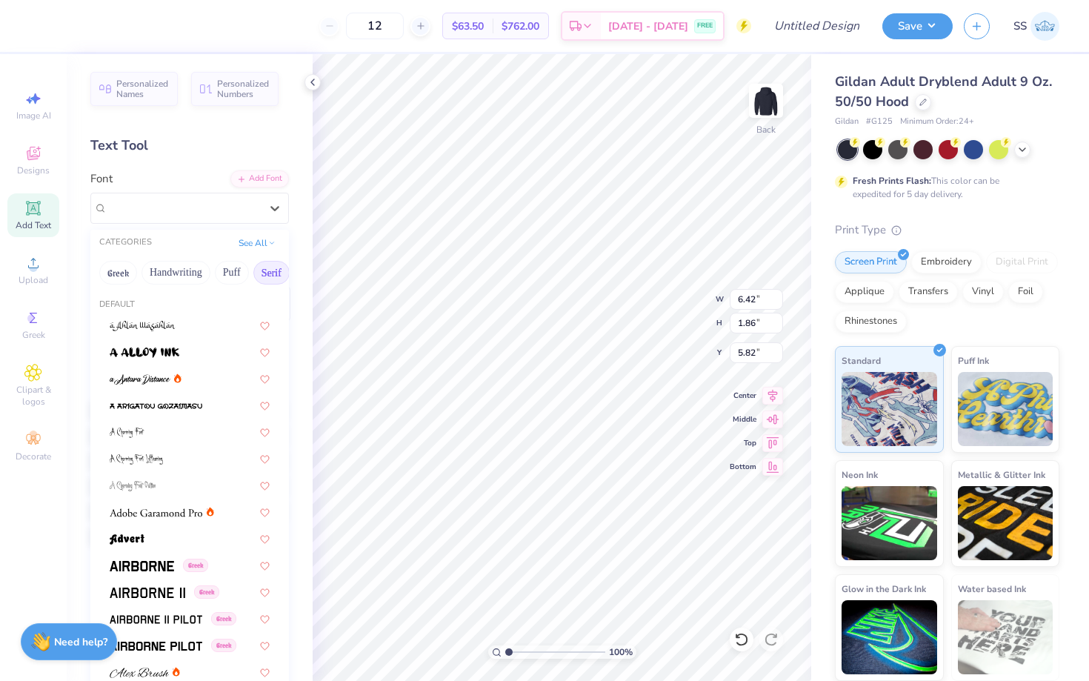
click at [270, 270] on button "Serif" at bounding box center [271, 273] width 36 height 24
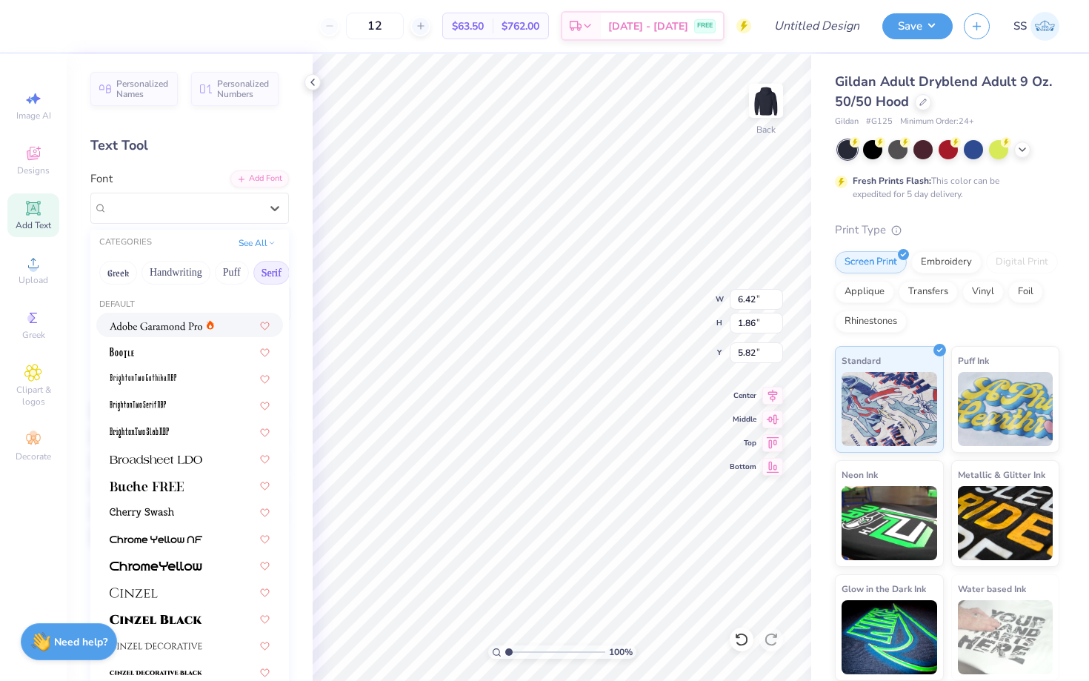
click at [190, 321] on img at bounding box center [156, 326] width 93 height 10
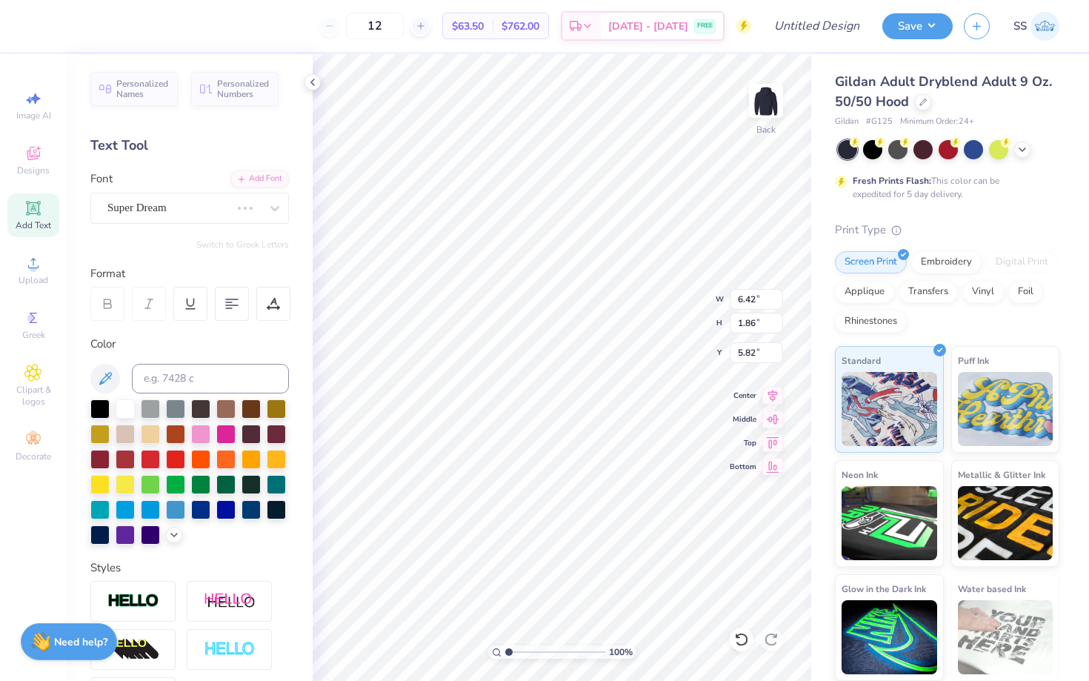
click at [190, 321] on div "Personalized Names Personalized Numbers Text Tool Add Font Font Super Dream Swi…" at bounding box center [190, 367] width 246 height 627
type input "6.71"
type input "1.85"
type input "5.83"
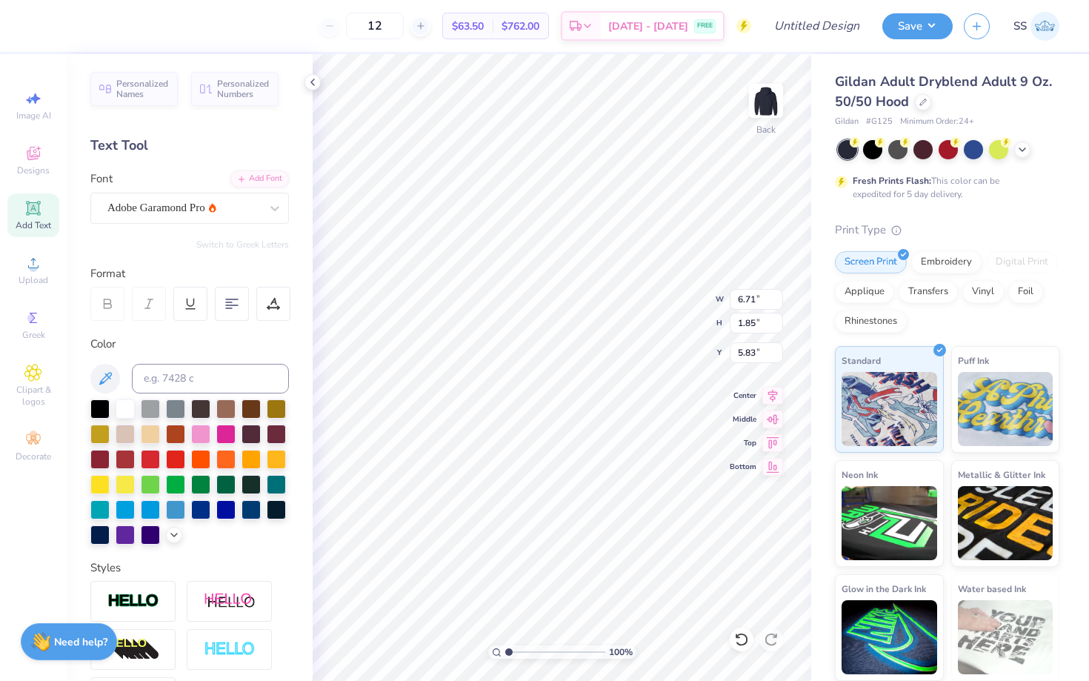
type textarea "Tufts Mock Trial"
type input "4.52"
type input "0.52"
type input "4.00"
click at [644, 295] on div "100 % Back W 4.52 4.52 " H 0.52 0.52 " Y 4.00 4.00 " Center Middle Top Bottom" at bounding box center [562, 367] width 499 height 627
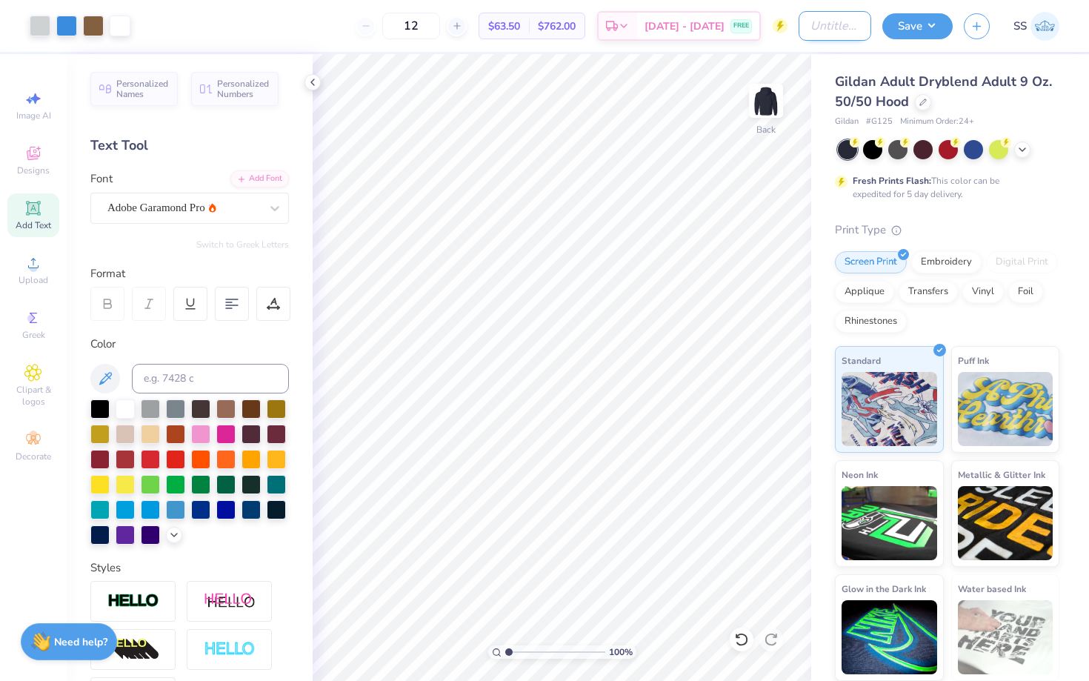
click at [799, 34] on input "Design Title" at bounding box center [835, 26] width 73 height 30
click at [787, 34] on div "Art colors 12 $63.50 Per Item $762.00 Total Est. Delivery [DATE] - [DATE] FREE …" at bounding box center [544, 26] width 1089 height 52
click at [799, 25] on input "Design Title" at bounding box center [835, 26] width 73 height 30
click at [853, 30] on input "Tufts Mock Trial Sweatpants" at bounding box center [835, 26] width 73 height 30
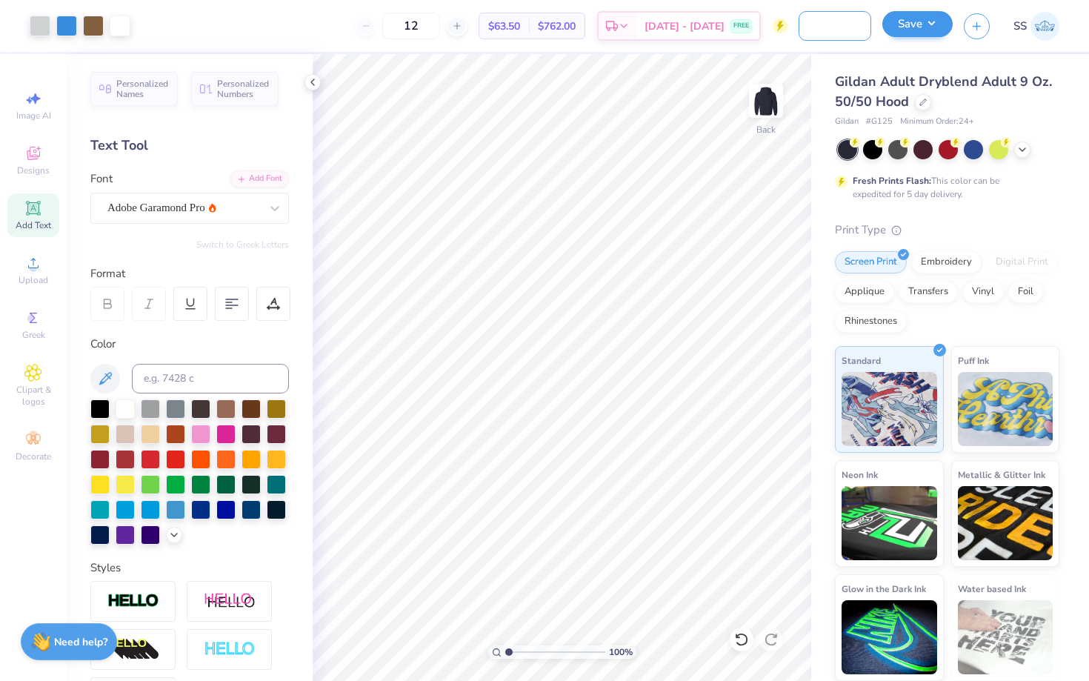
drag, startPoint x: 844, startPoint y: 23, endPoint x: 928, endPoint y: 27, distance: 84.5
click at [929, 27] on div "Art colors 12 $63.50 Per Item $762.00 Total Est. Delivery [DATE] - [DATE] FREE …" at bounding box center [544, 26] width 1089 height 52
type input "Tufts Mock Trial Hoodie"
click at [914, 24] on button "Save" at bounding box center [917, 24] width 70 height 26
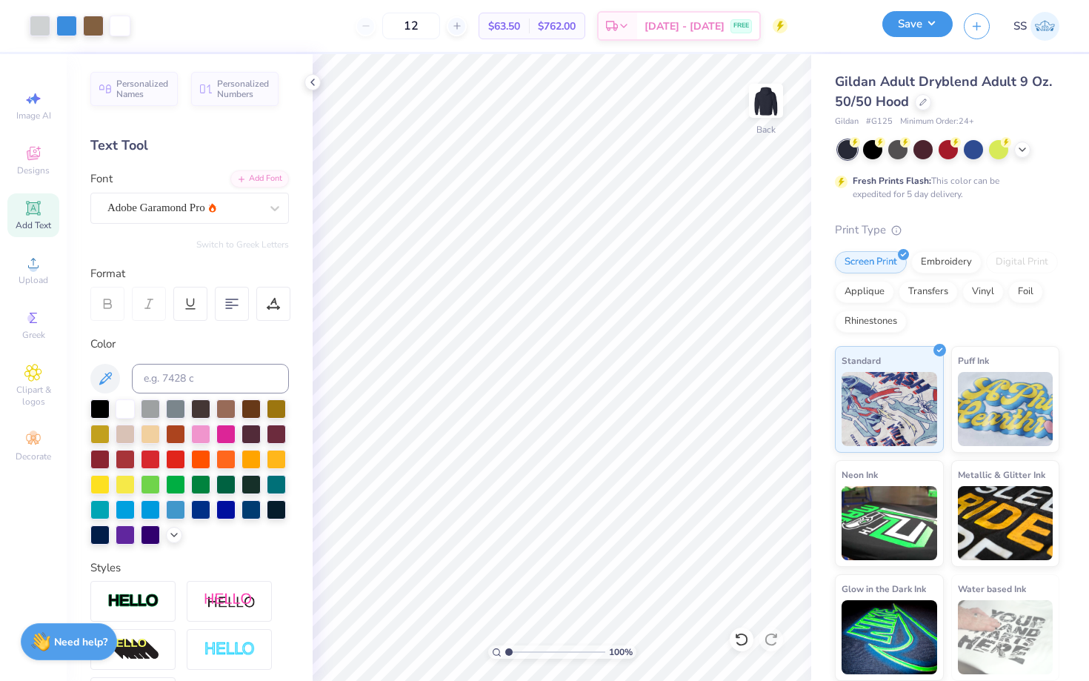
scroll to position [0, 0]
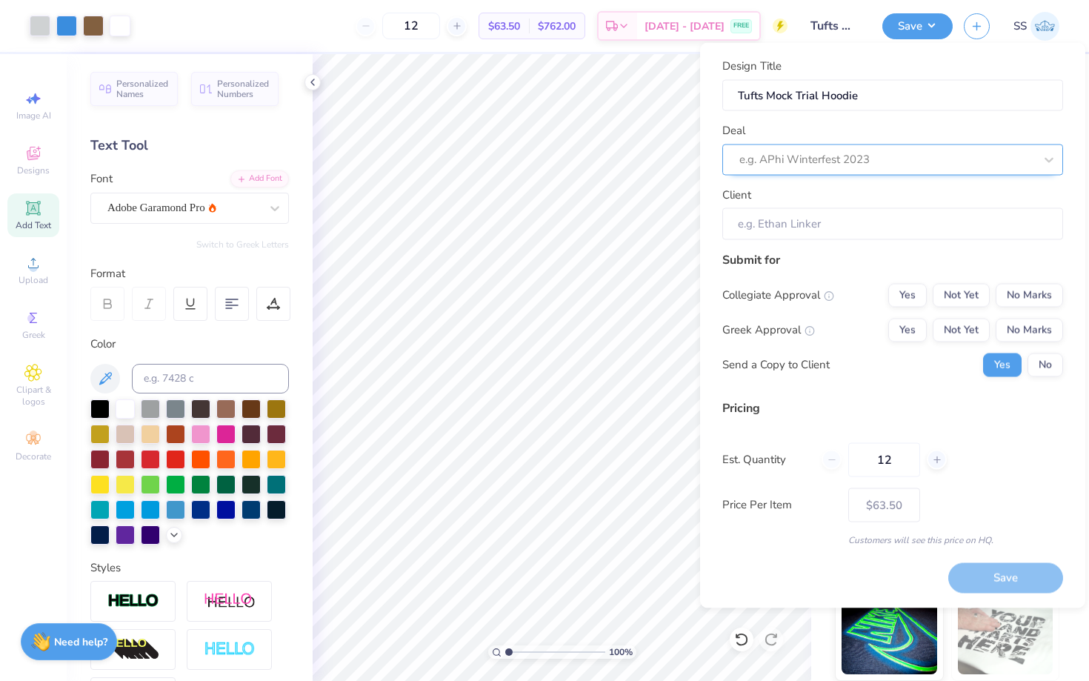
click at [872, 161] on div at bounding box center [886, 160] width 295 height 20
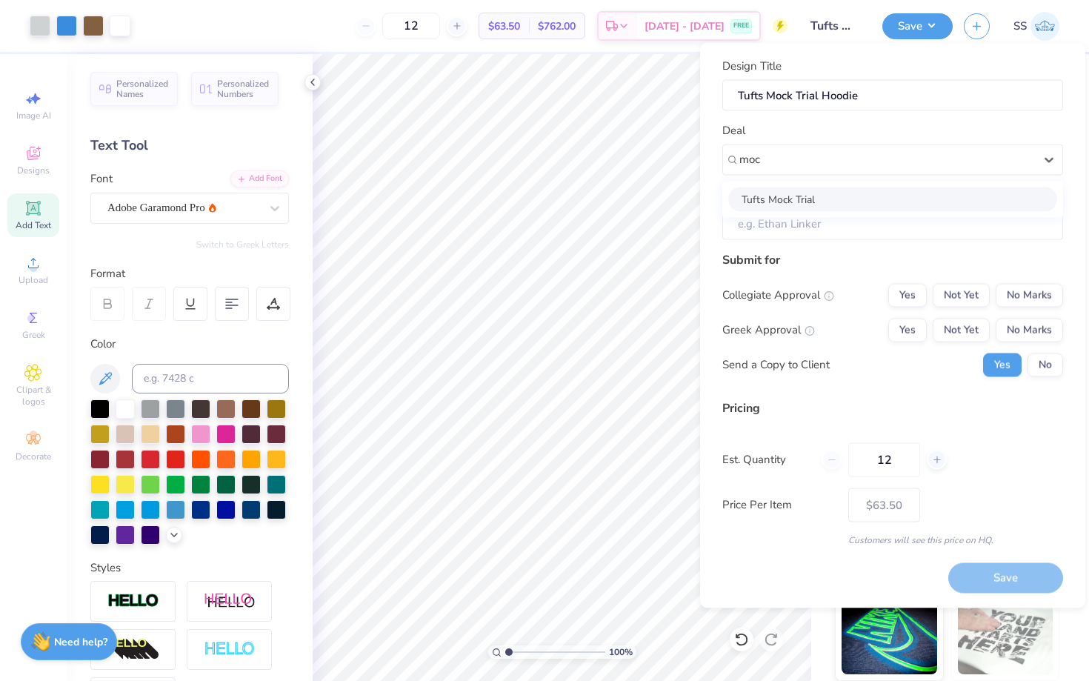
click at [890, 199] on div "Tufts Mock Trial" at bounding box center [892, 199] width 329 height 24
type input "moc"
type input "[PERSON_NAME]"
click at [922, 300] on button "Yes" at bounding box center [907, 295] width 39 height 24
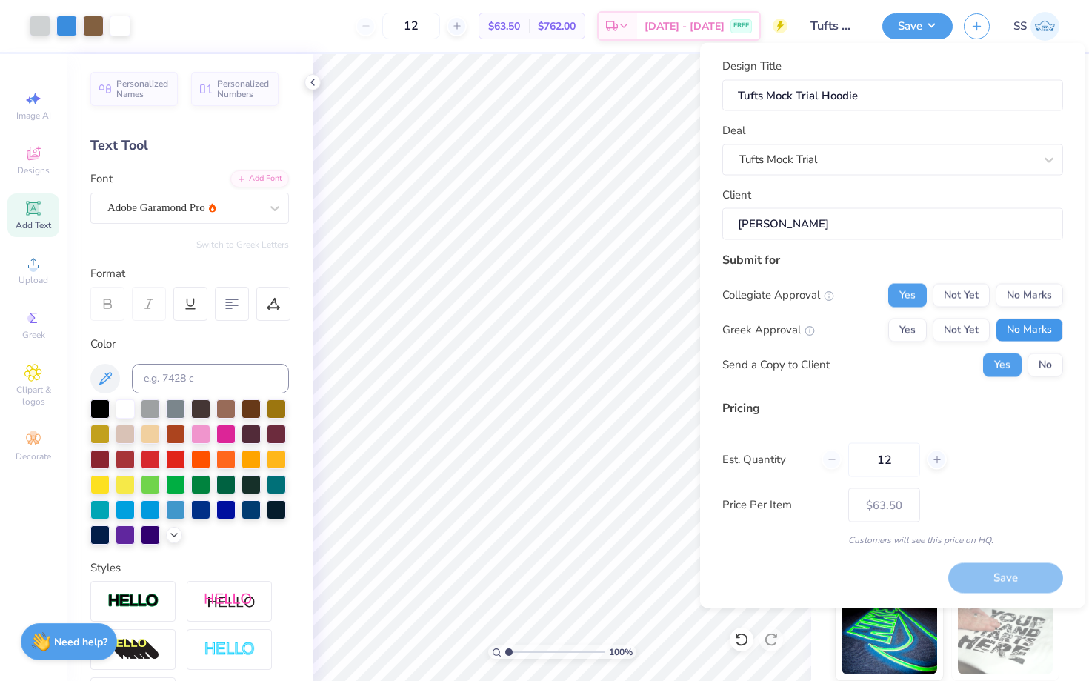
click at [1024, 322] on button "No Marks" at bounding box center [1029, 330] width 67 height 24
type input "$63.50"
click at [887, 453] on input "12" at bounding box center [884, 459] width 72 height 34
type input "39"
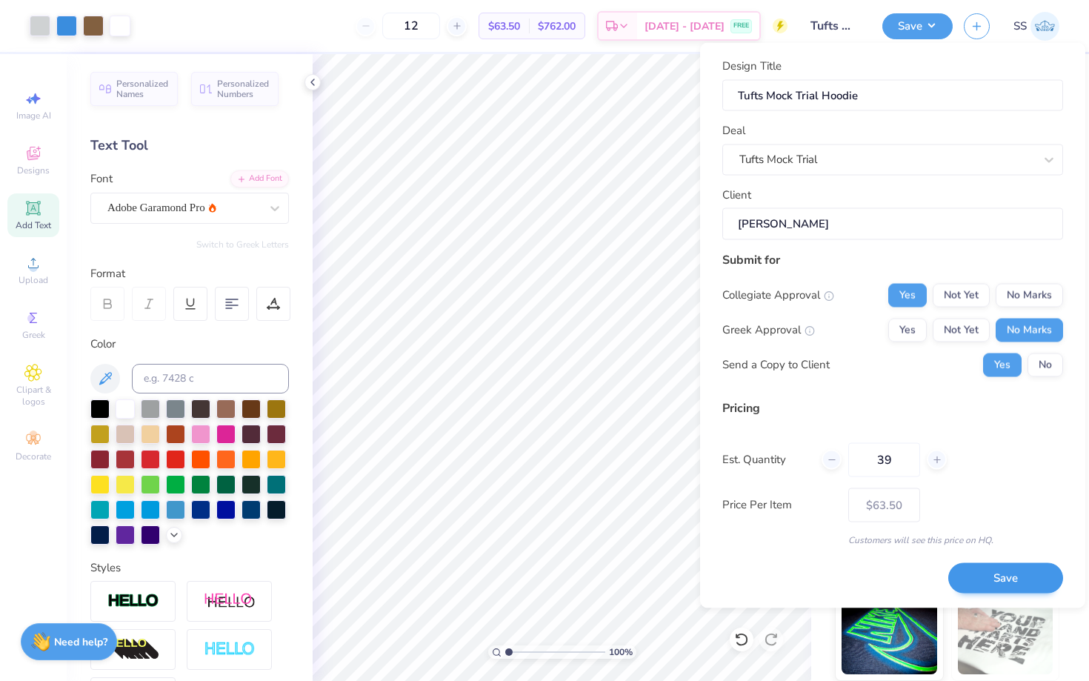
type input "39"
type input "$45.20"
type input "39"
click at [985, 569] on button "Save" at bounding box center [1005, 578] width 115 height 30
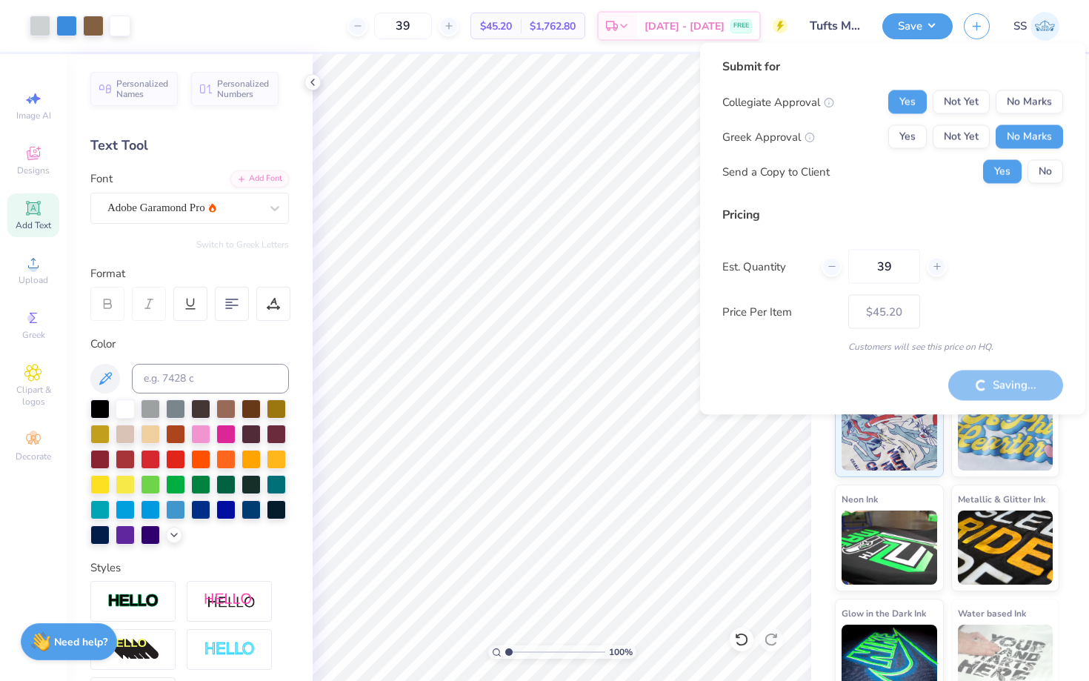
type input "– –"
